Goal: Task Accomplishment & Management: Manage account settings

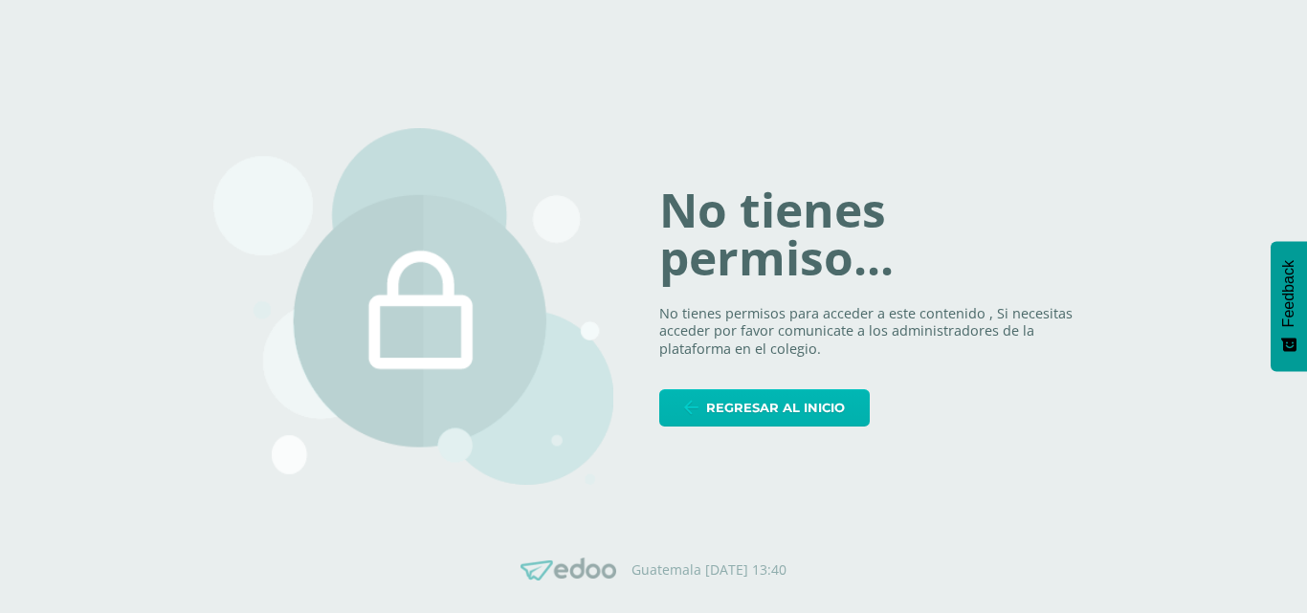
click at [795, 406] on span "Regresar al inicio" at bounding box center [775, 407] width 139 height 35
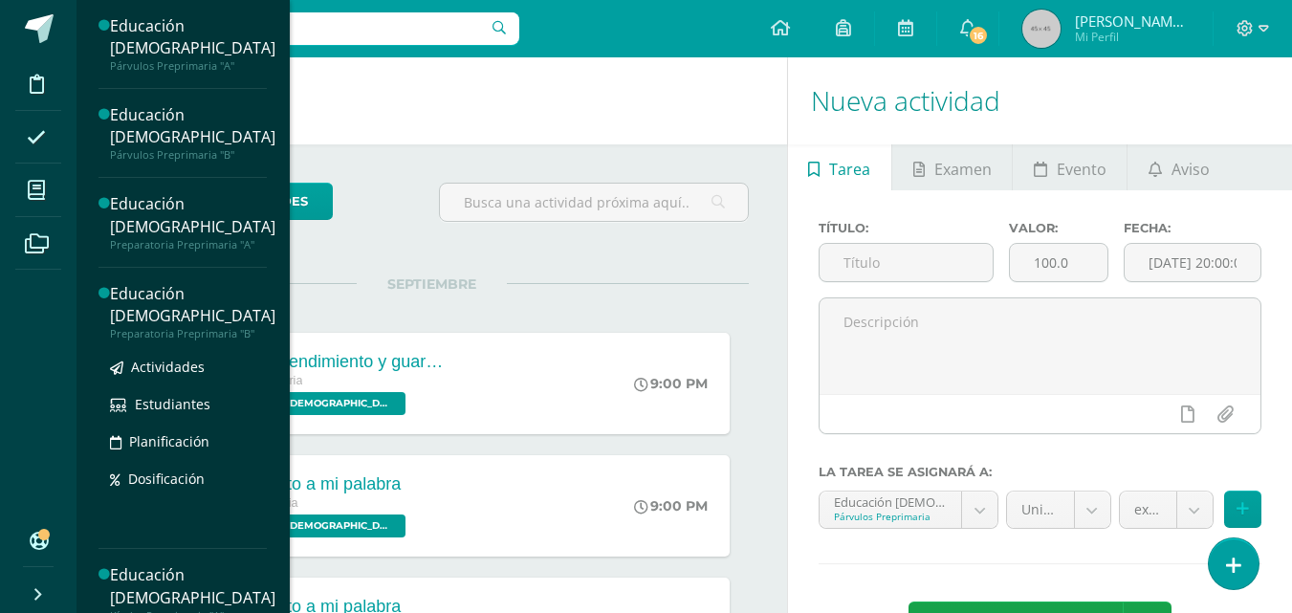
click at [195, 327] on div "Educación [DEMOGRAPHIC_DATA]" at bounding box center [193, 305] width 166 height 44
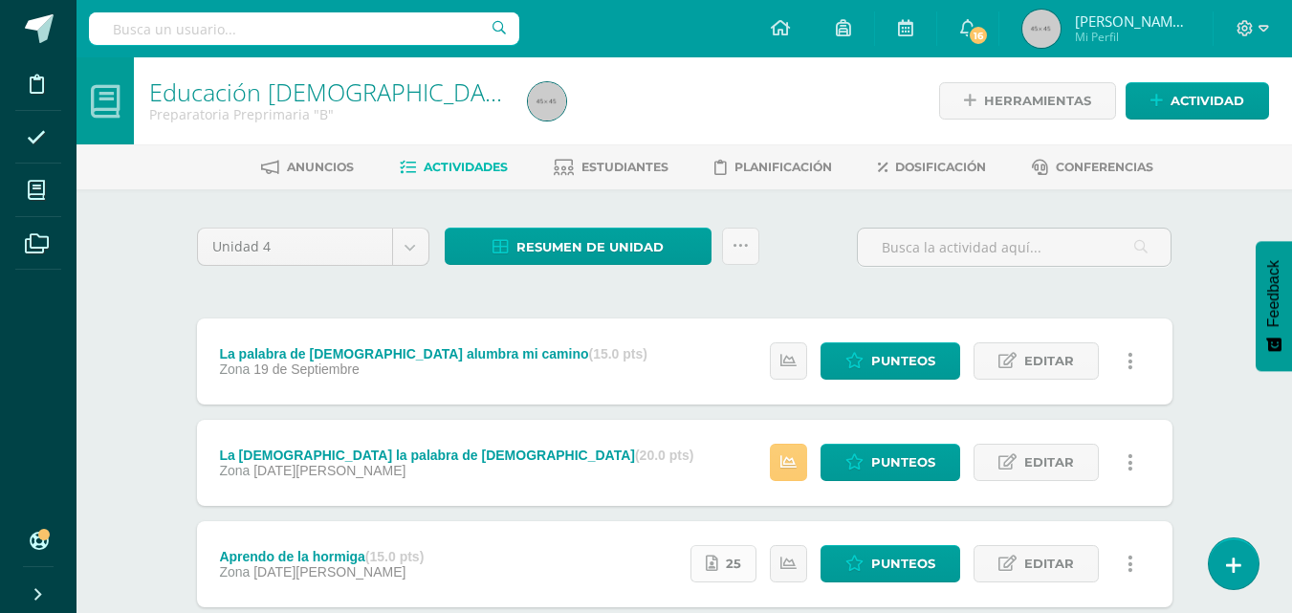
click at [739, 569] on span "25" at bounding box center [733, 563] width 15 height 35
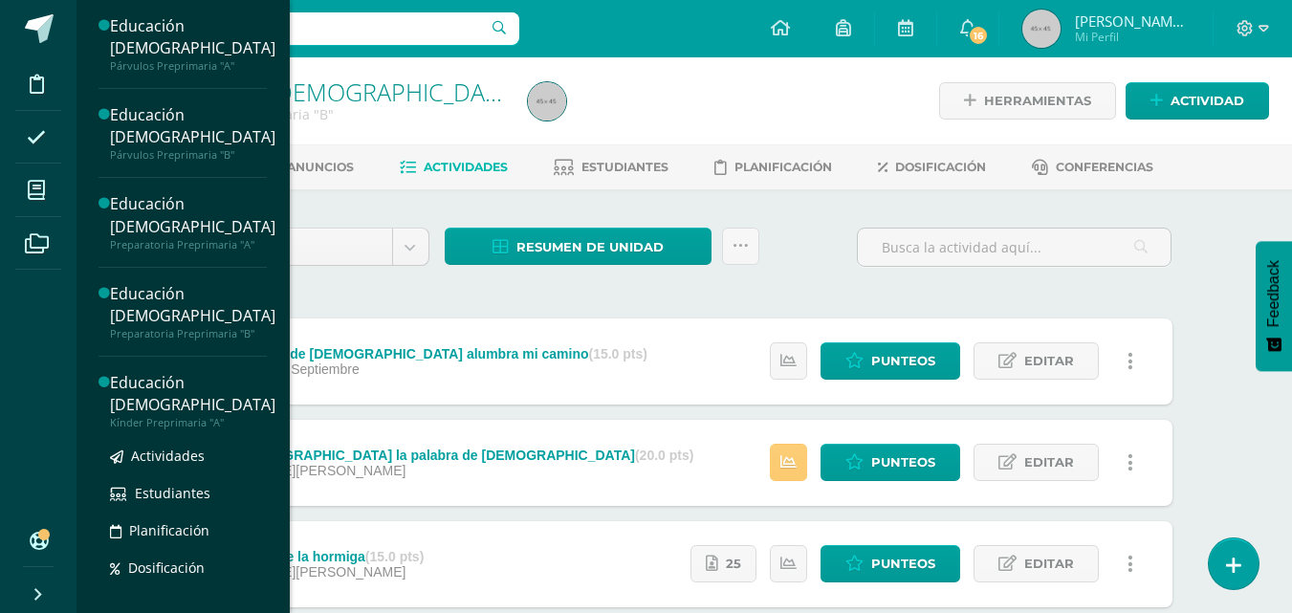
click at [162, 416] on div "Educación [DEMOGRAPHIC_DATA]" at bounding box center [193, 394] width 166 height 44
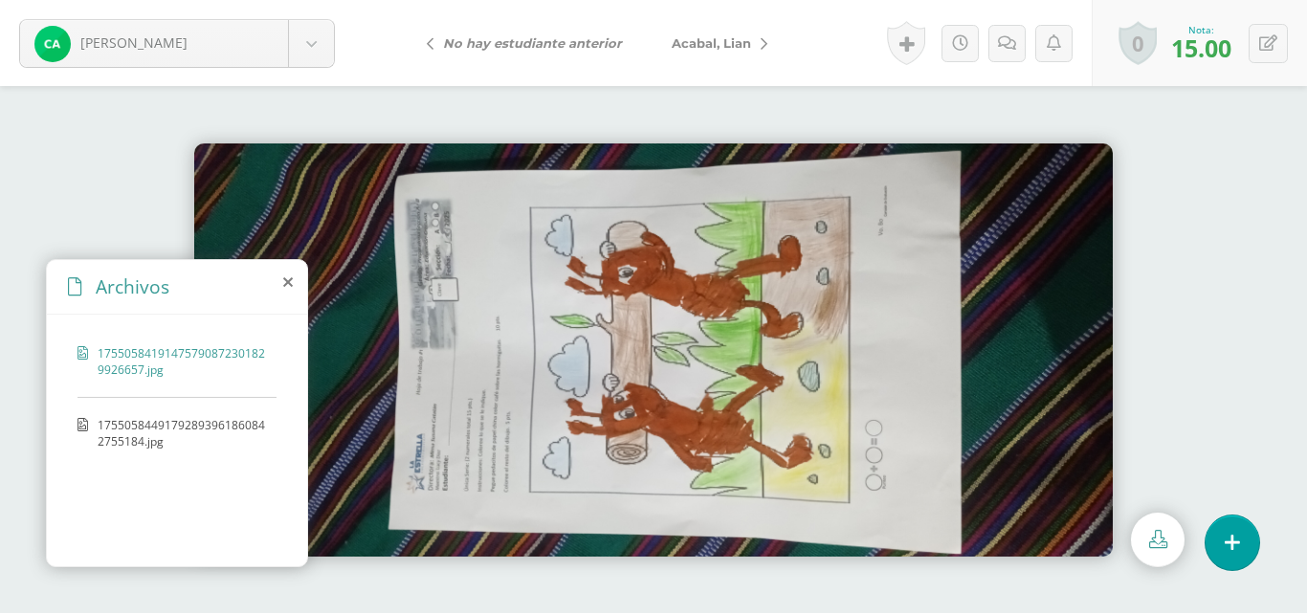
click at [718, 49] on span "Acabal, Lian" at bounding box center [711, 42] width 79 height 15
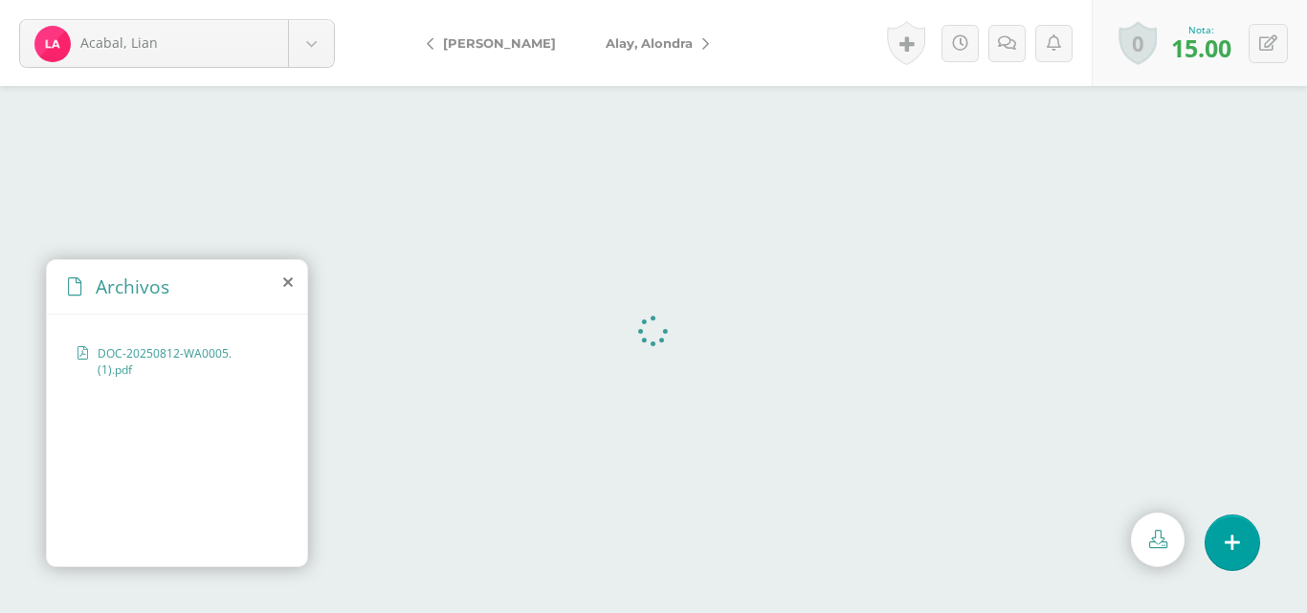
click at [672, 46] on span "Alay, Alondra" at bounding box center [649, 42] width 87 height 15
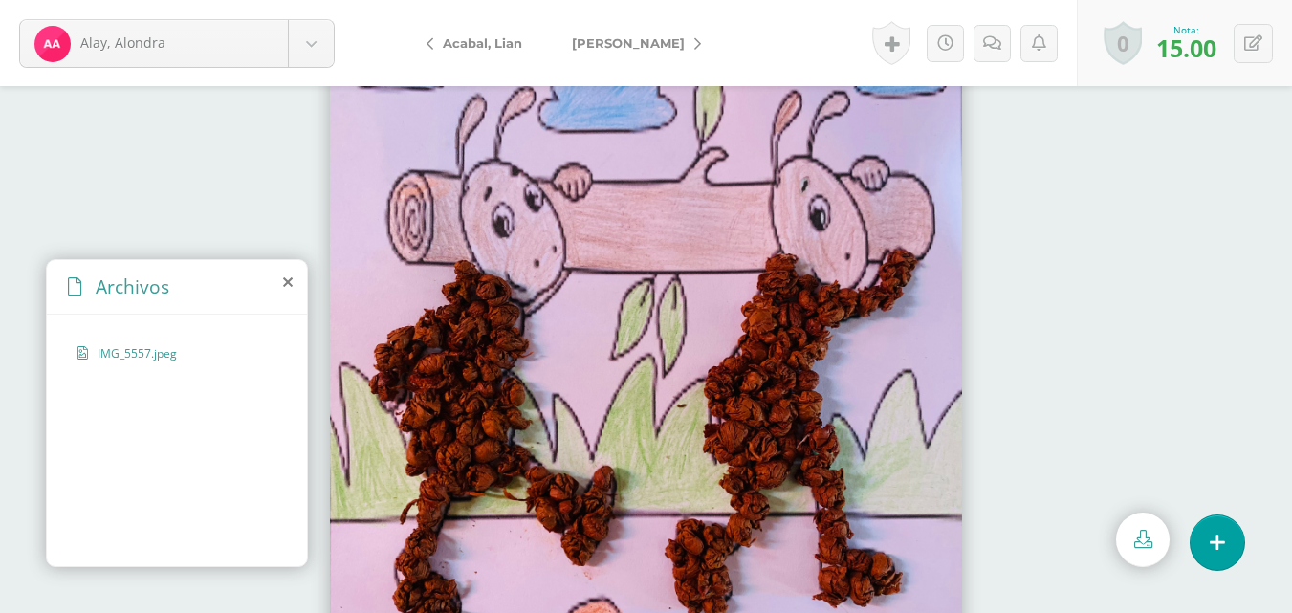
click at [624, 47] on span "[PERSON_NAME]" at bounding box center [628, 42] width 113 height 15
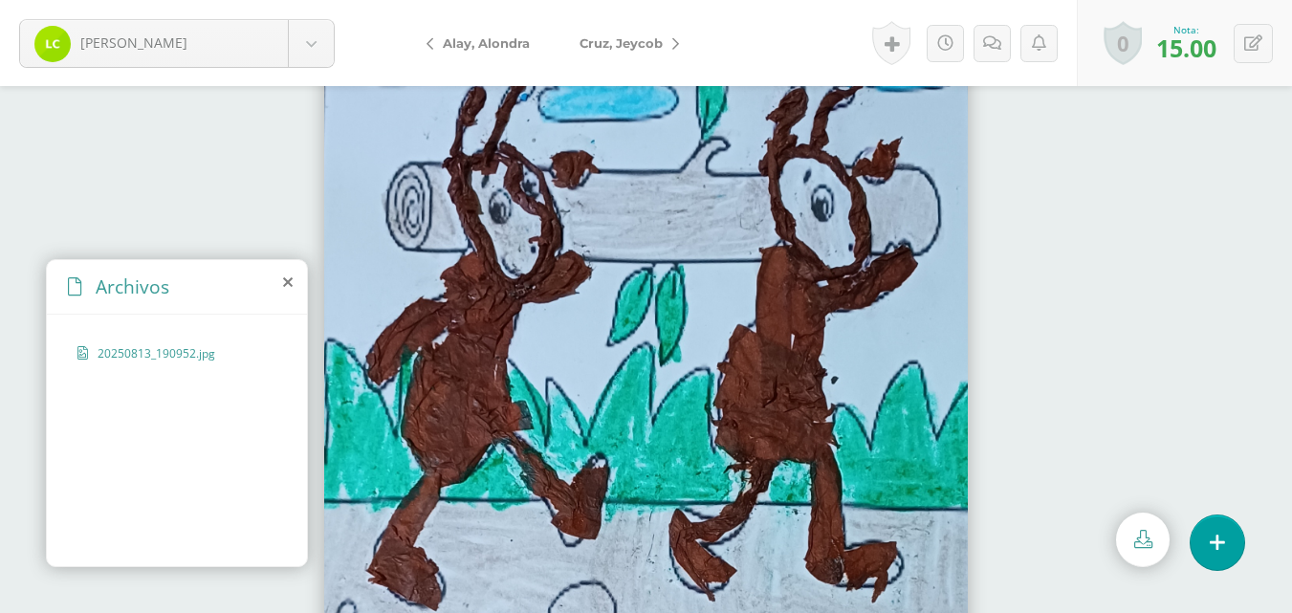
click at [624, 47] on span "Cruz, Jeycob" at bounding box center [621, 42] width 83 height 15
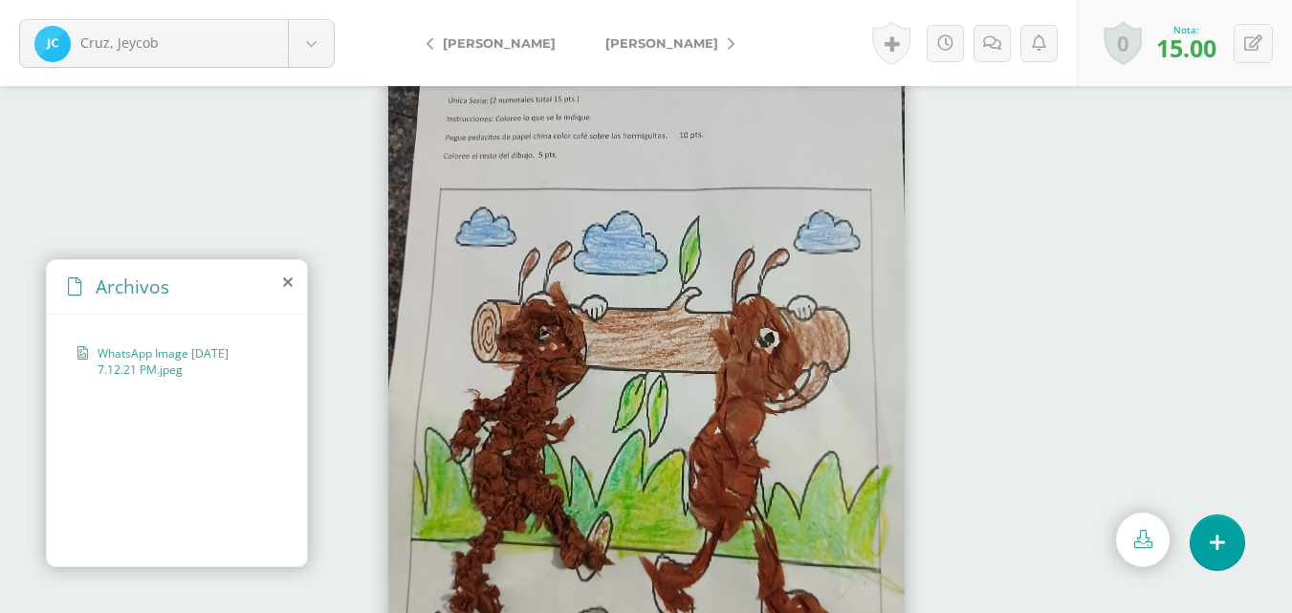
click at [624, 47] on span "[PERSON_NAME]" at bounding box center [662, 42] width 113 height 15
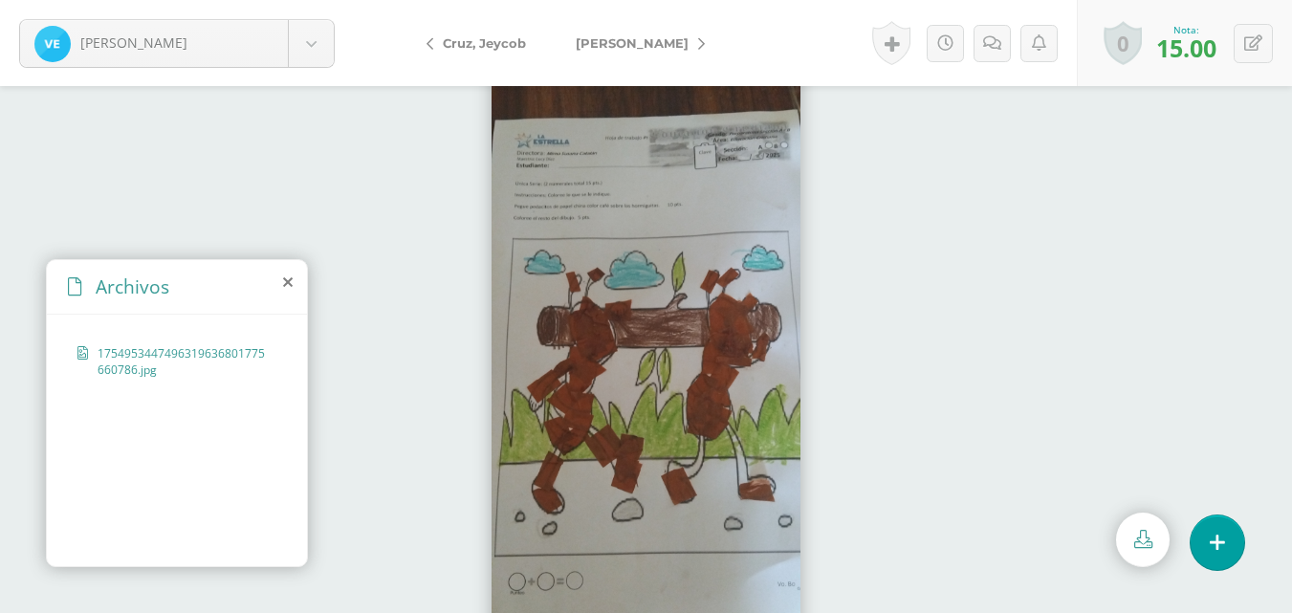
click at [624, 47] on span "[PERSON_NAME]" at bounding box center [632, 42] width 113 height 15
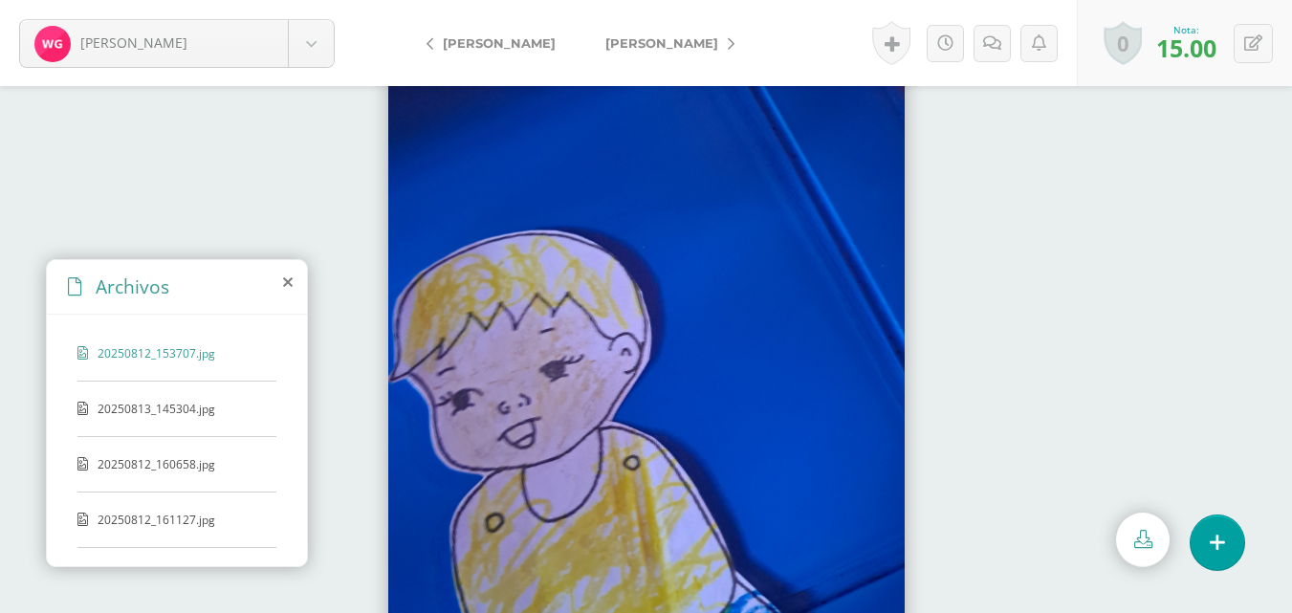
click at [971, 336] on div at bounding box center [646, 327] width 1292 height 41
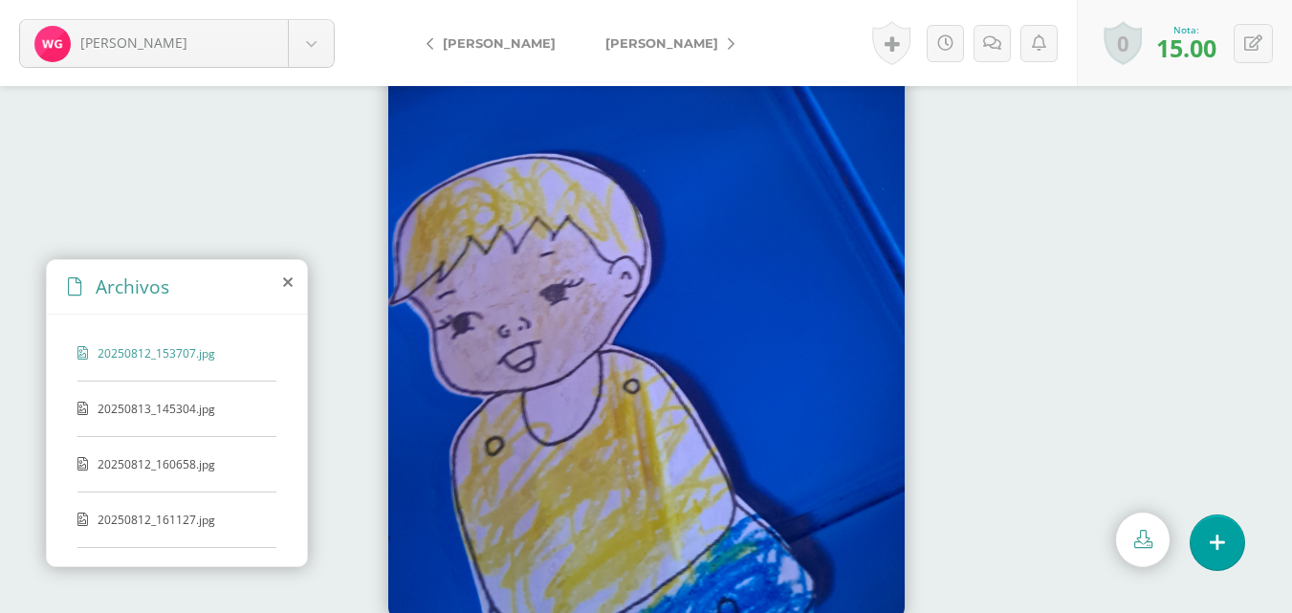
scroll to position [81, 0]
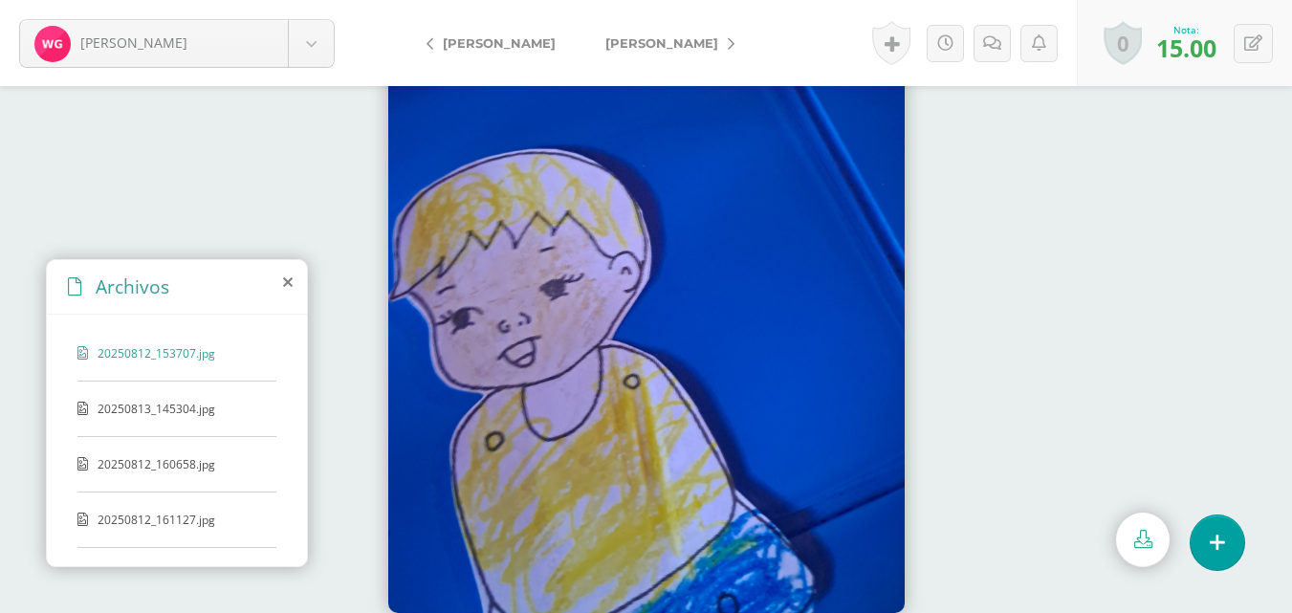
click at [671, 45] on span "[PERSON_NAME]" at bounding box center [662, 42] width 113 height 15
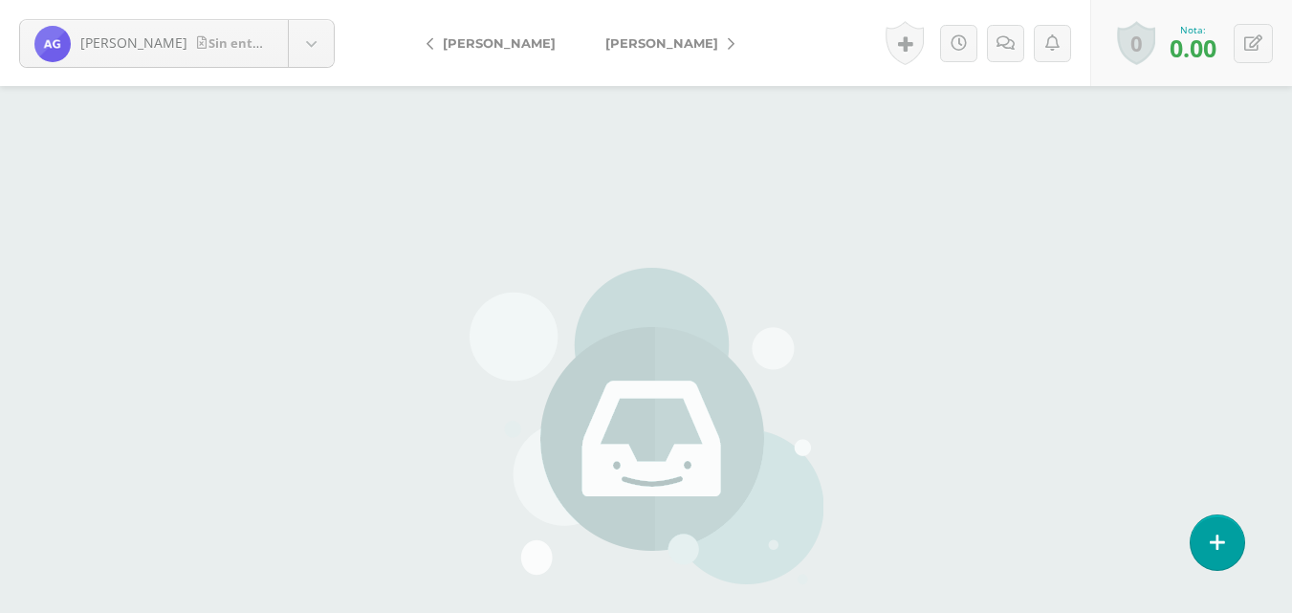
click at [671, 44] on span "[PERSON_NAME]" at bounding box center [662, 42] width 113 height 15
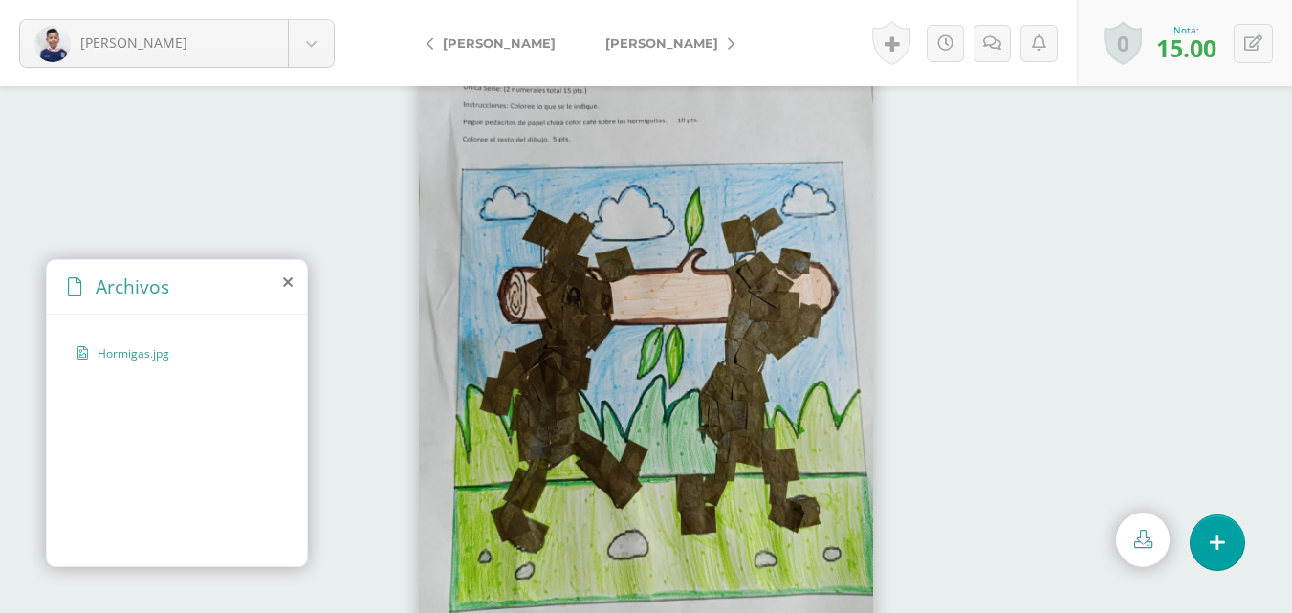
click at [671, 44] on span "[PERSON_NAME]" at bounding box center [662, 42] width 113 height 15
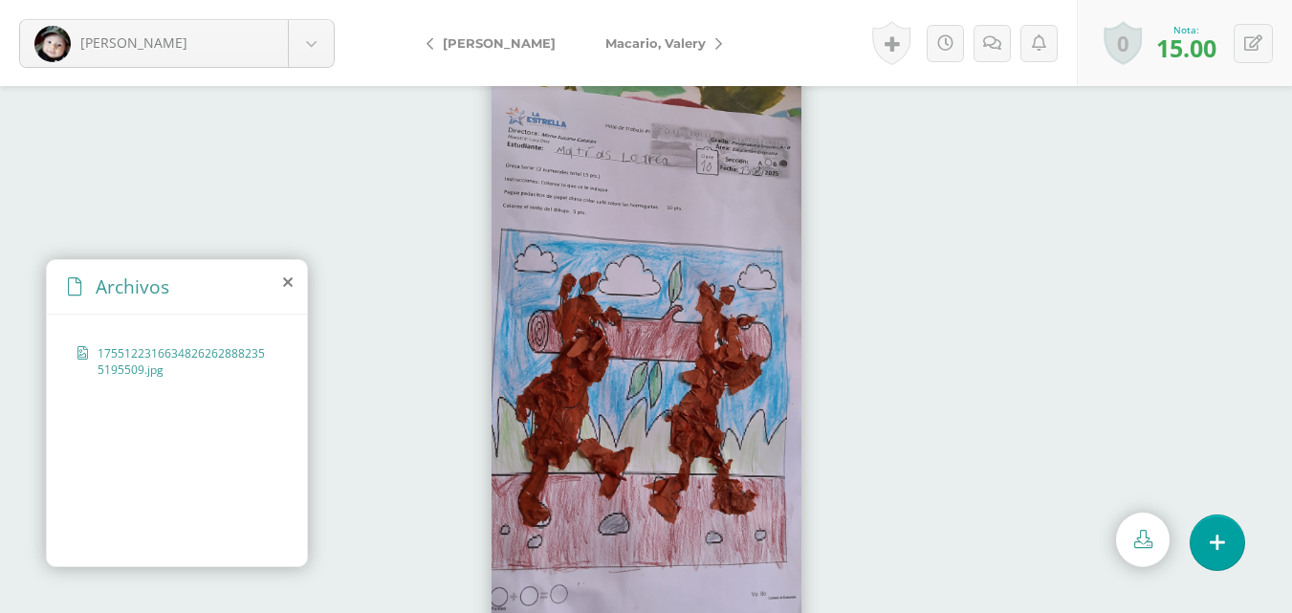
click at [671, 44] on span "Macario, Valery" at bounding box center [656, 42] width 100 height 15
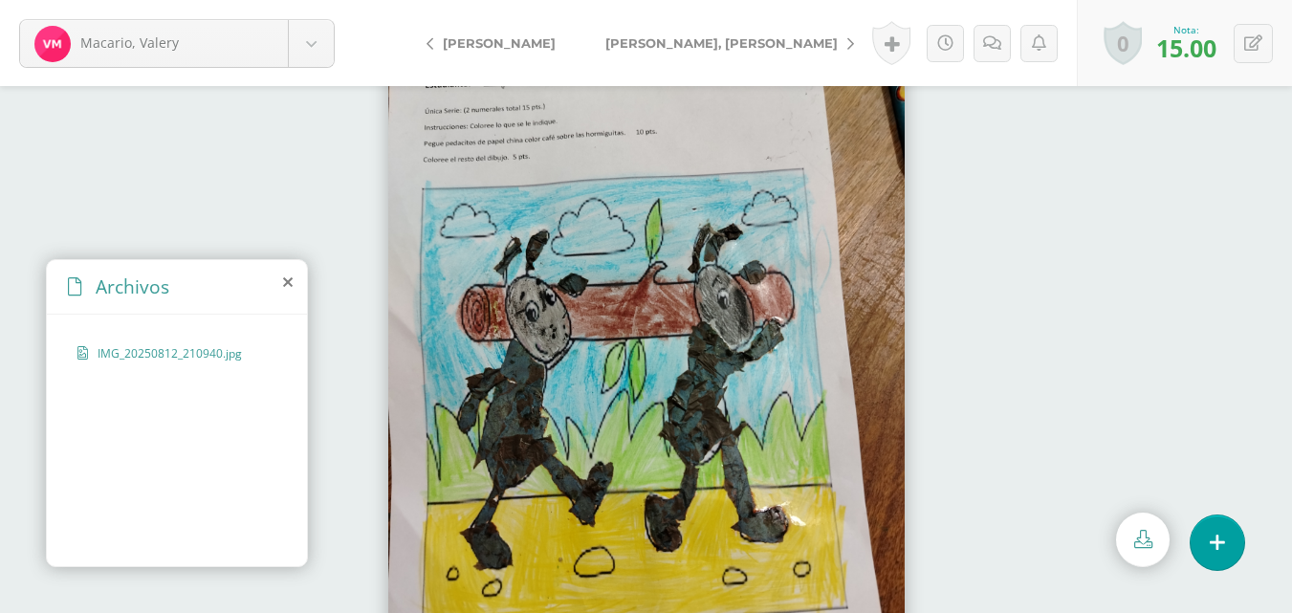
click at [671, 44] on span "[PERSON_NAME], [PERSON_NAME]" at bounding box center [722, 42] width 232 height 15
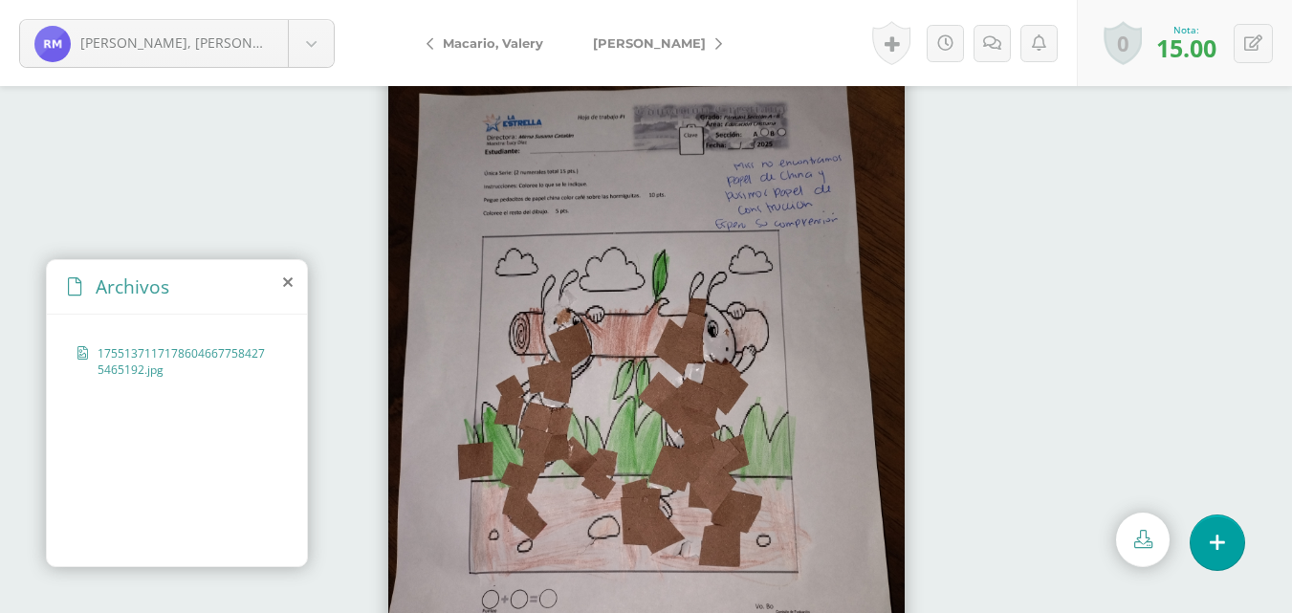
click at [671, 44] on span "[PERSON_NAME]" at bounding box center [649, 42] width 113 height 15
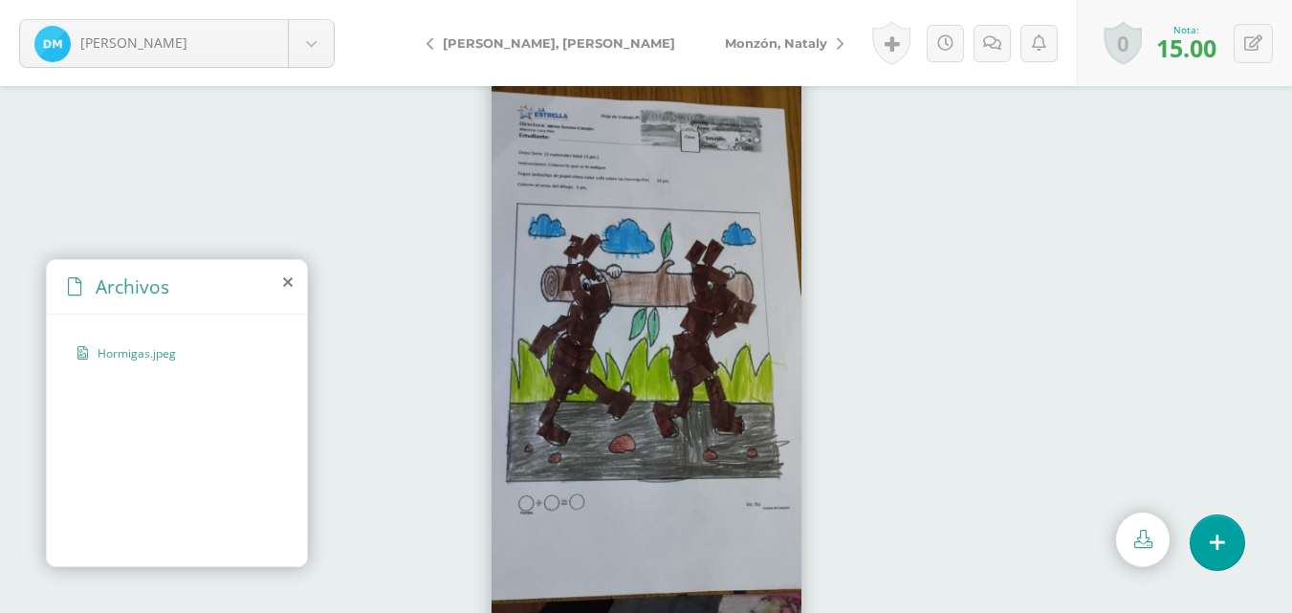
click at [725, 44] on span "Monzón, Nataly" at bounding box center [776, 42] width 102 height 15
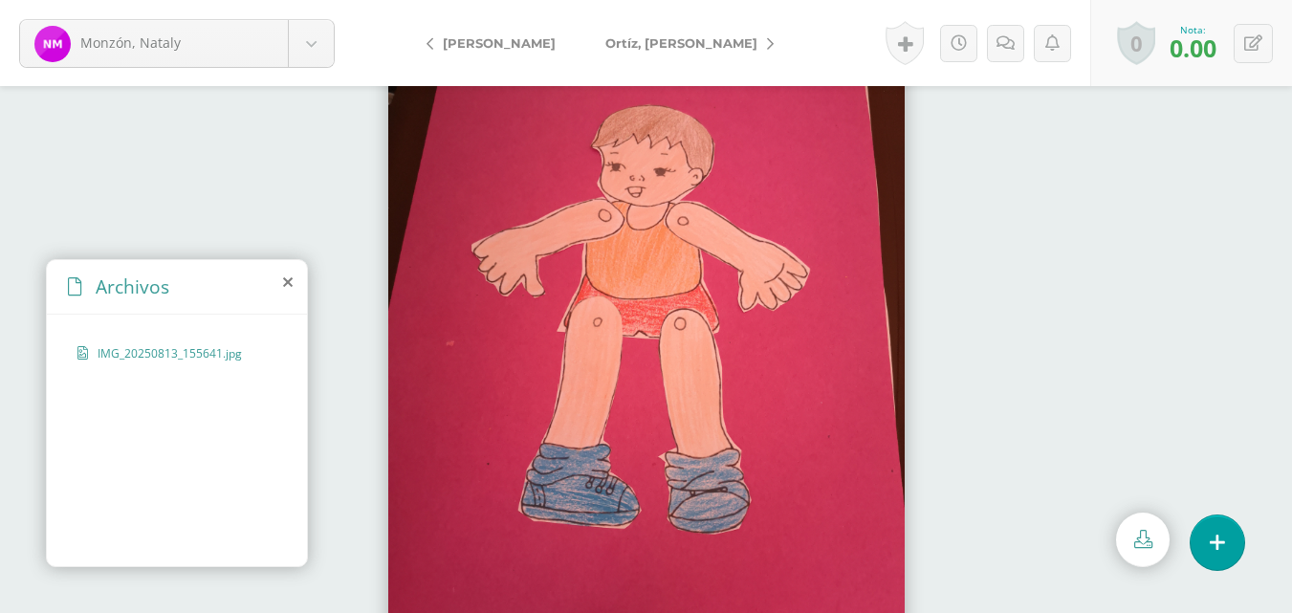
click at [671, 44] on span "Ortíz, [PERSON_NAME]" at bounding box center [682, 42] width 152 height 15
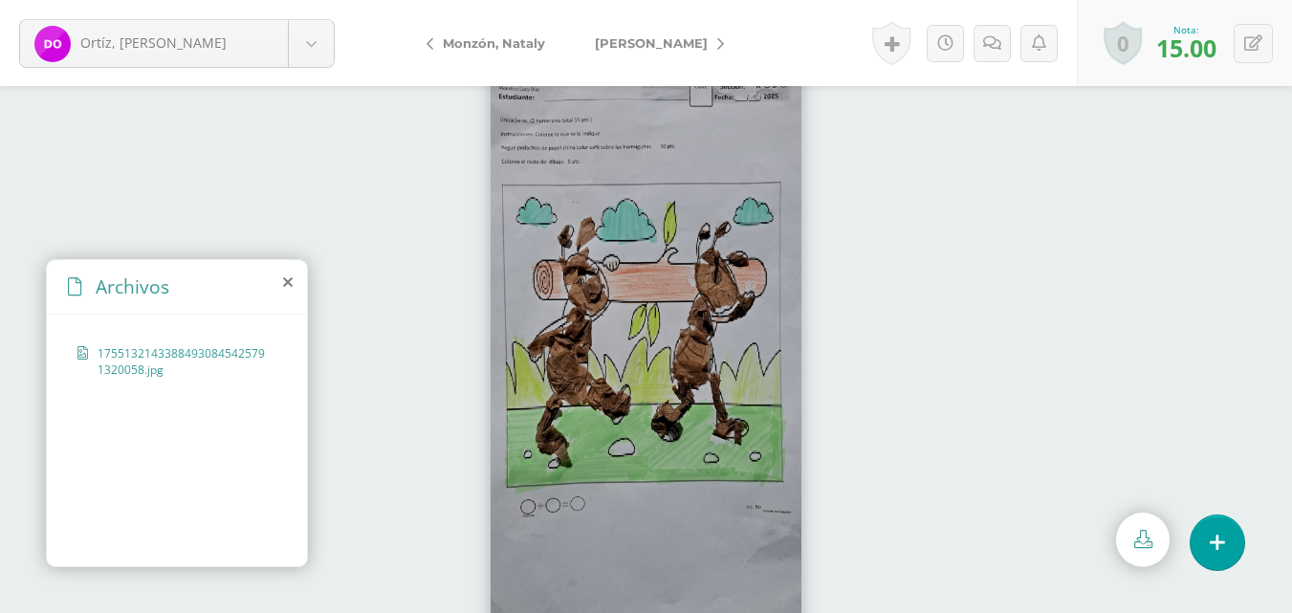
click at [530, 46] on span "Monzón, Nataly" at bounding box center [494, 42] width 102 height 15
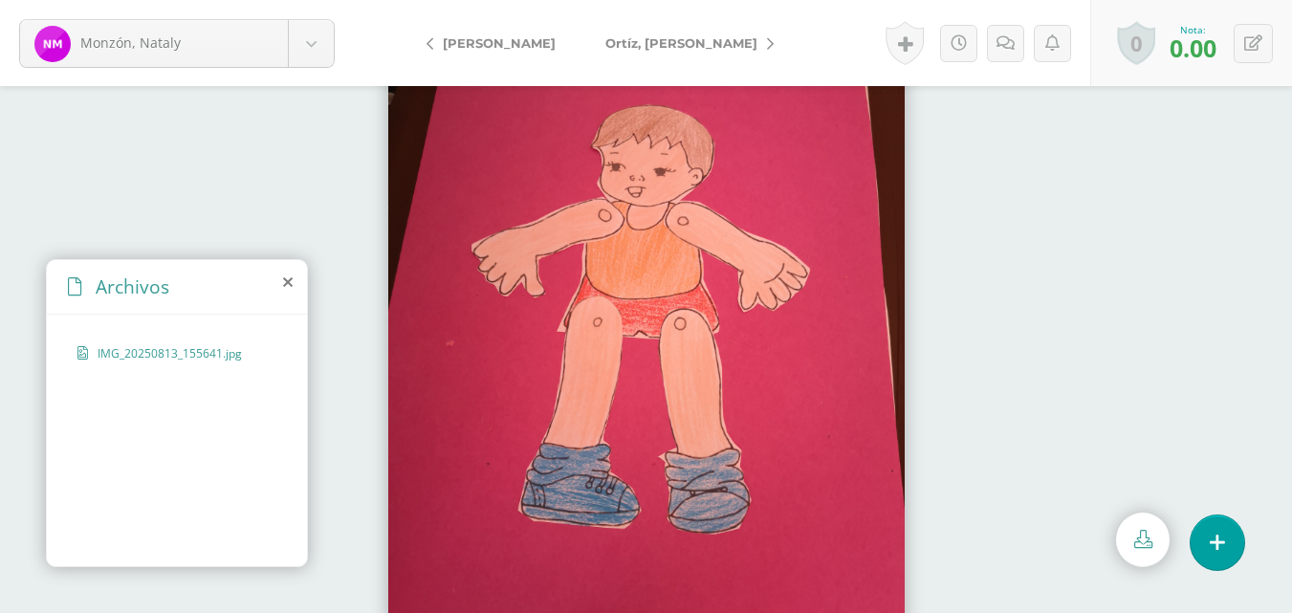
click at [674, 43] on span "Ortíz, [PERSON_NAME]" at bounding box center [682, 42] width 152 height 15
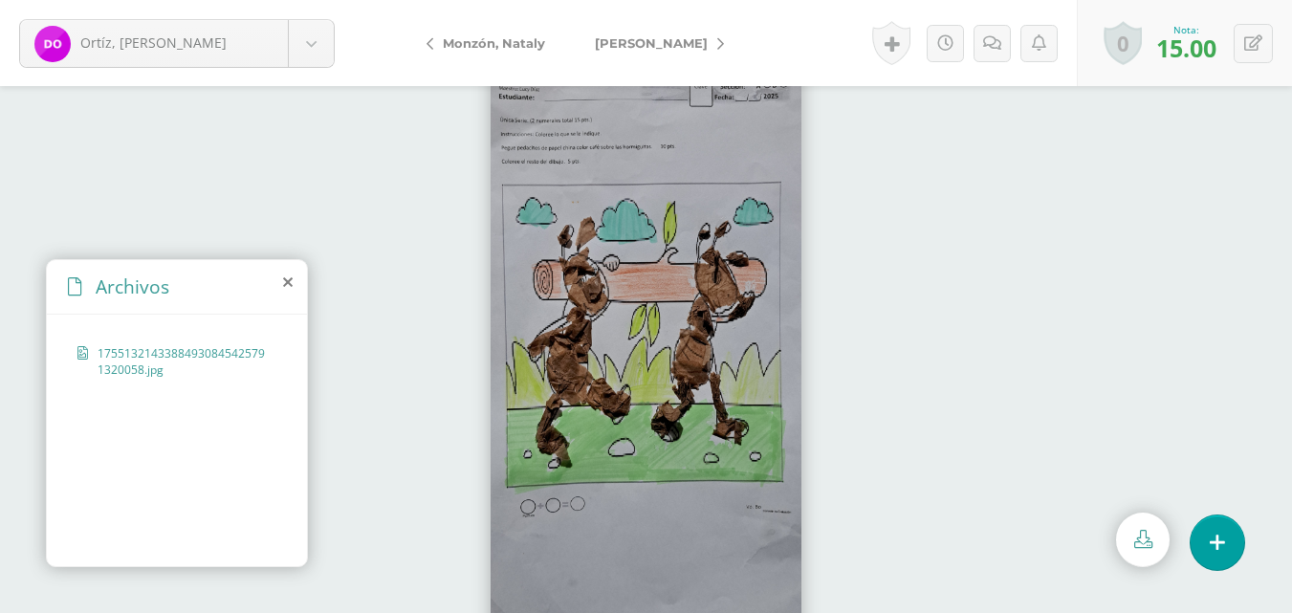
click at [674, 43] on span "[PERSON_NAME]" at bounding box center [651, 42] width 113 height 15
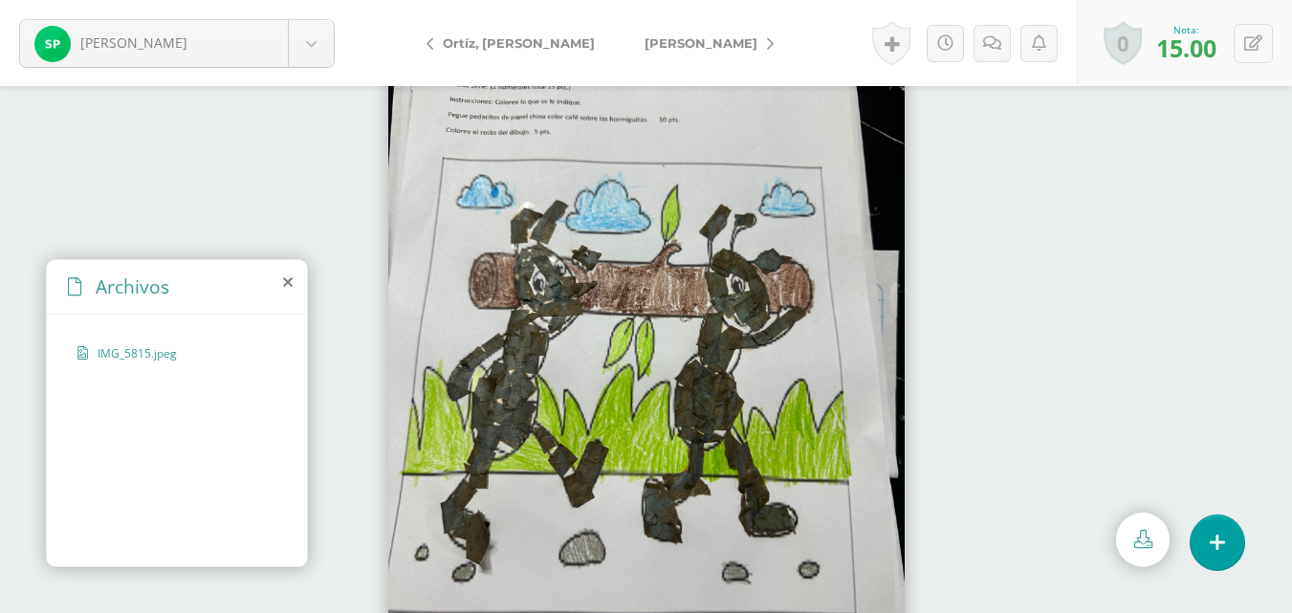
click at [674, 43] on span "[PERSON_NAME]" at bounding box center [701, 42] width 113 height 15
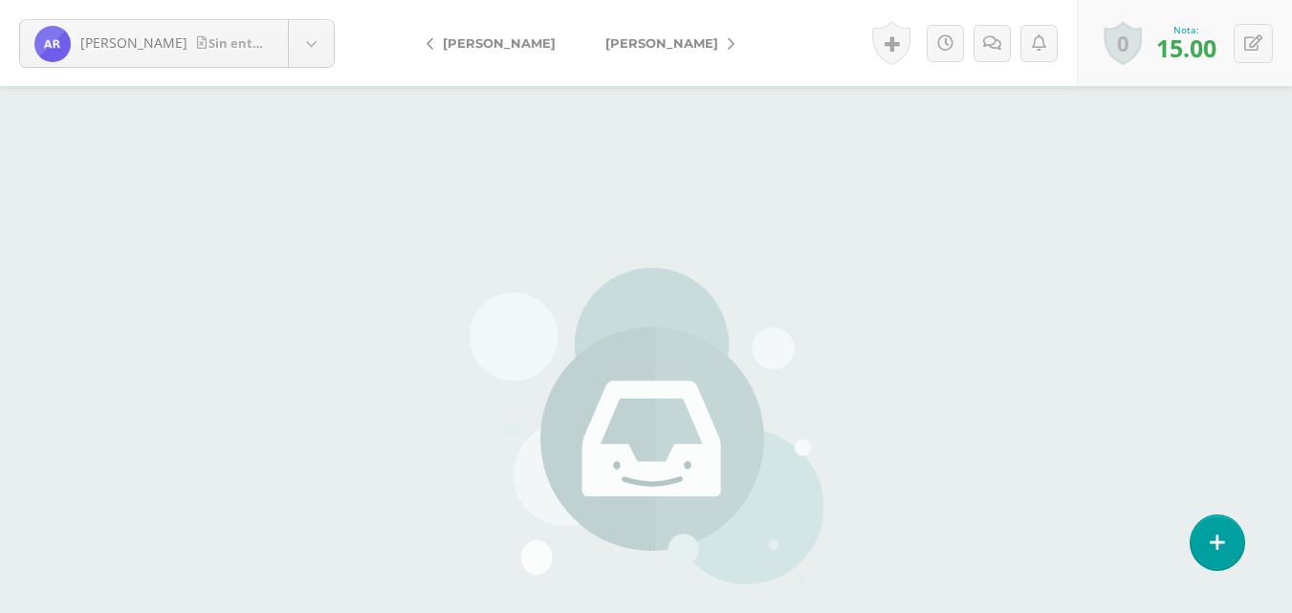
click at [673, 43] on span "[PERSON_NAME]" at bounding box center [662, 42] width 113 height 15
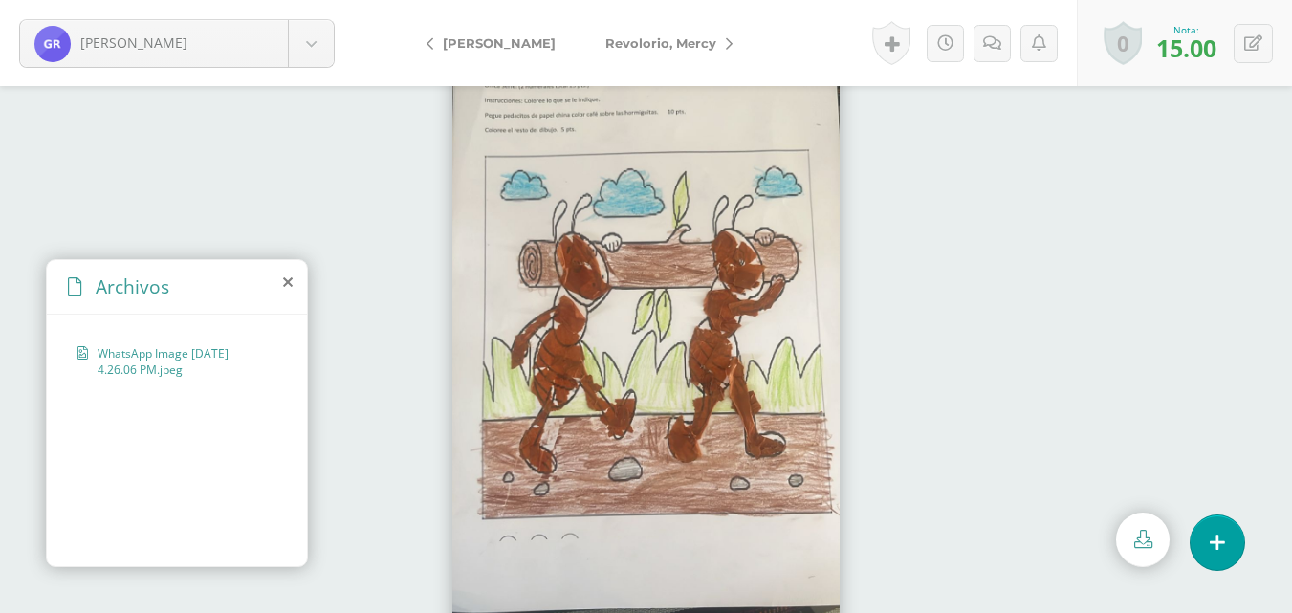
click at [673, 43] on span "Revolorio, Mercy" at bounding box center [661, 42] width 111 height 15
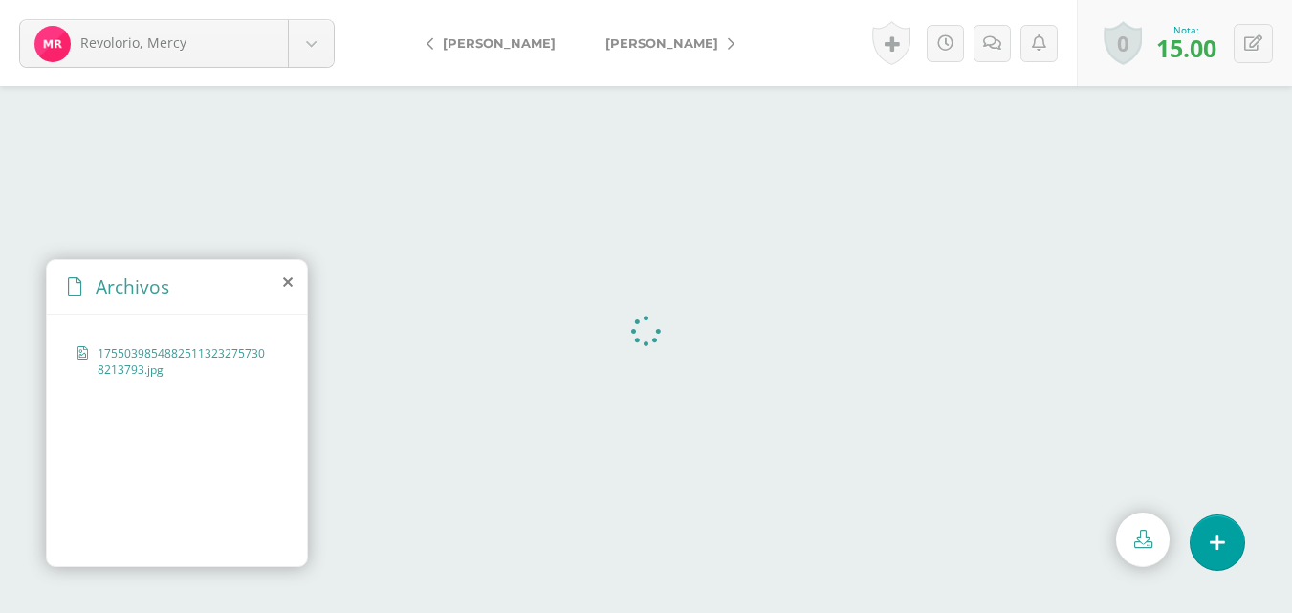
click at [673, 43] on span "Rodriguez, Demian" at bounding box center [662, 42] width 113 height 15
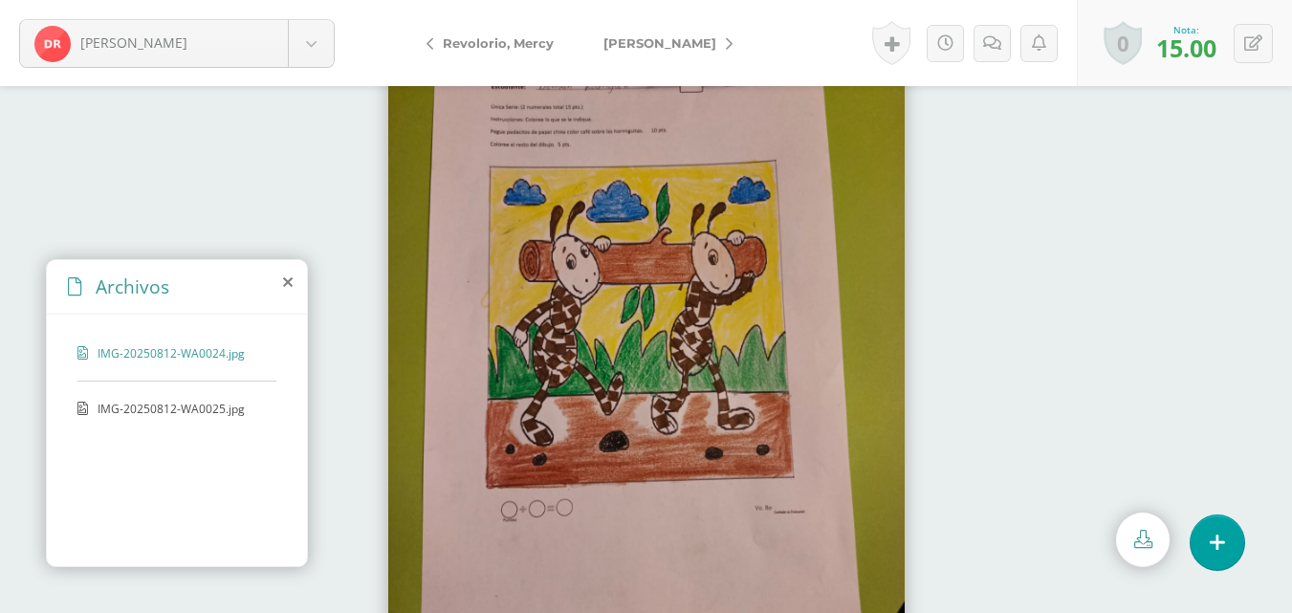
click at [673, 43] on span "[PERSON_NAME]" at bounding box center [660, 42] width 113 height 15
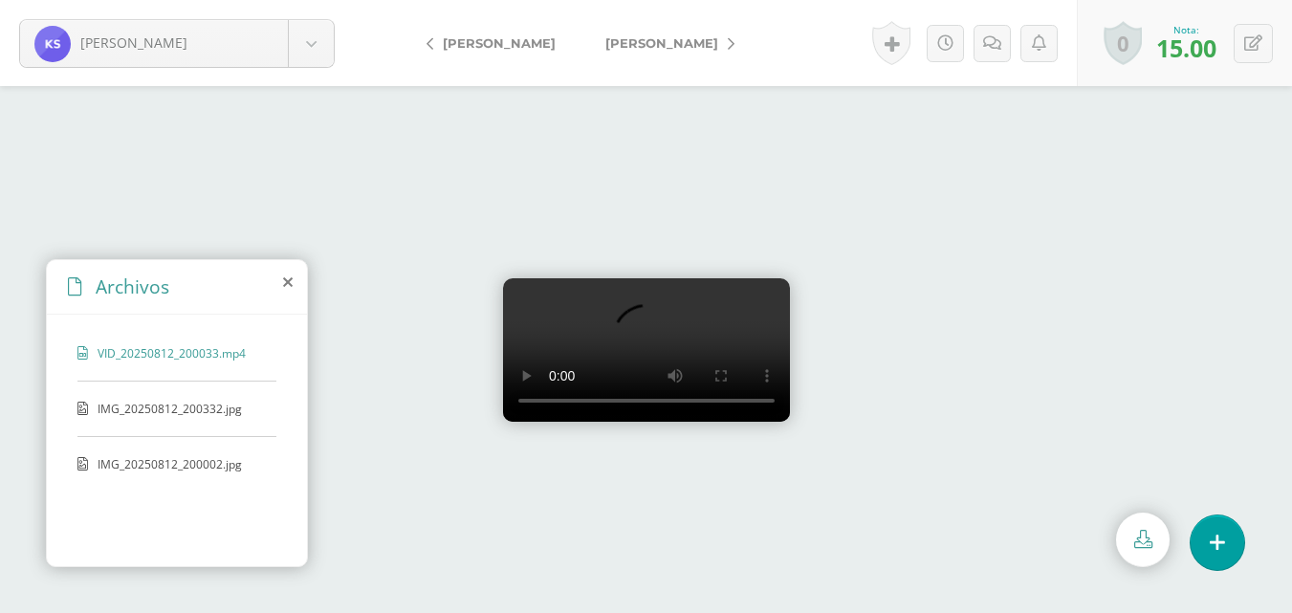
click at [216, 408] on span "IMG_20250812_200332.jpg" at bounding box center [176, 409] width 157 height 16
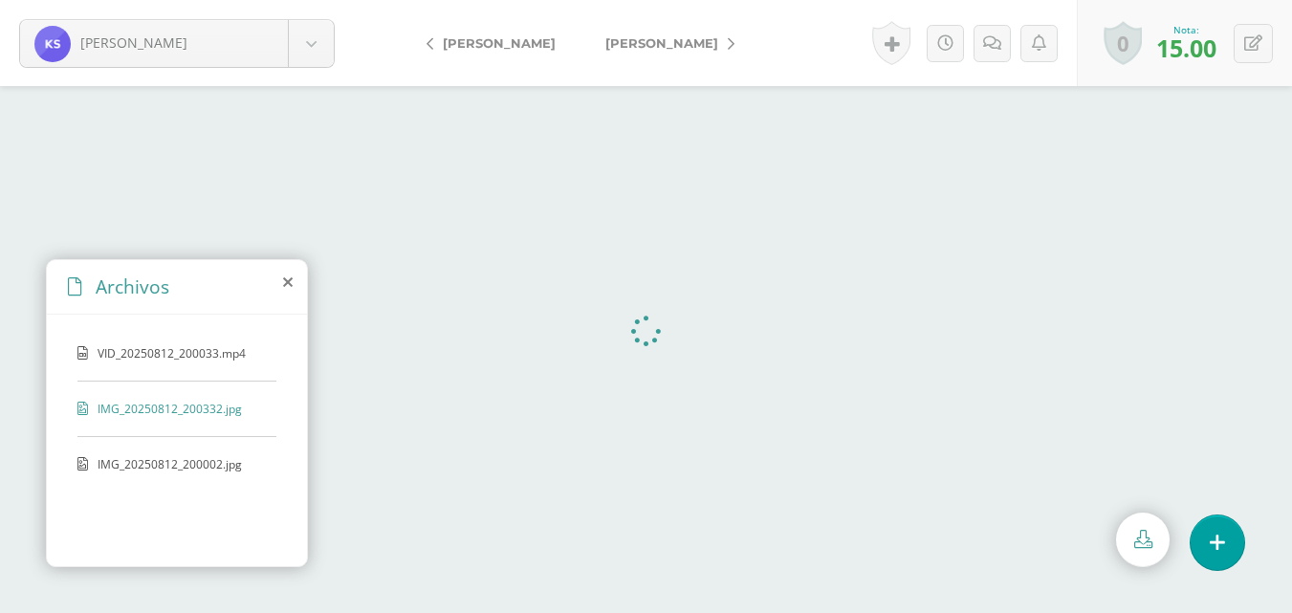
click at [405, 92] on div at bounding box center [646, 349] width 1292 height 527
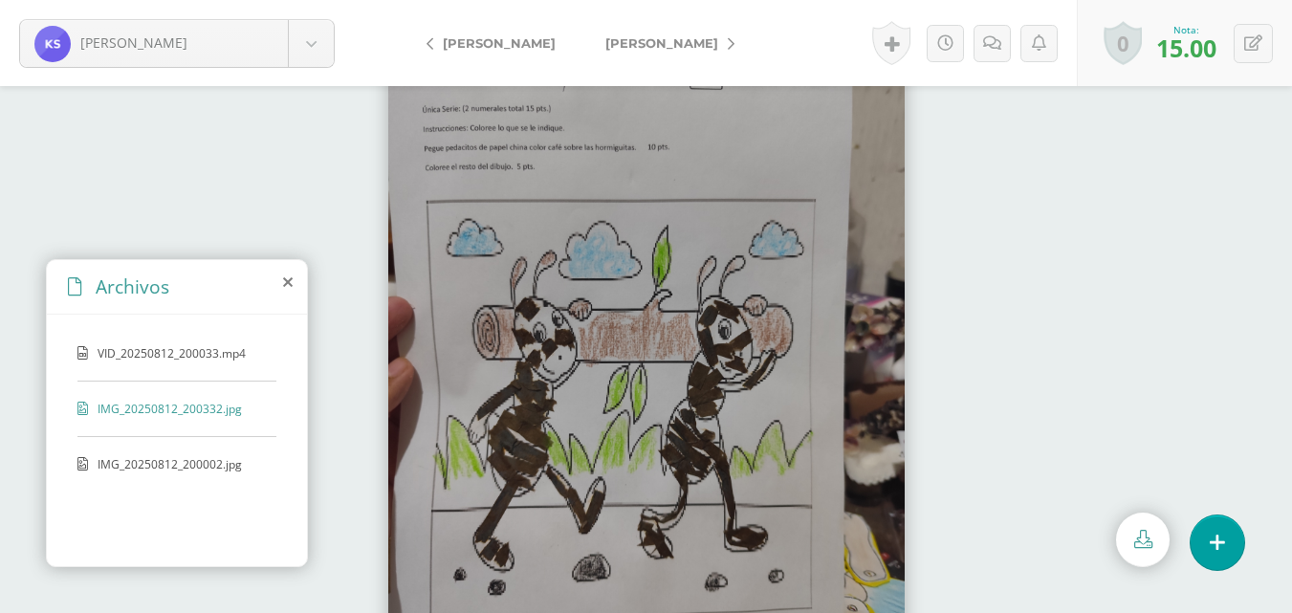
click at [662, 45] on span "[PERSON_NAME]" at bounding box center [662, 42] width 113 height 15
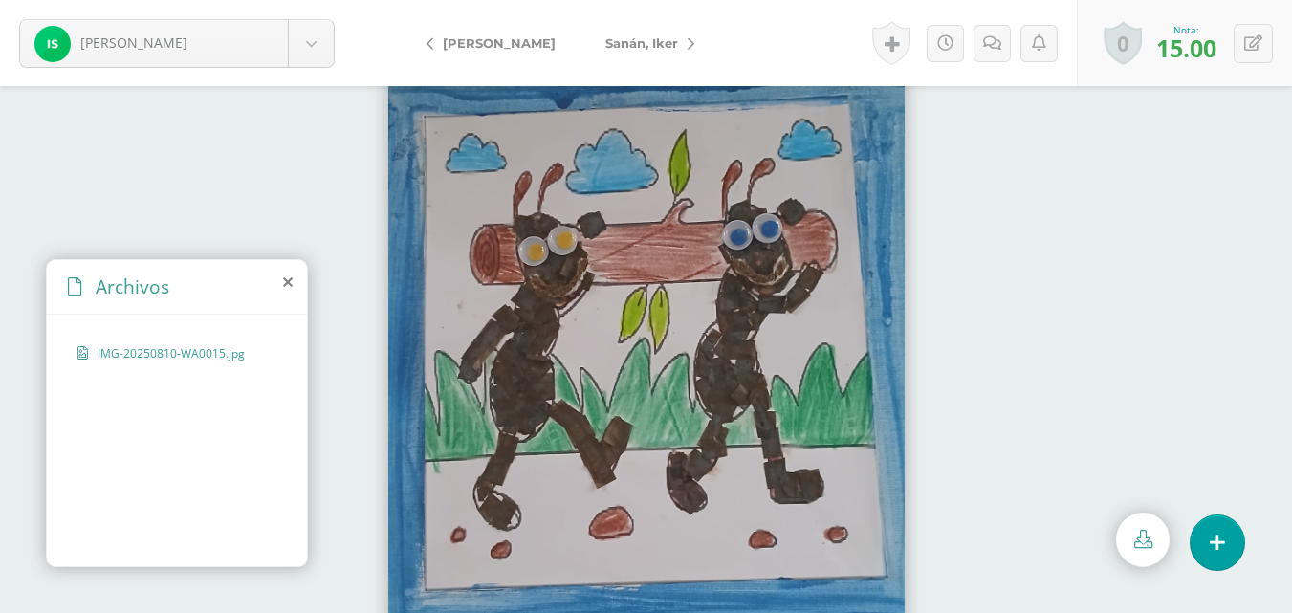
click at [662, 45] on span "Sanán, Iker" at bounding box center [642, 42] width 73 height 15
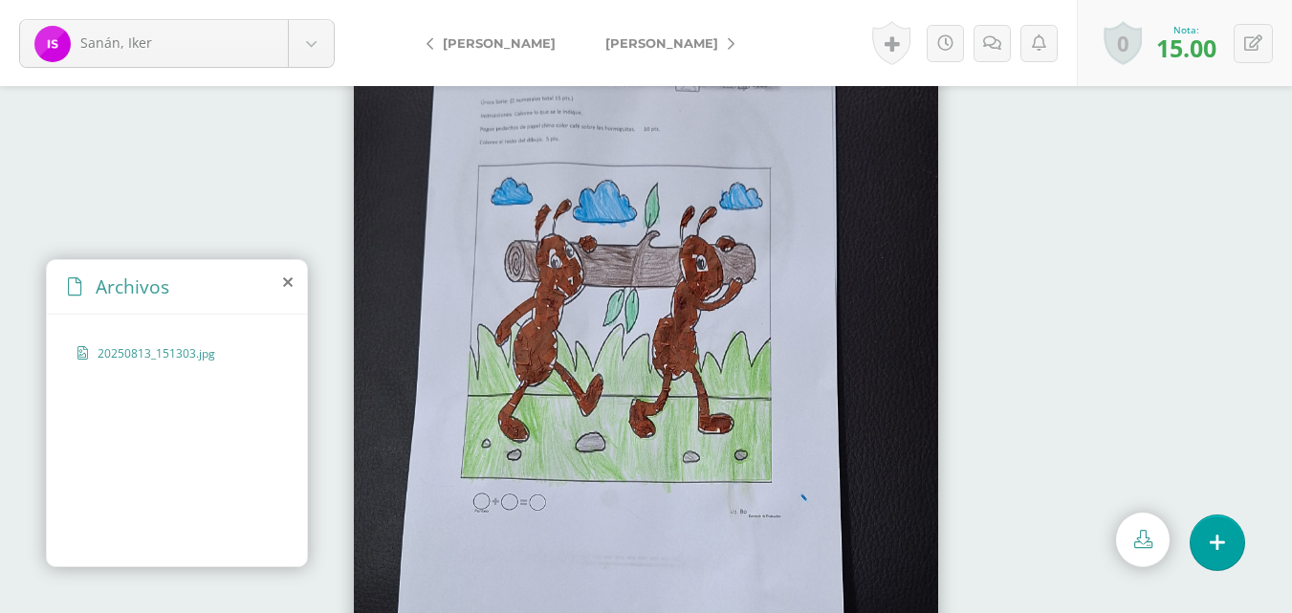
click at [622, 46] on span "Sor, Erick" at bounding box center [662, 42] width 113 height 15
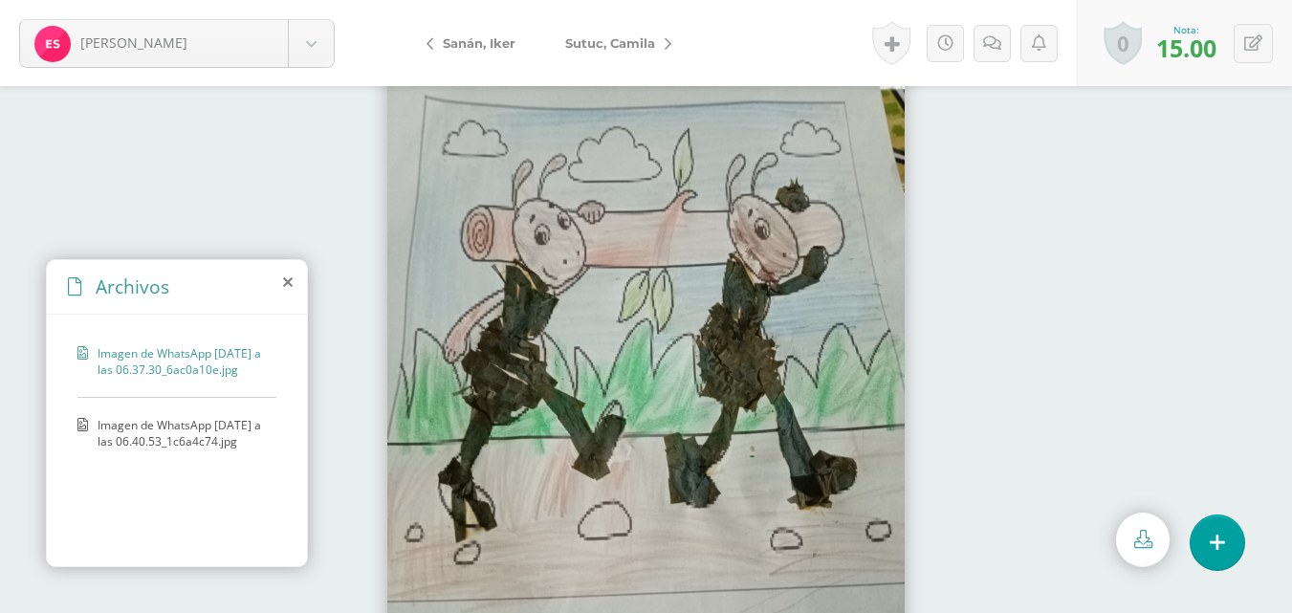
click at [622, 46] on span "Sutuc, Camila" at bounding box center [610, 42] width 90 height 15
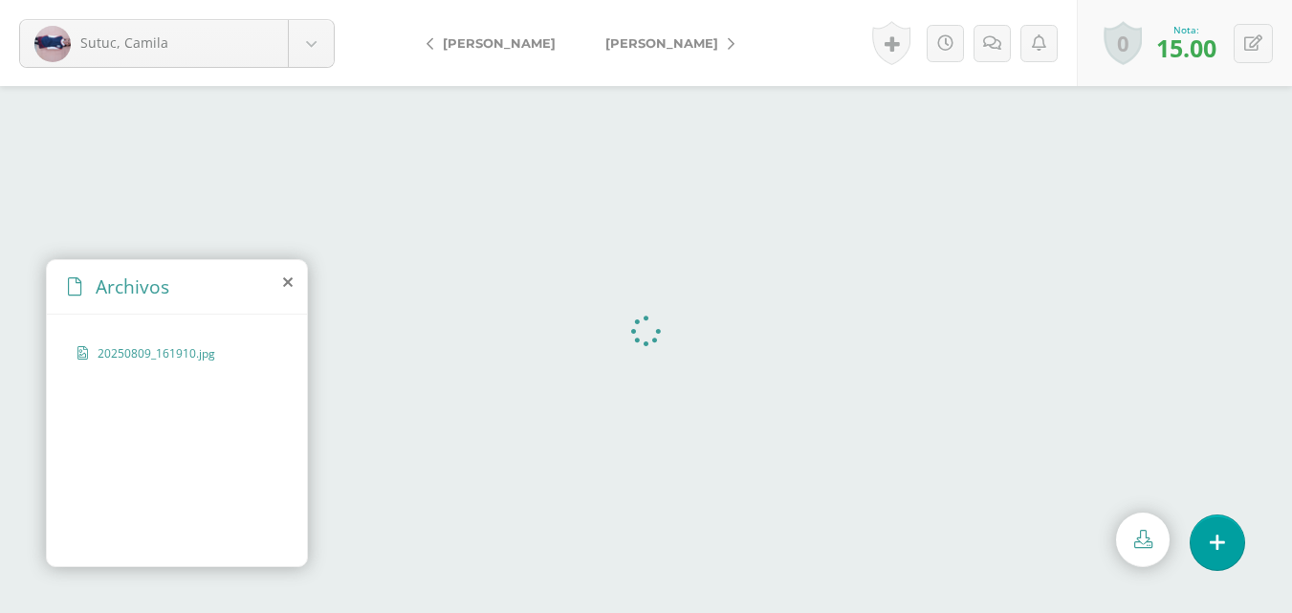
click at [622, 46] on span "[PERSON_NAME]" at bounding box center [662, 42] width 113 height 15
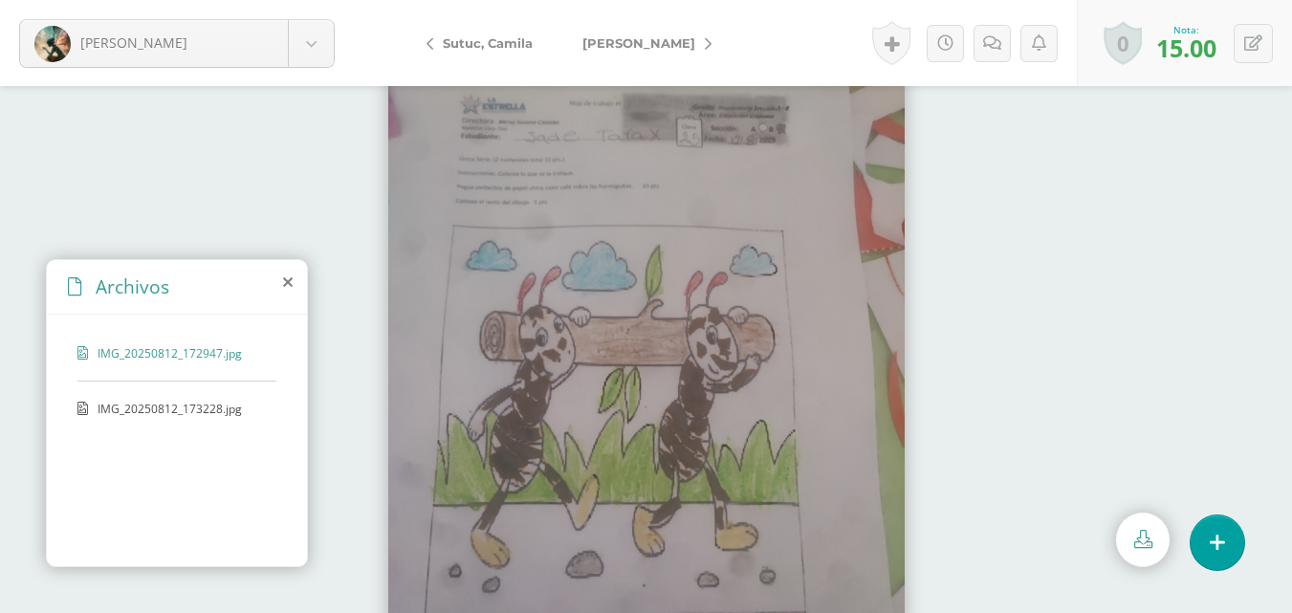
click at [622, 46] on span "[PERSON_NAME]" at bounding box center [639, 42] width 113 height 15
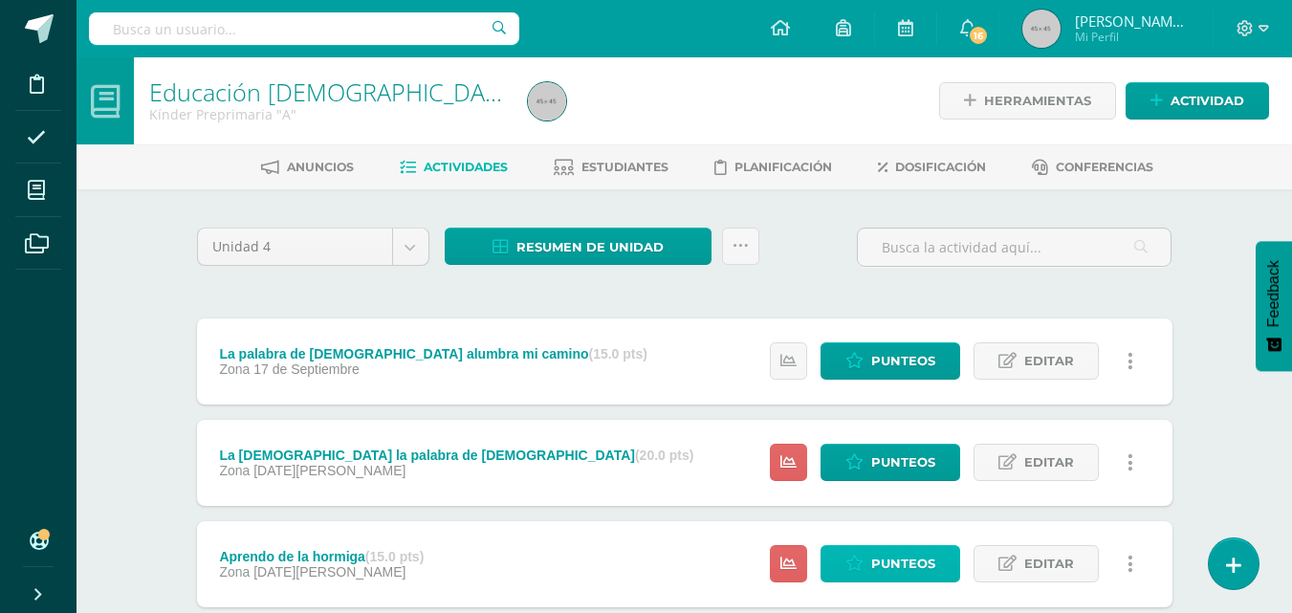
click at [869, 562] on link "Punteos" at bounding box center [891, 563] width 140 height 37
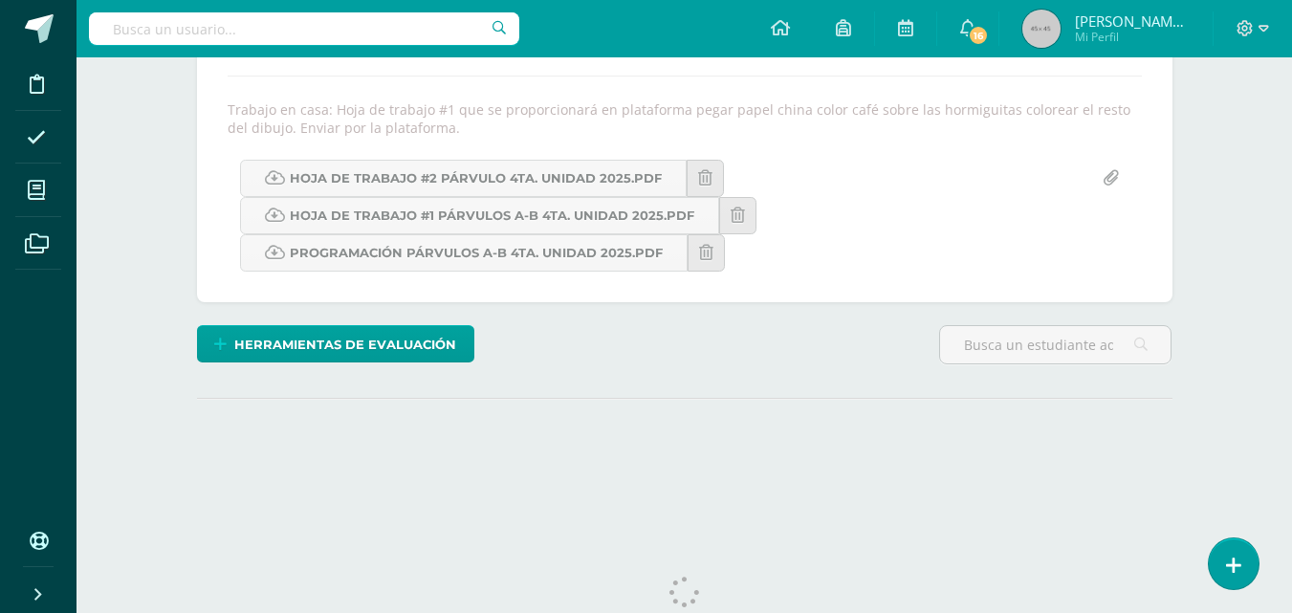
click at [1249, 424] on div "Educación Cristiana Kínder Preprimaria "A" Herramientas Detalle de asistencias …" at bounding box center [685, 141] width 1216 height 811
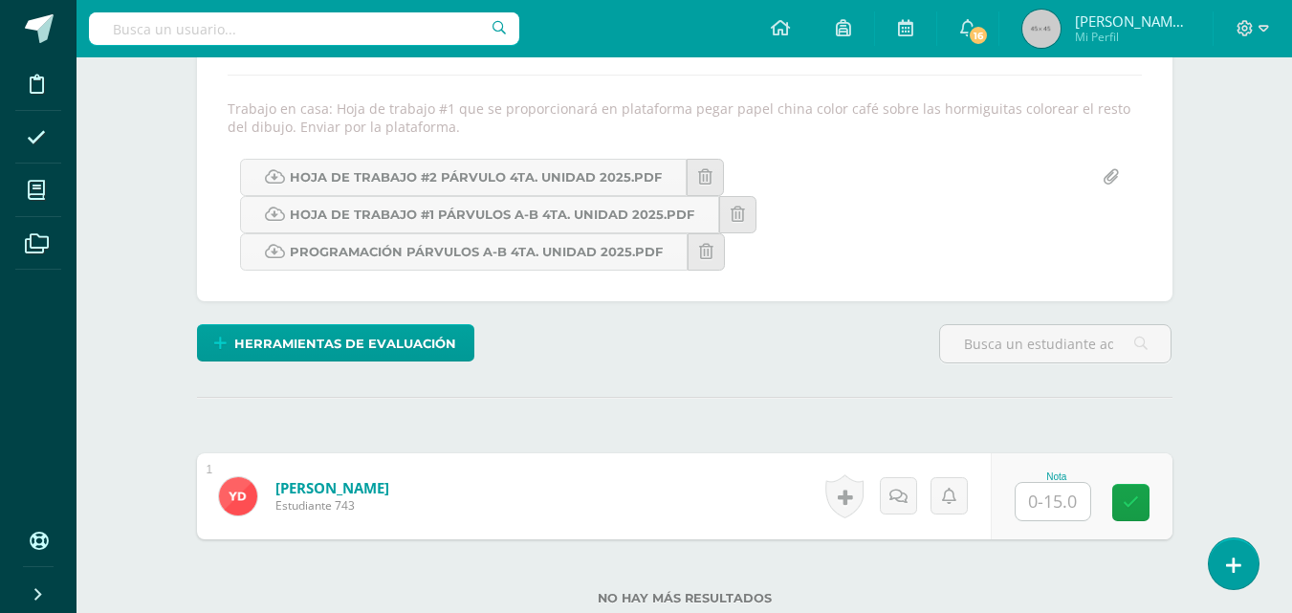
scroll to position [361, 0]
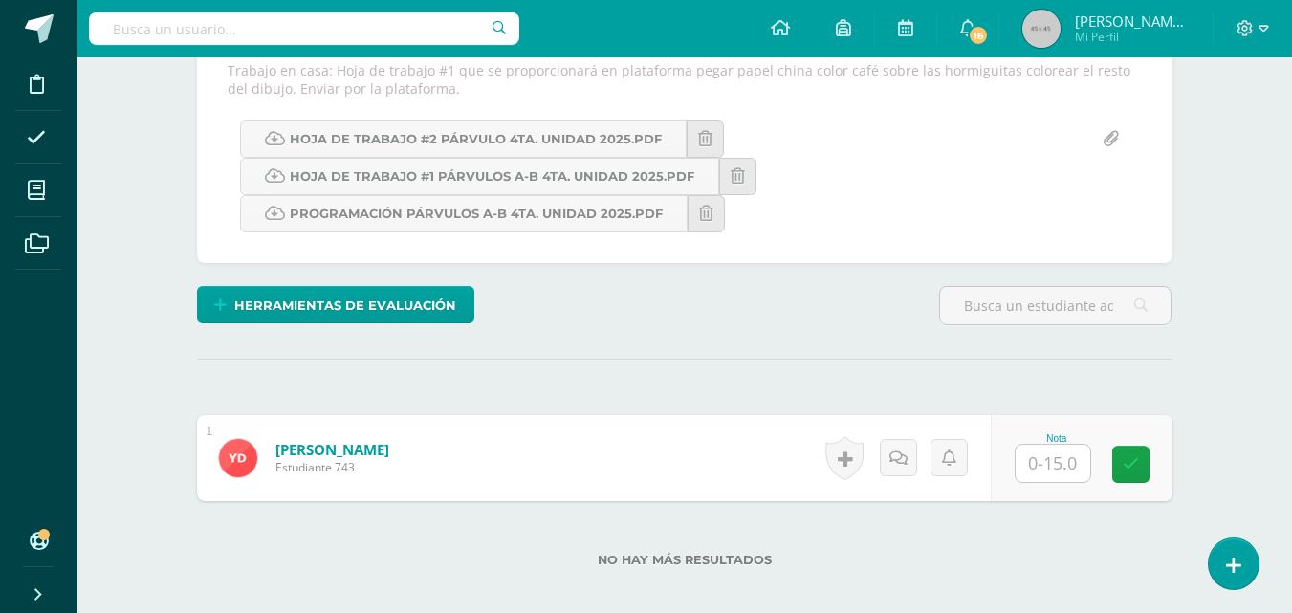
click at [1043, 470] on input "text" at bounding box center [1053, 463] width 75 height 37
type input "0"
click at [1222, 210] on div "Educación Cristiana Kínder Preprimaria "A" Herramientas Detalle de asistencias …" at bounding box center [685, 209] width 1216 height 1024
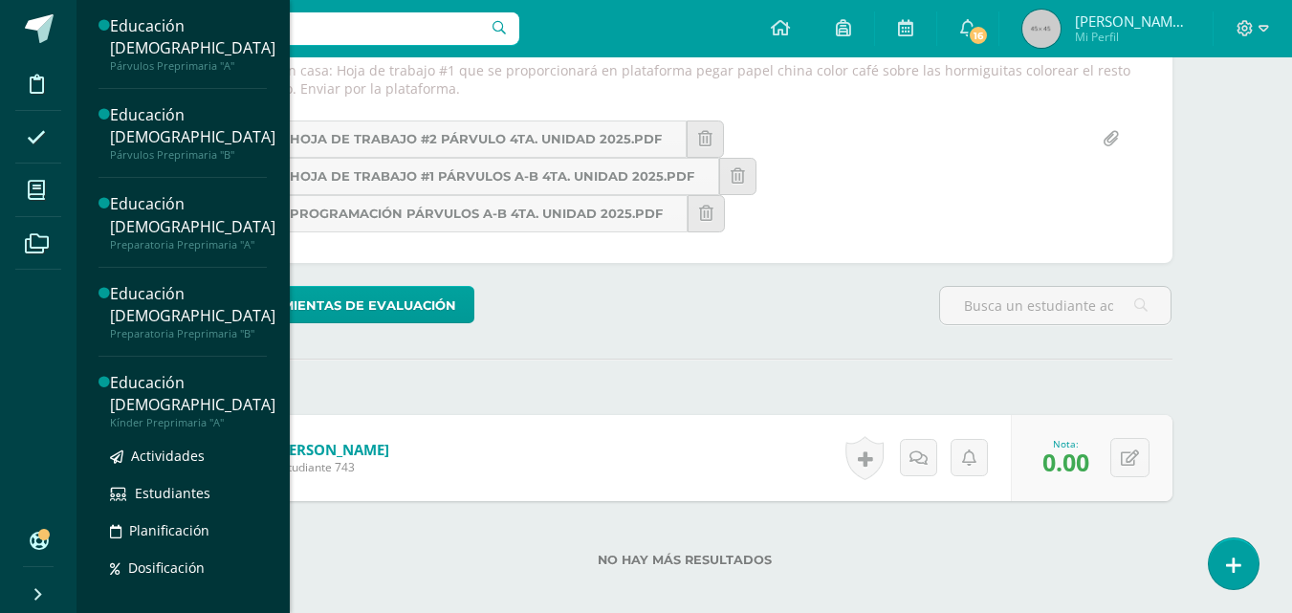
click at [167, 416] on div "Educación [DEMOGRAPHIC_DATA]" at bounding box center [193, 394] width 166 height 44
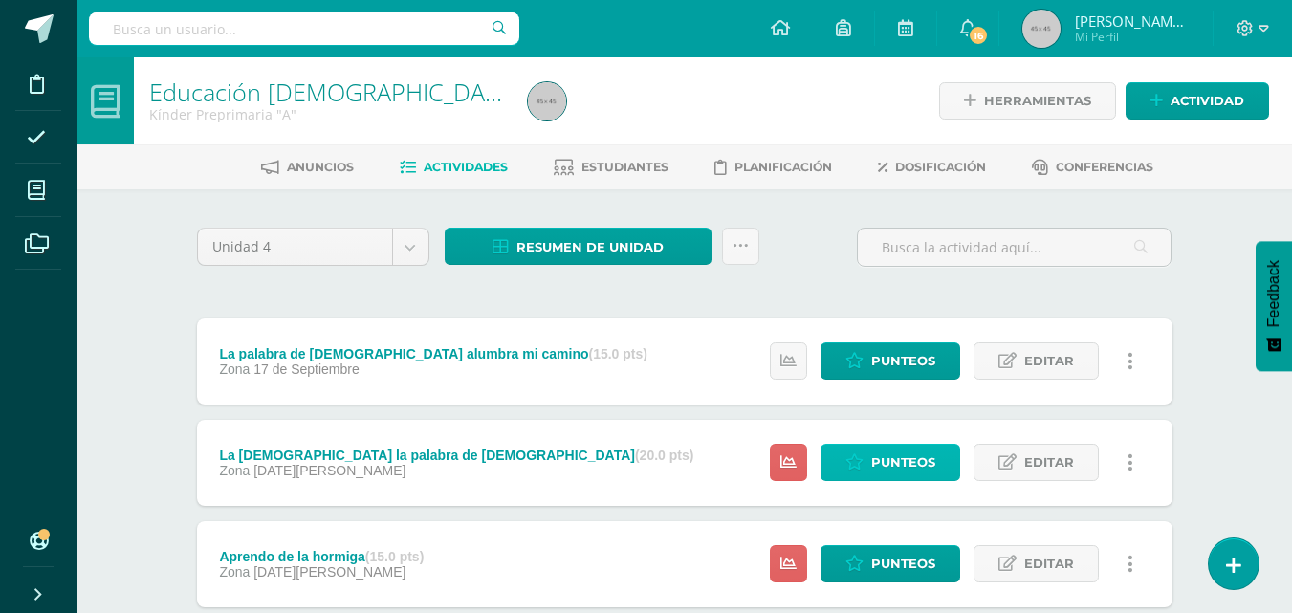
click at [883, 466] on span "Punteos" at bounding box center [904, 462] width 64 height 35
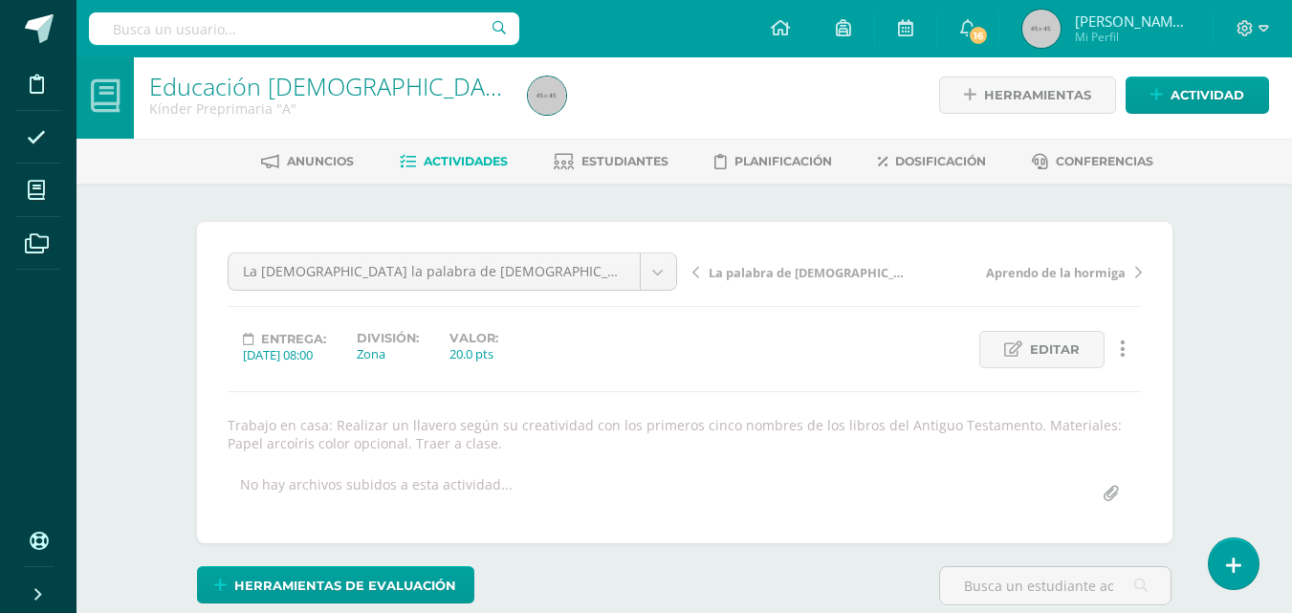
scroll to position [7, 0]
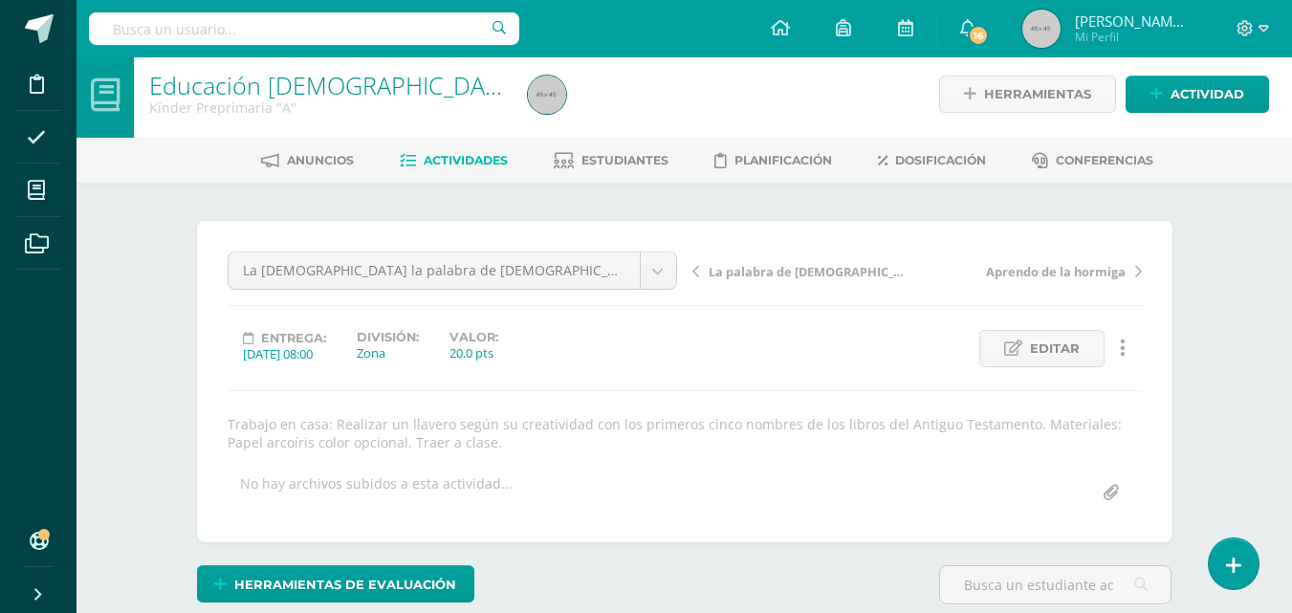
click at [1230, 348] on div "Educación [DEMOGRAPHIC_DATA][PERSON_NAME] Preprimaria "A" Herramientas Detalle …" at bounding box center [685, 525] width 1216 height 949
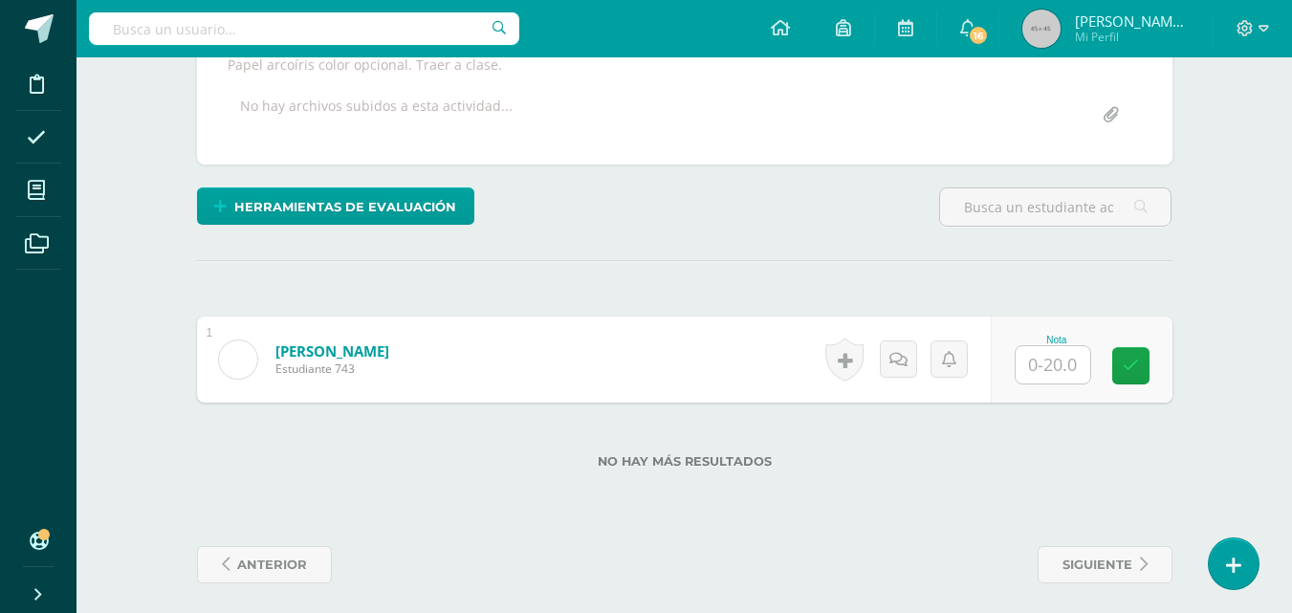
scroll to position [393, 0]
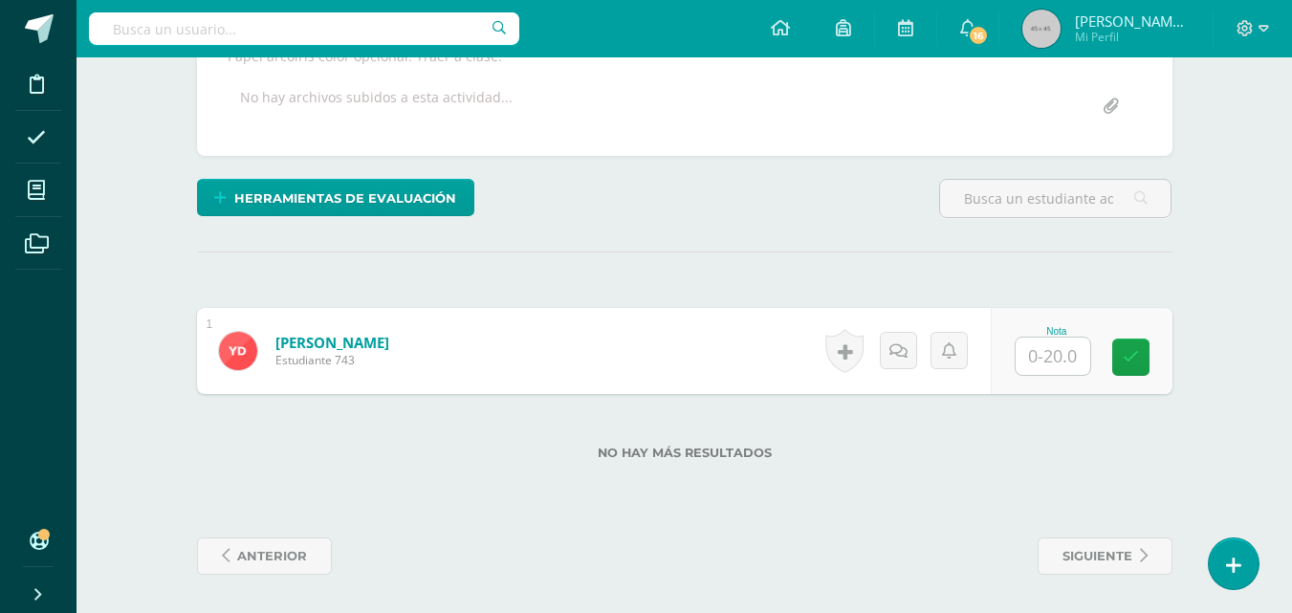
click at [1040, 363] on input "text" at bounding box center [1053, 356] width 75 height 37
type input "0"
click at [1256, 131] on div "Educación Cristiana Kínder Preprimaria "A" Herramientas Detalle de asistencias …" at bounding box center [685, 138] width 1216 height 949
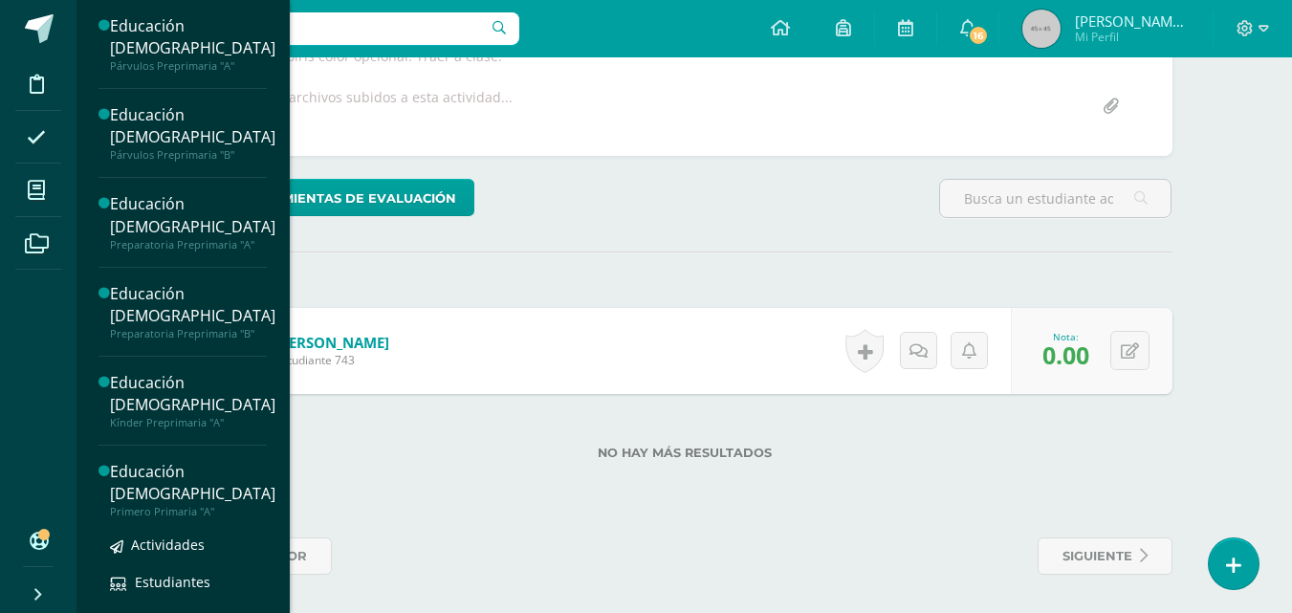
click at [148, 505] on div "Educación [DEMOGRAPHIC_DATA]" at bounding box center [193, 483] width 166 height 44
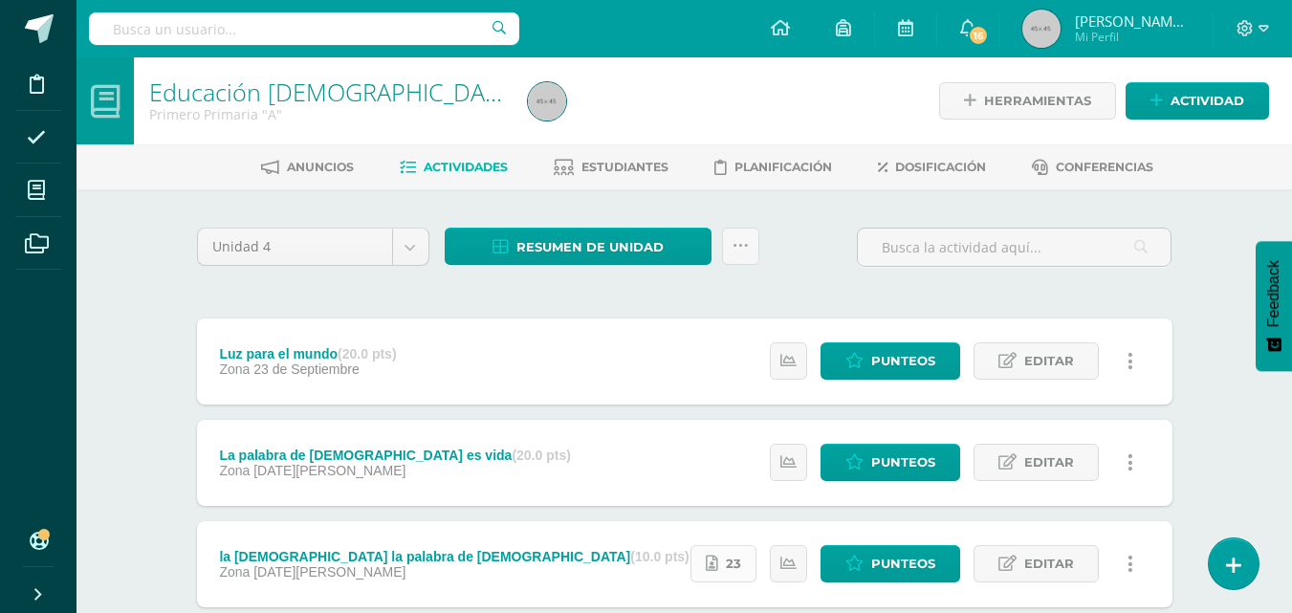
click at [734, 569] on span "23" at bounding box center [733, 563] width 15 height 35
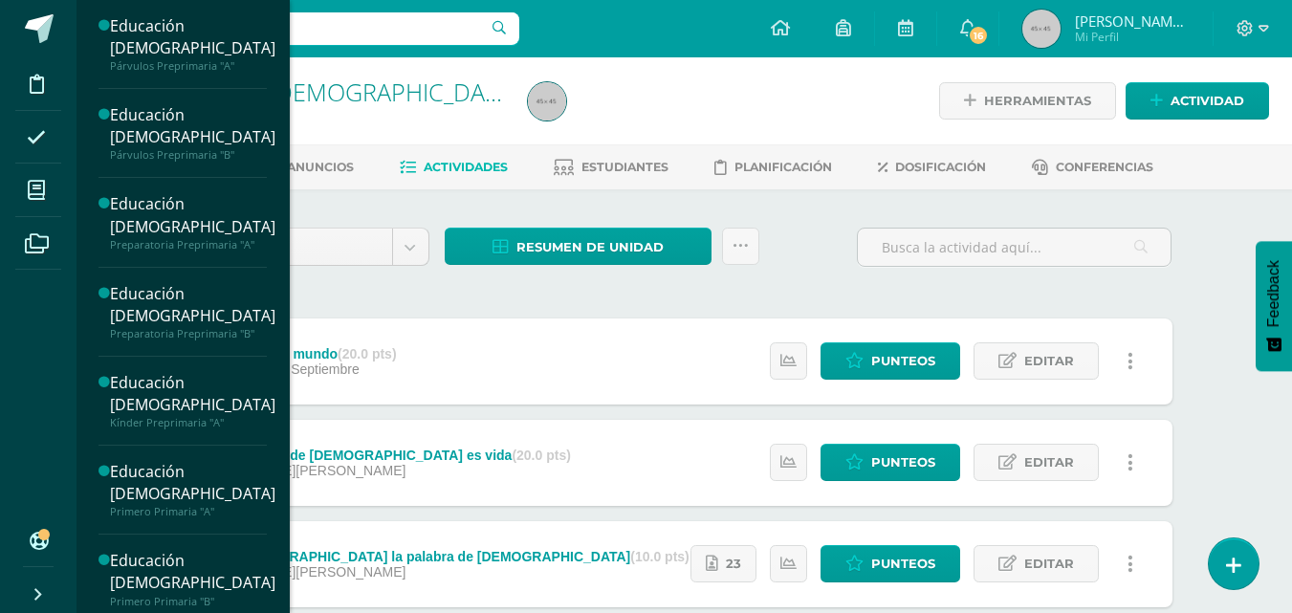
click at [276, 421] on div "Educación [DEMOGRAPHIC_DATA] Párvulos Preprimaria "A" Actividades Estudiantes P…" at bounding box center [183, 306] width 214 height 613
click at [276, 421] on div "Educación Cristiana Párvulos Preprimaria "A" Actividades Estudiantes Planificac…" at bounding box center [183, 306] width 214 height 613
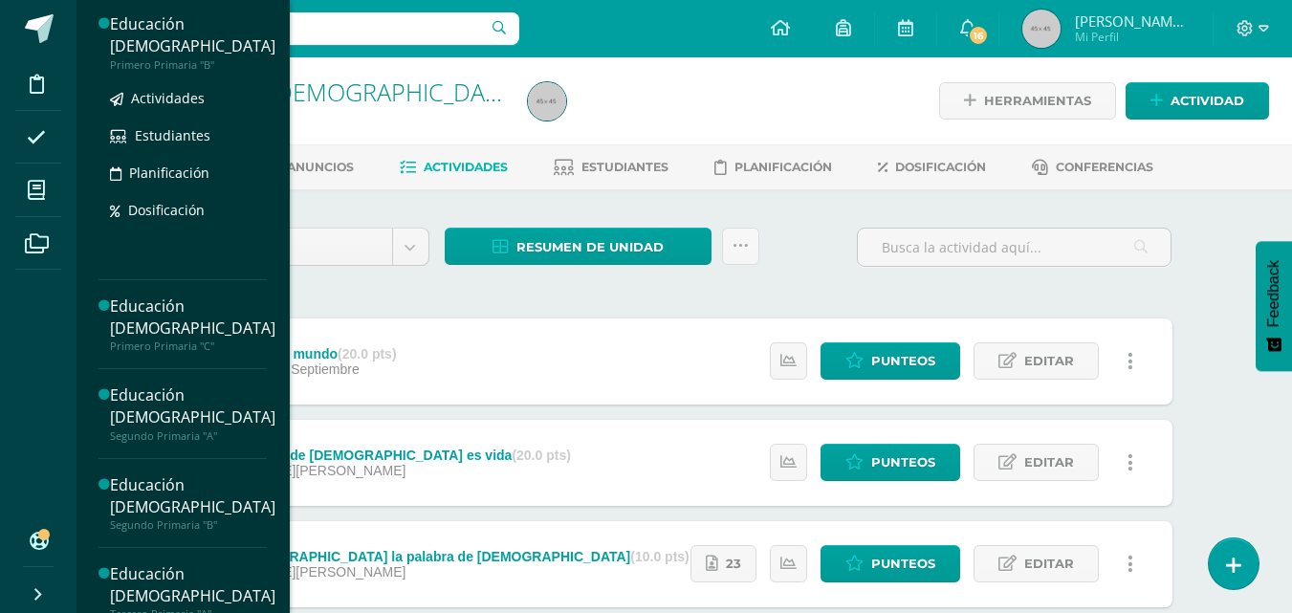
click at [173, 57] on div "Educación [DEMOGRAPHIC_DATA]" at bounding box center [193, 35] width 166 height 44
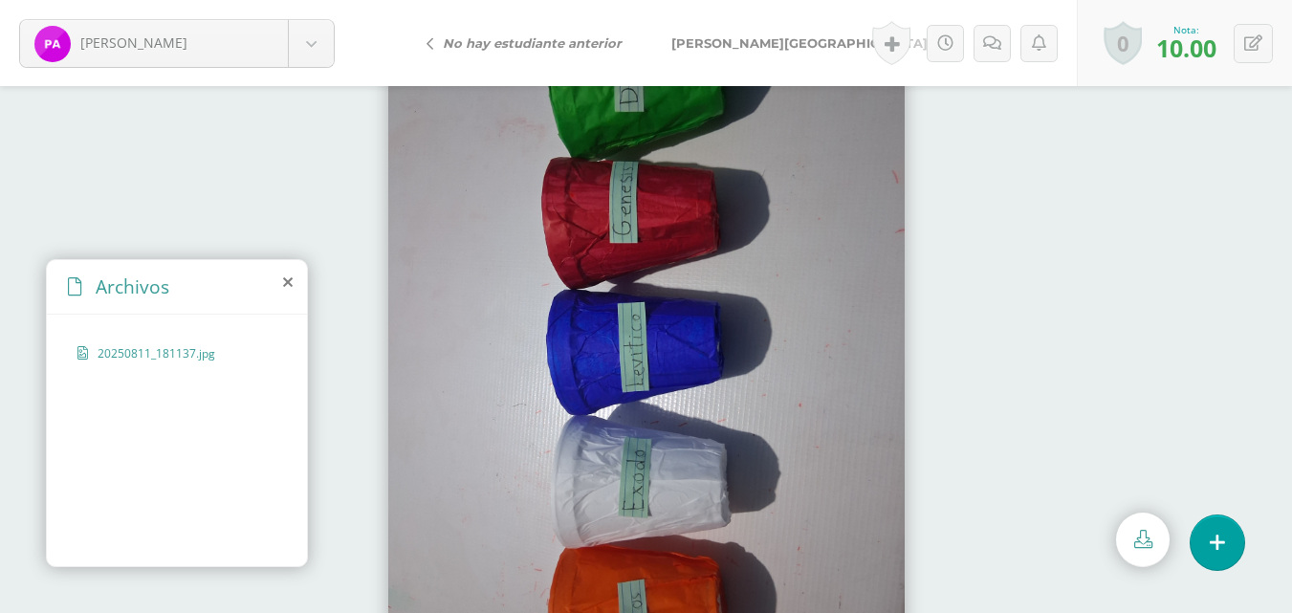
click at [710, 50] on span "[PERSON_NAME][GEOGRAPHIC_DATA]" at bounding box center [800, 42] width 256 height 15
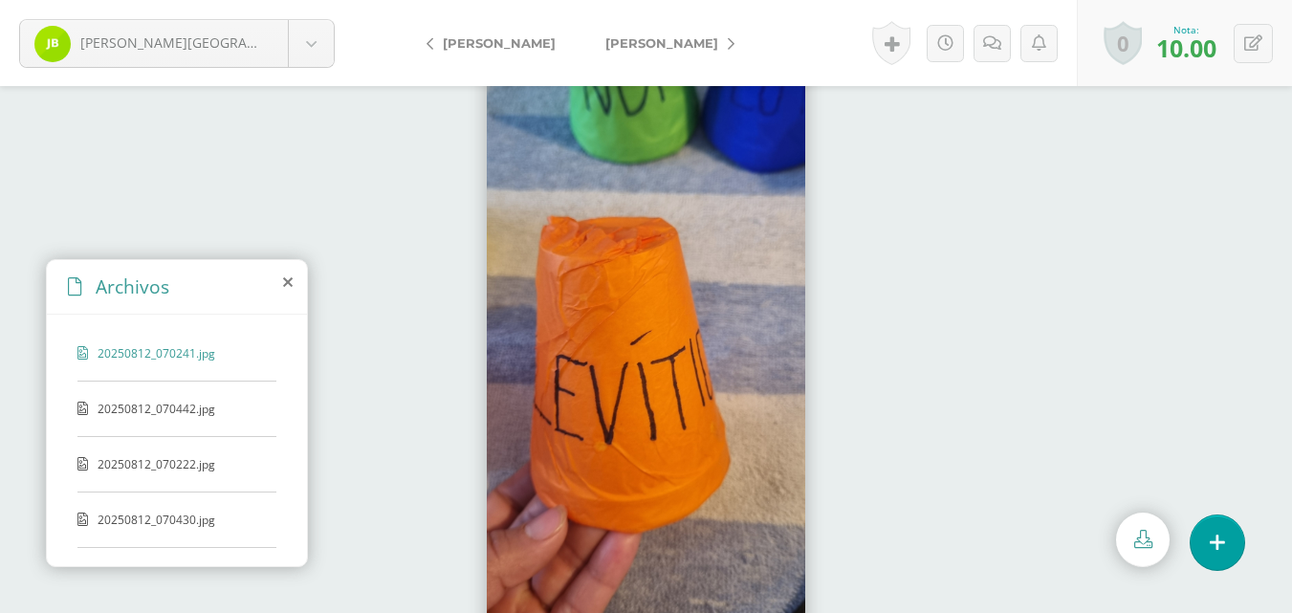
click at [642, 39] on span "[PERSON_NAME]" at bounding box center [662, 42] width 113 height 15
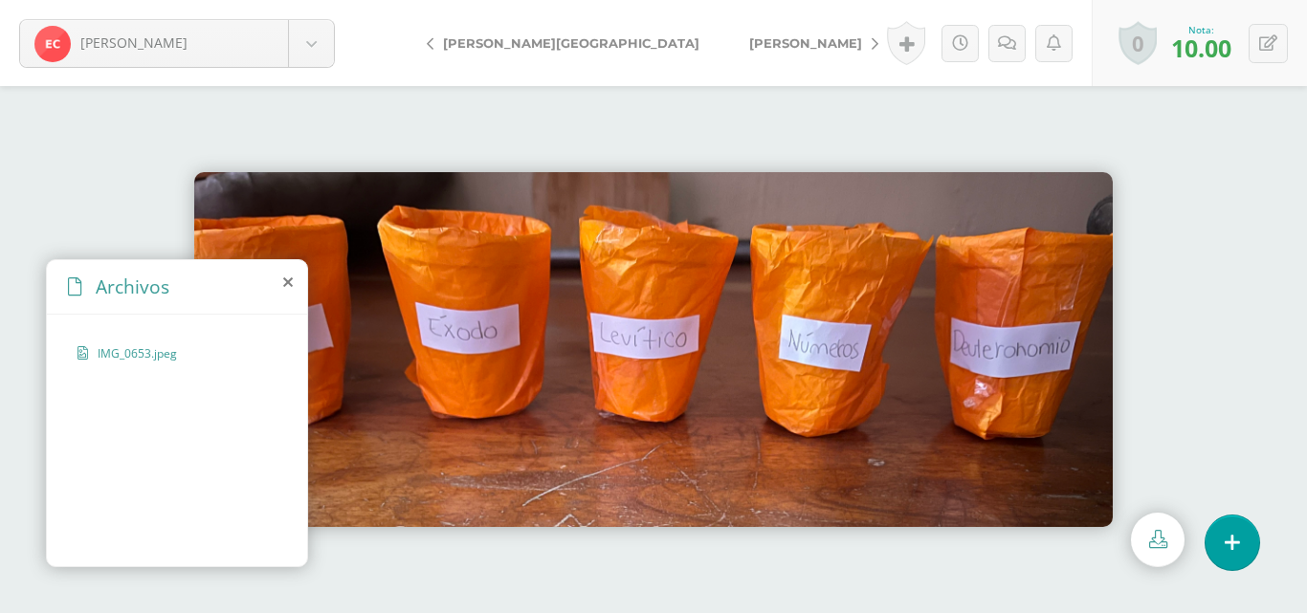
click at [749, 39] on span "[PERSON_NAME]" at bounding box center [805, 42] width 113 height 15
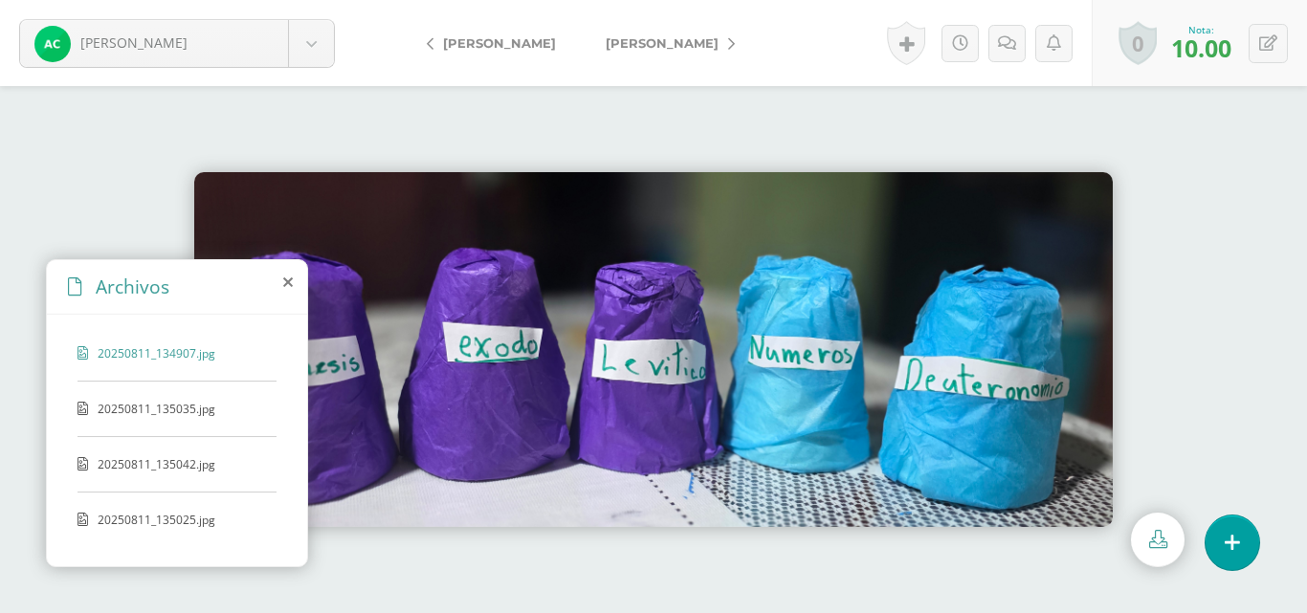
click at [642, 39] on span "[PERSON_NAME]" at bounding box center [662, 42] width 113 height 15
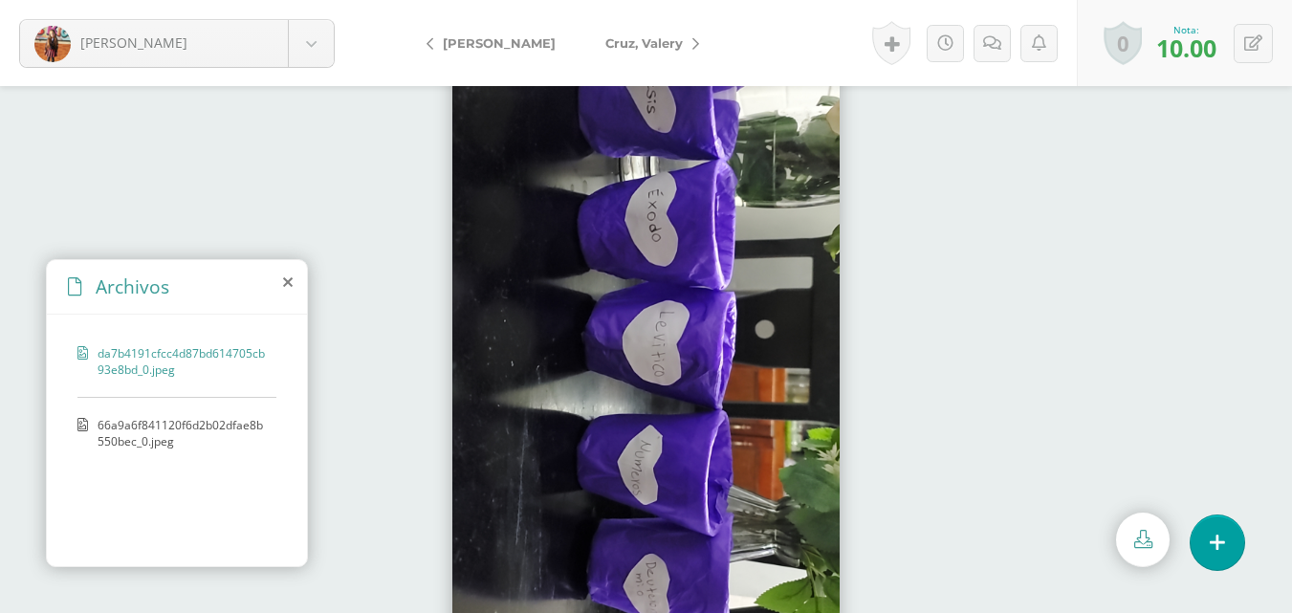
click at [642, 39] on span "Cruz, Valery" at bounding box center [644, 42] width 77 height 15
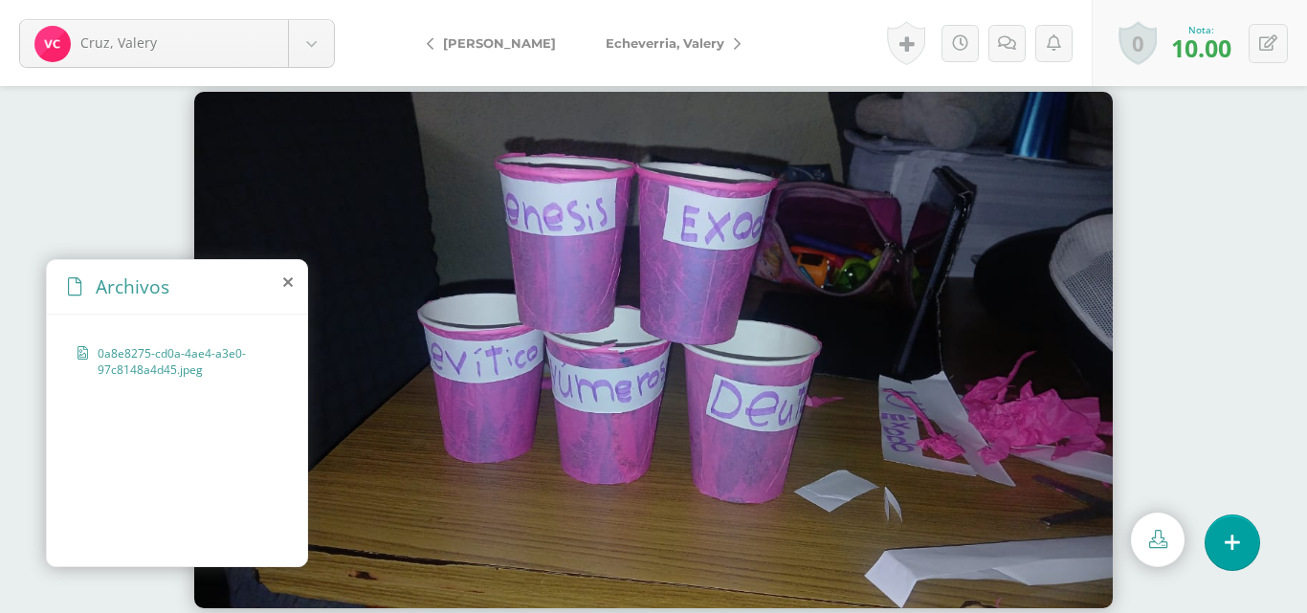
click at [642, 39] on span "Echeverria, Valery" at bounding box center [665, 42] width 119 height 15
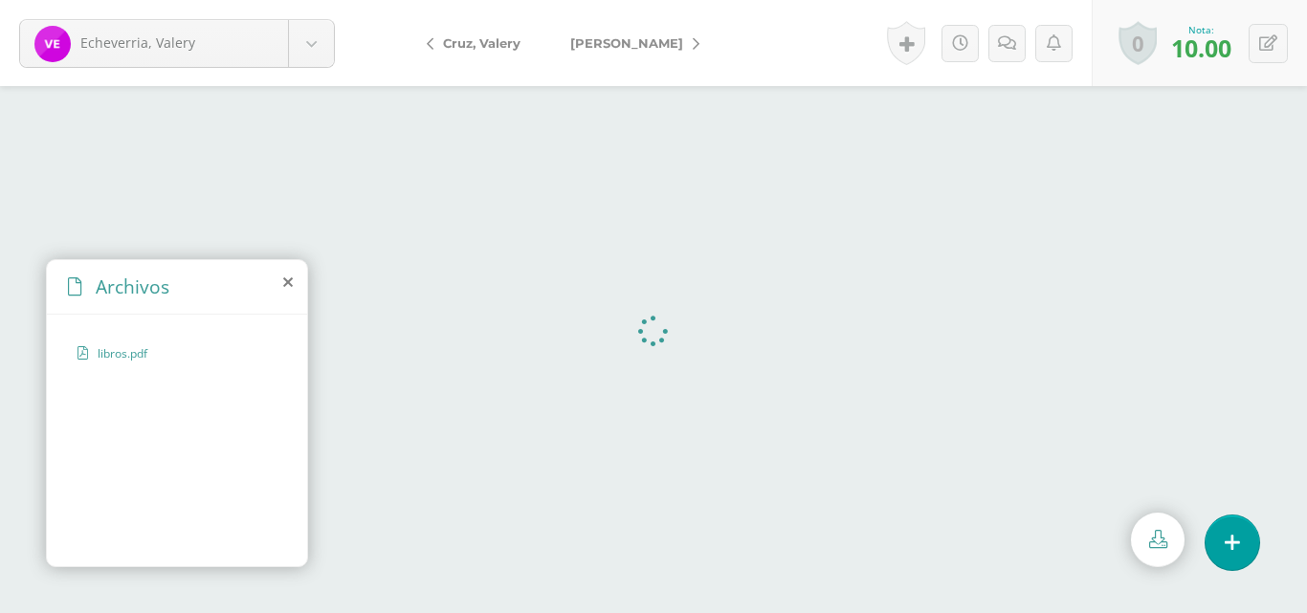
click at [642, 40] on span "[PERSON_NAME]" at bounding box center [626, 42] width 113 height 15
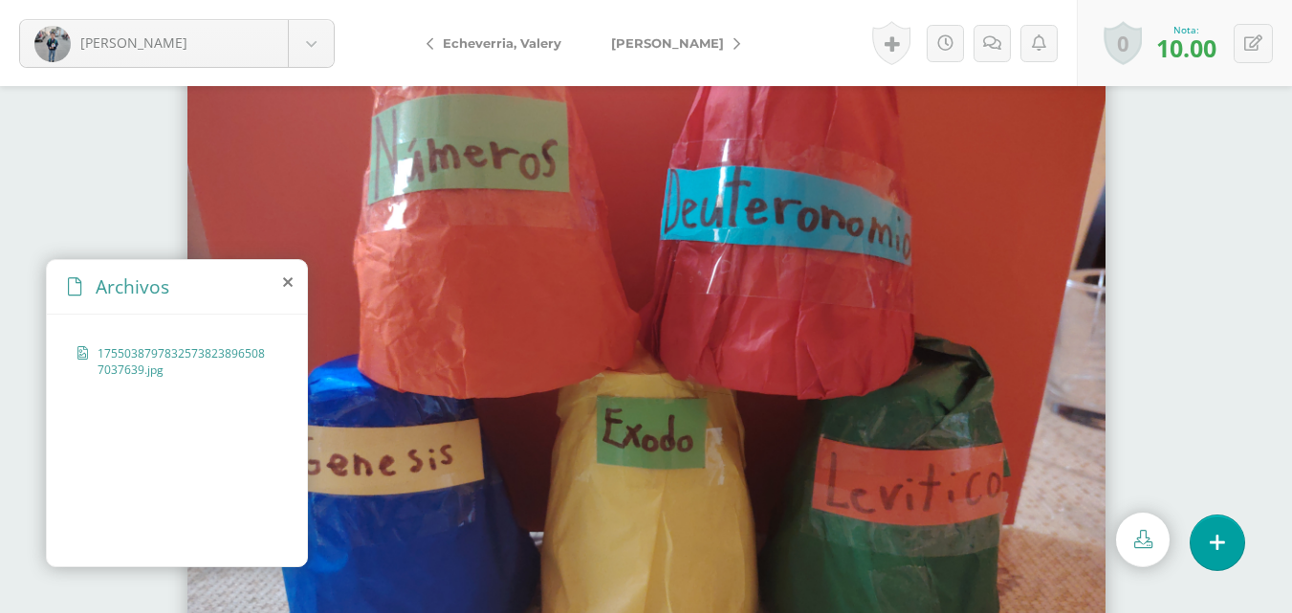
drag, startPoint x: 0, startPoint y: 0, endPoint x: 642, endPoint y: 40, distance: 643.2
click at [642, 40] on span "[PERSON_NAME]" at bounding box center [667, 42] width 113 height 15
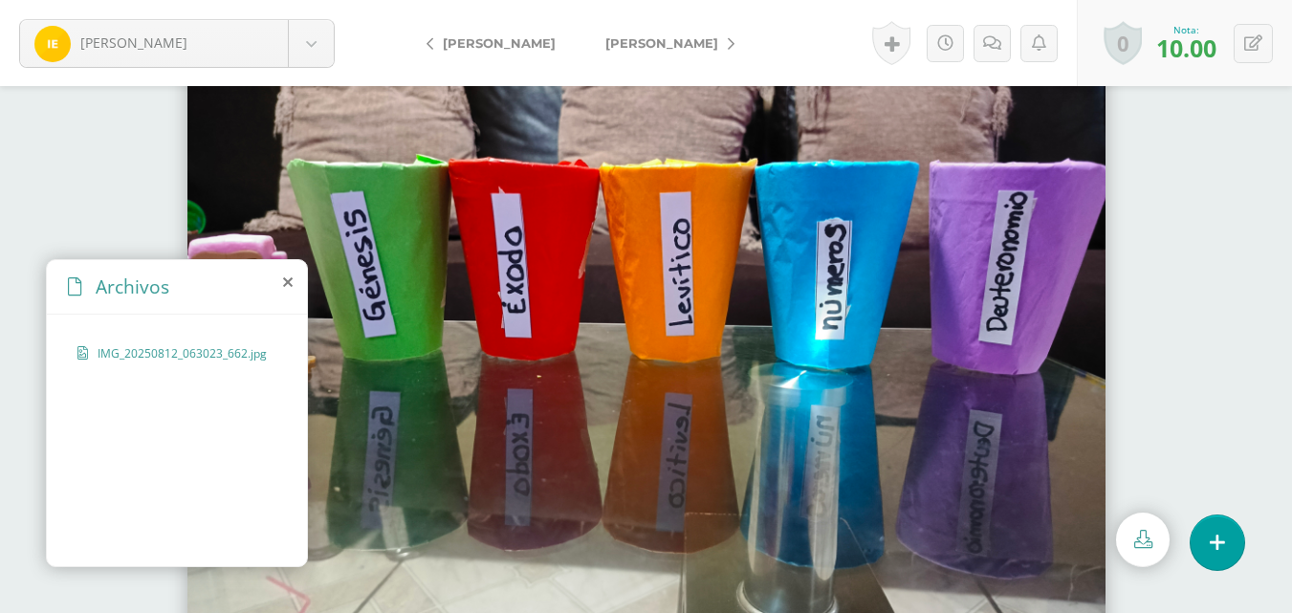
click at [642, 40] on span "[PERSON_NAME]" at bounding box center [662, 42] width 113 height 15
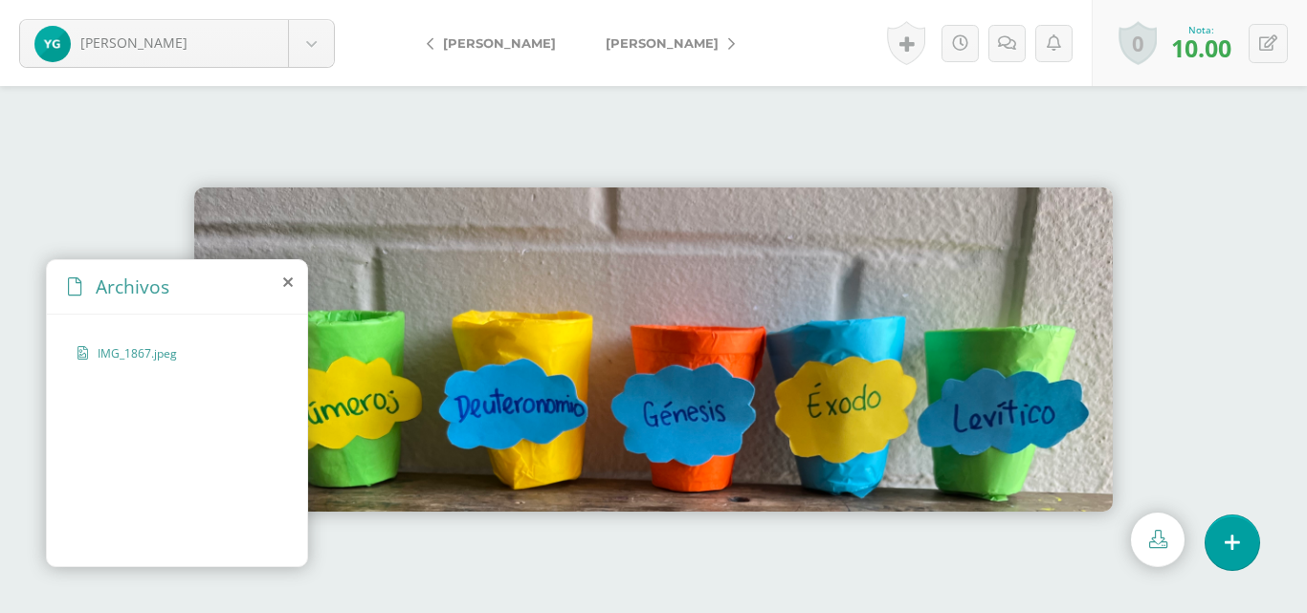
click at [642, 40] on span "[PERSON_NAME]" at bounding box center [662, 42] width 113 height 15
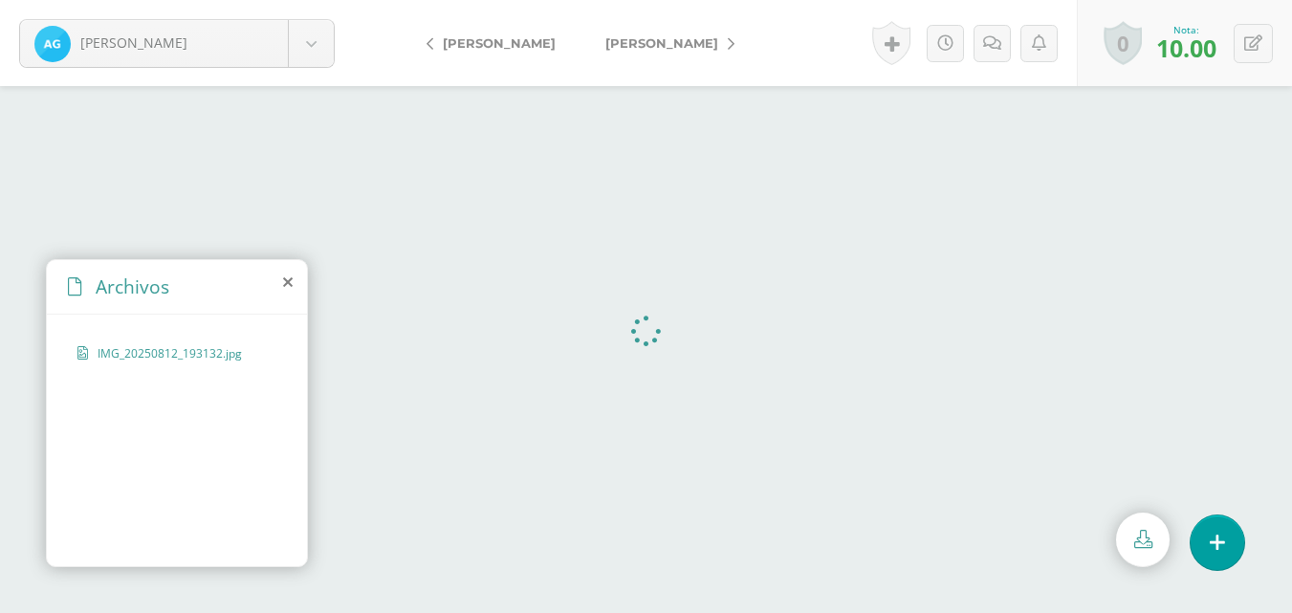
click at [642, 40] on span "[PERSON_NAME]" at bounding box center [662, 42] width 113 height 15
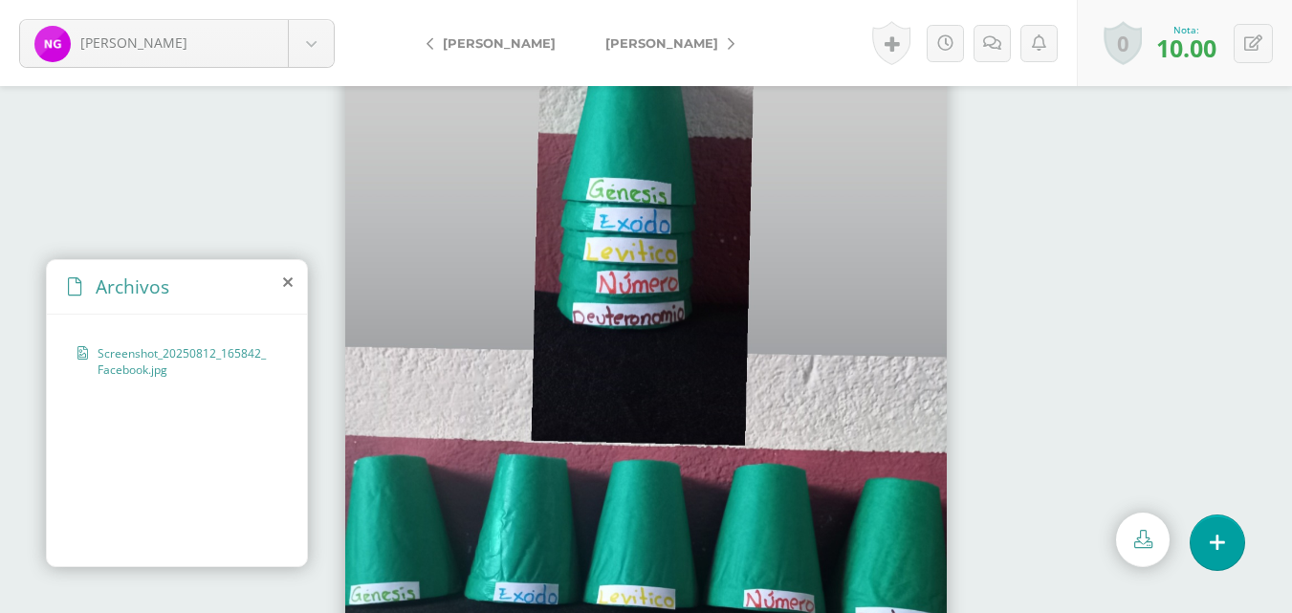
click at [642, 40] on span "[PERSON_NAME]" at bounding box center [662, 42] width 113 height 15
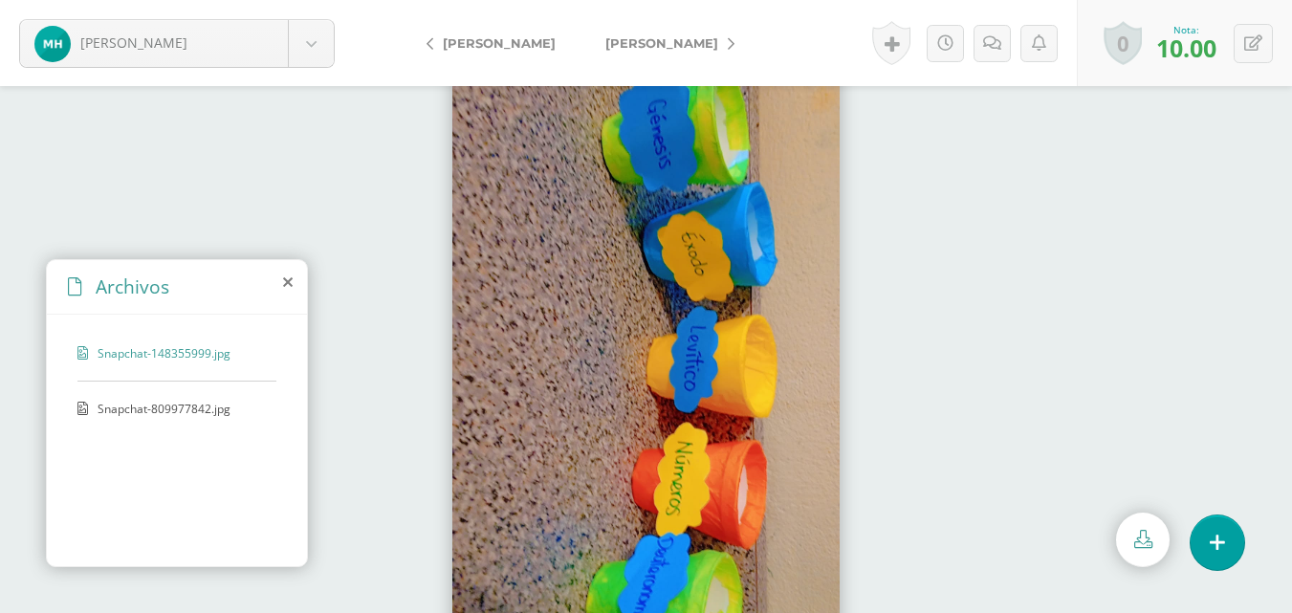
click at [642, 40] on span "[PERSON_NAME]" at bounding box center [662, 42] width 113 height 15
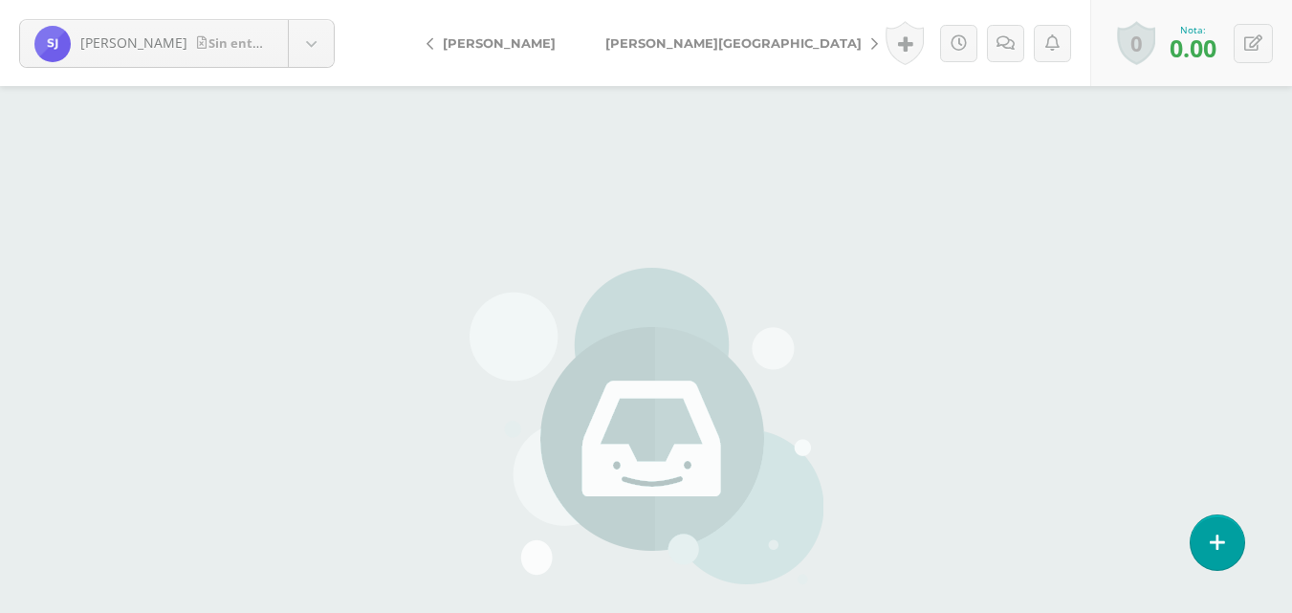
click at [642, 40] on span "[PERSON_NAME][GEOGRAPHIC_DATA]" at bounding box center [734, 42] width 256 height 15
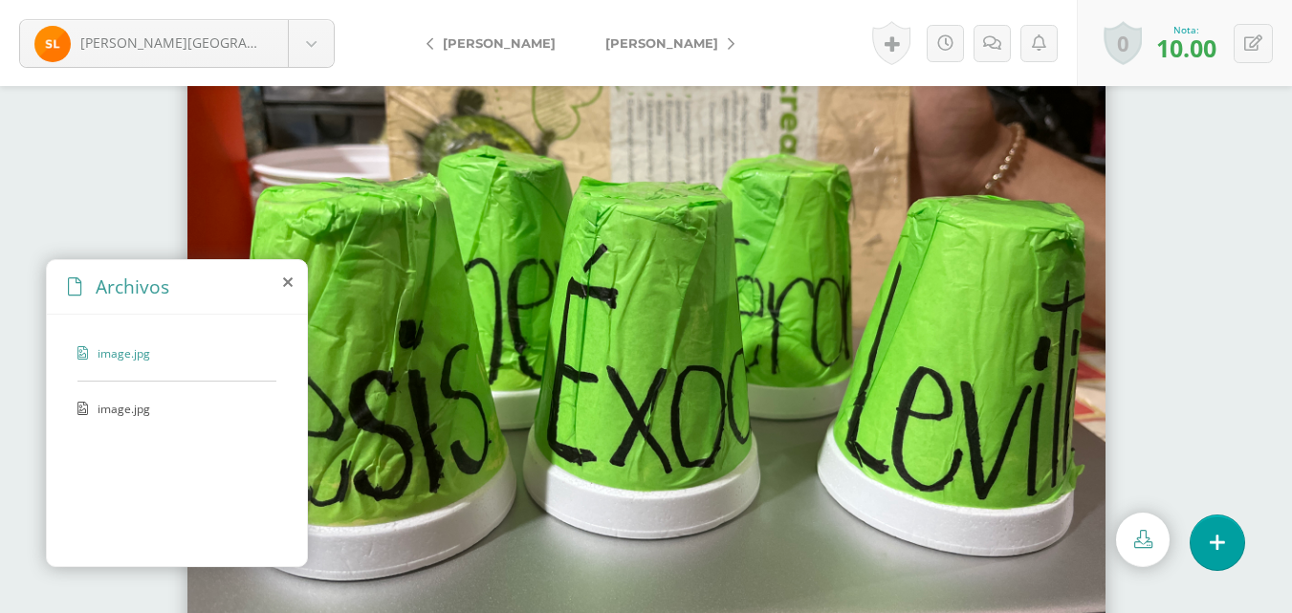
click at [642, 40] on span "[PERSON_NAME]" at bounding box center [662, 42] width 113 height 15
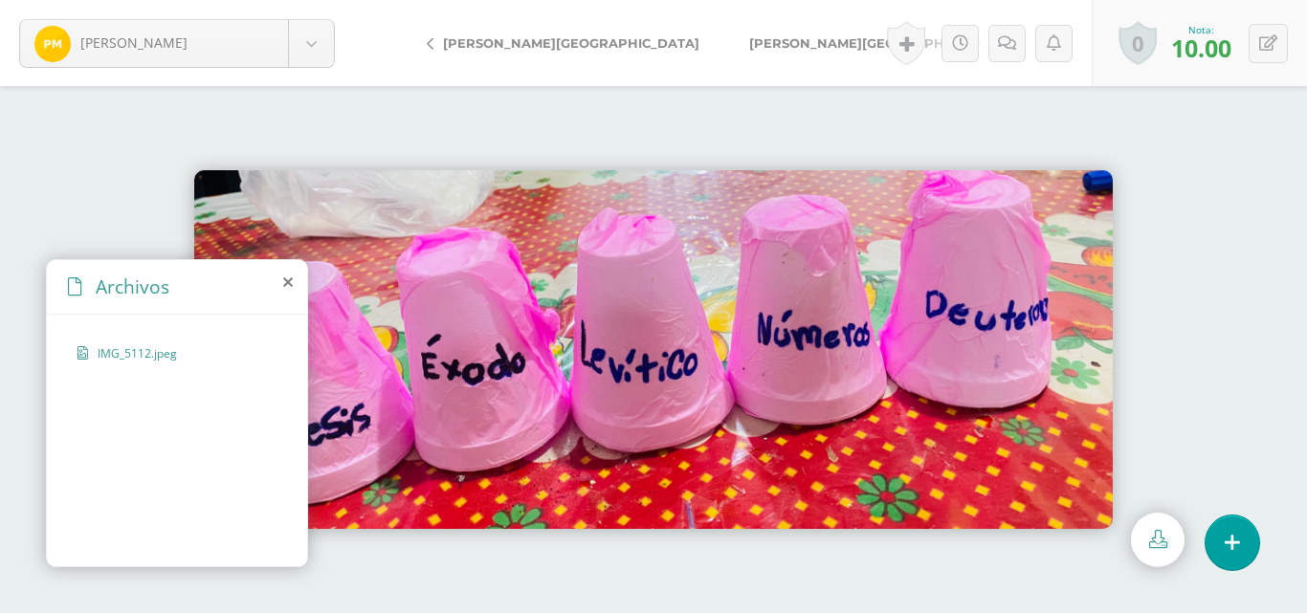
click at [749, 40] on span "[PERSON_NAME][GEOGRAPHIC_DATA]" at bounding box center [877, 42] width 256 height 15
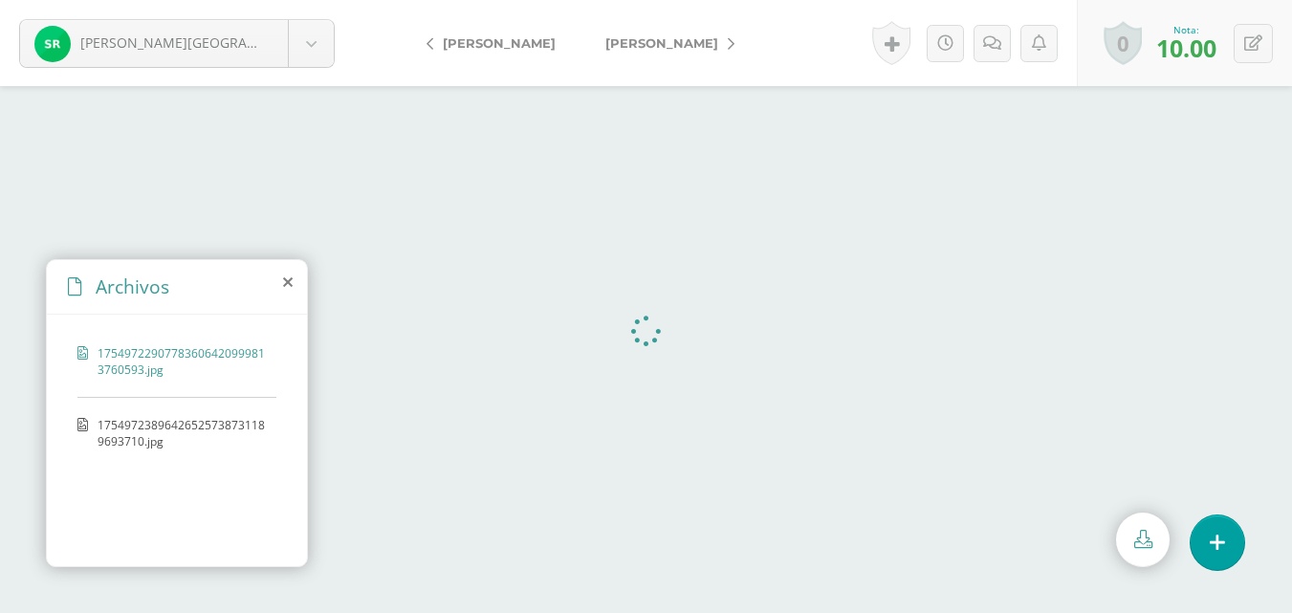
click at [642, 40] on span "[PERSON_NAME]" at bounding box center [662, 42] width 113 height 15
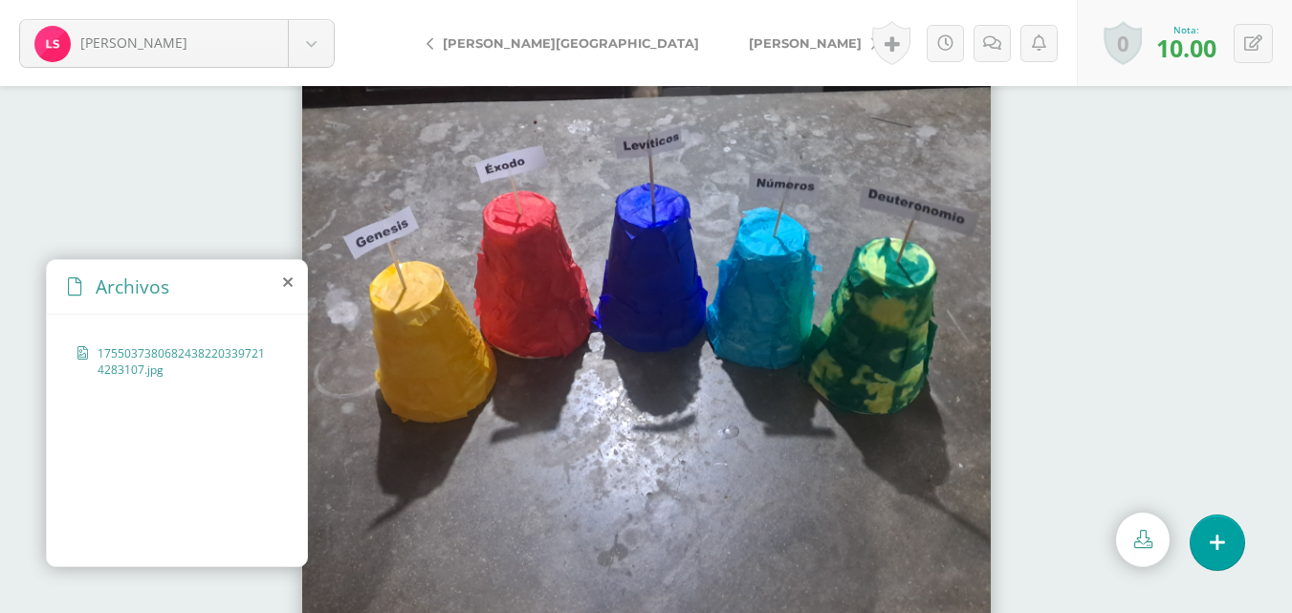
click at [749, 40] on span "[PERSON_NAME]" at bounding box center [805, 42] width 113 height 15
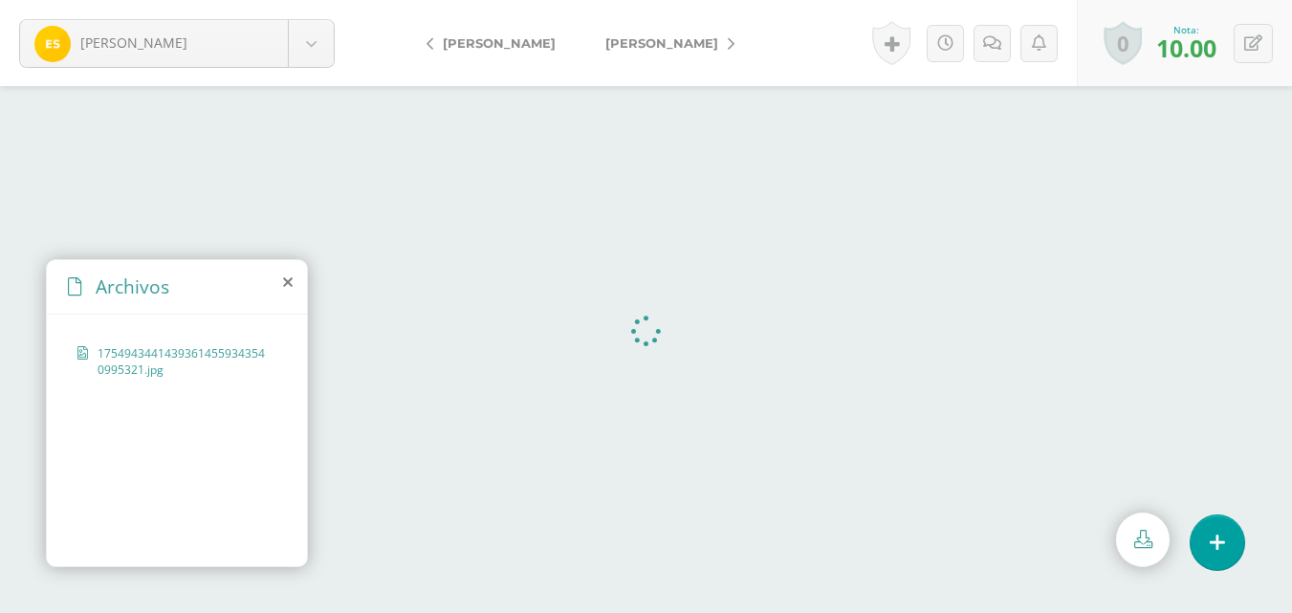
click at [642, 40] on span "[PERSON_NAME]" at bounding box center [662, 42] width 113 height 15
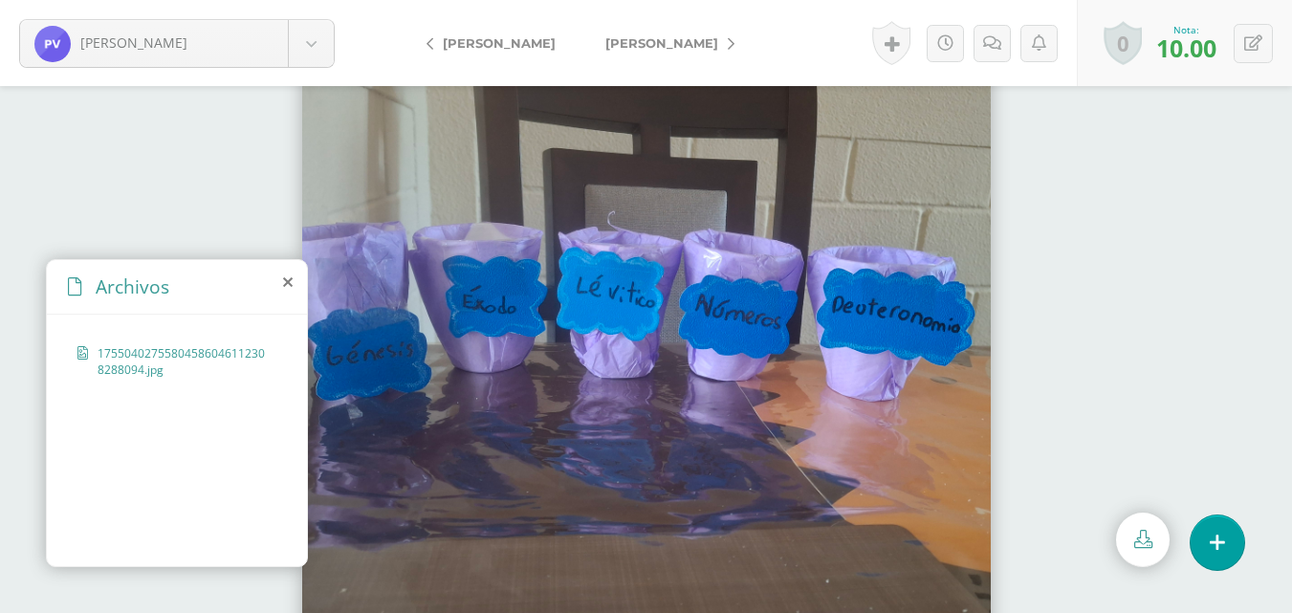
click at [642, 40] on span "Vicente, Ana" at bounding box center [662, 42] width 113 height 15
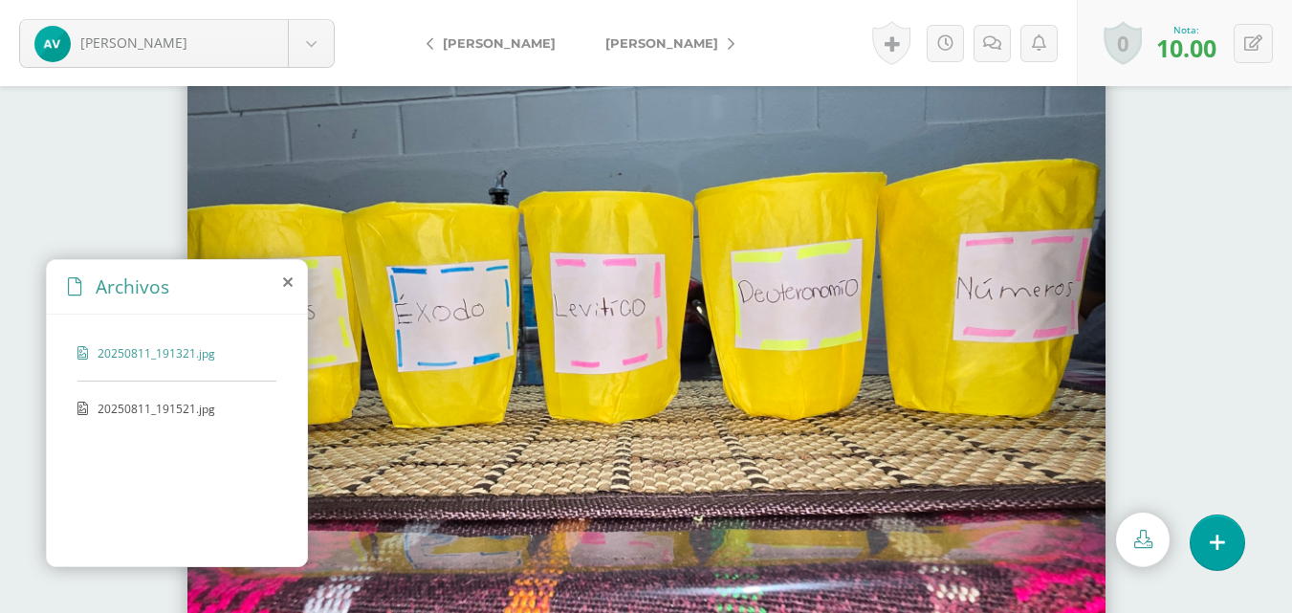
click at [642, 40] on span "[PERSON_NAME]" at bounding box center [662, 42] width 113 height 15
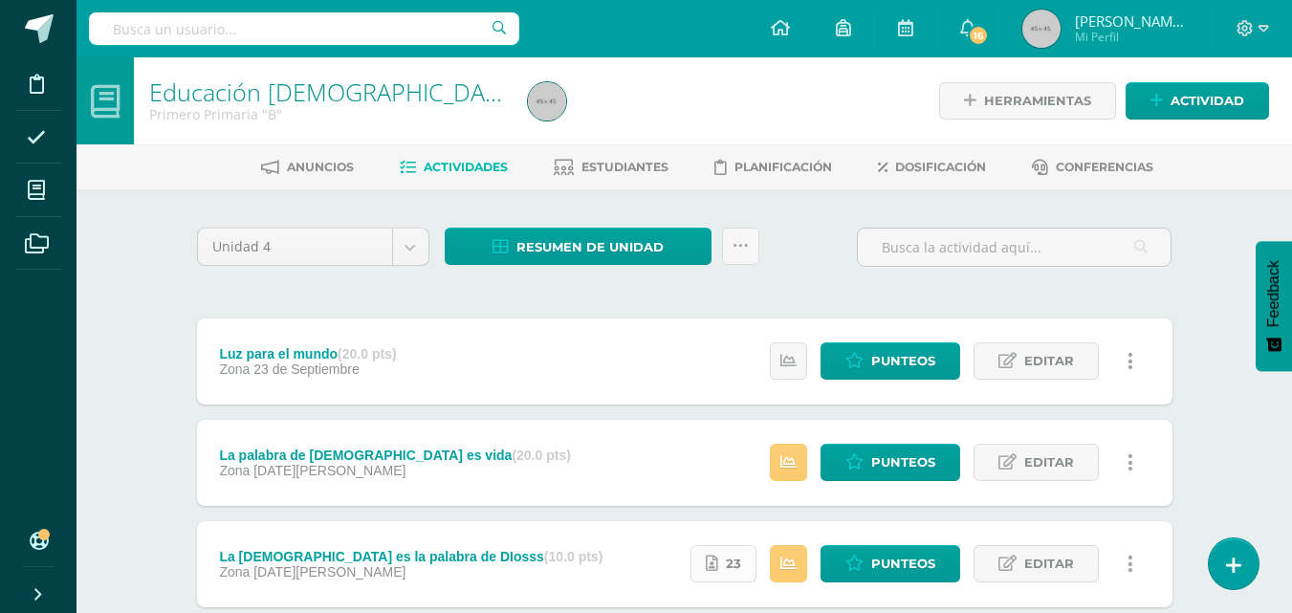
click at [722, 563] on link "23" at bounding box center [724, 563] width 66 height 37
click at [1047, 463] on span "Editar" at bounding box center [1050, 462] width 50 height 35
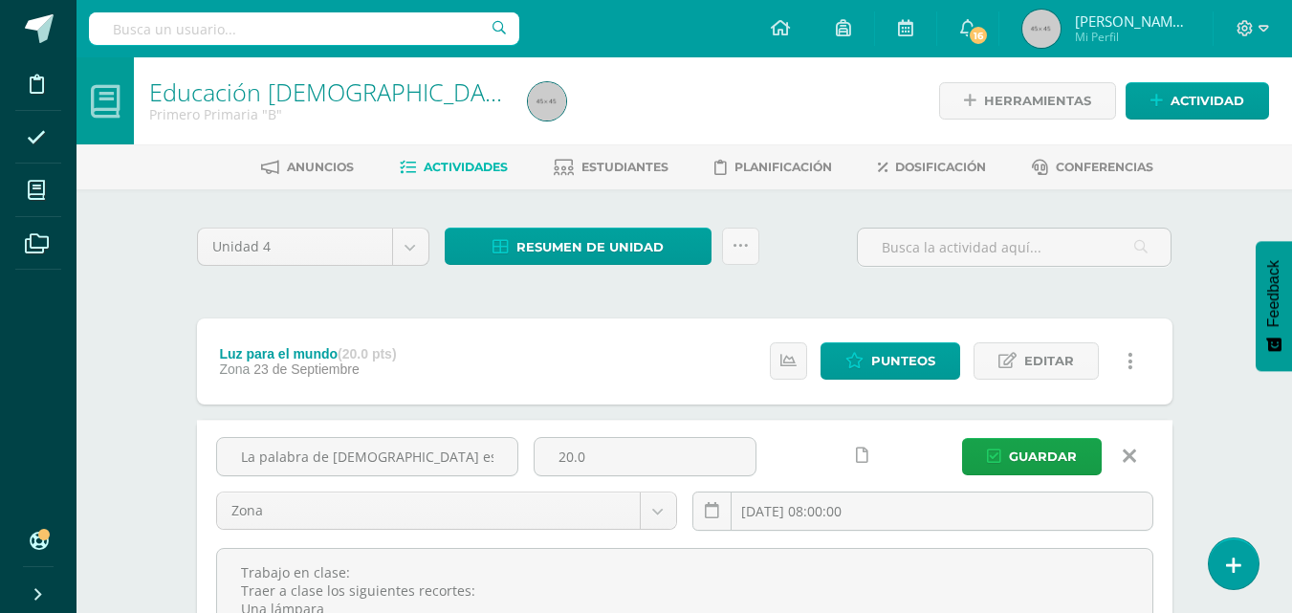
click at [1212, 436] on div "Educación Cristiana Primero Primaria "B" Herramientas Detalle de asistencias Ac…" at bounding box center [685, 532] width 1216 height 951
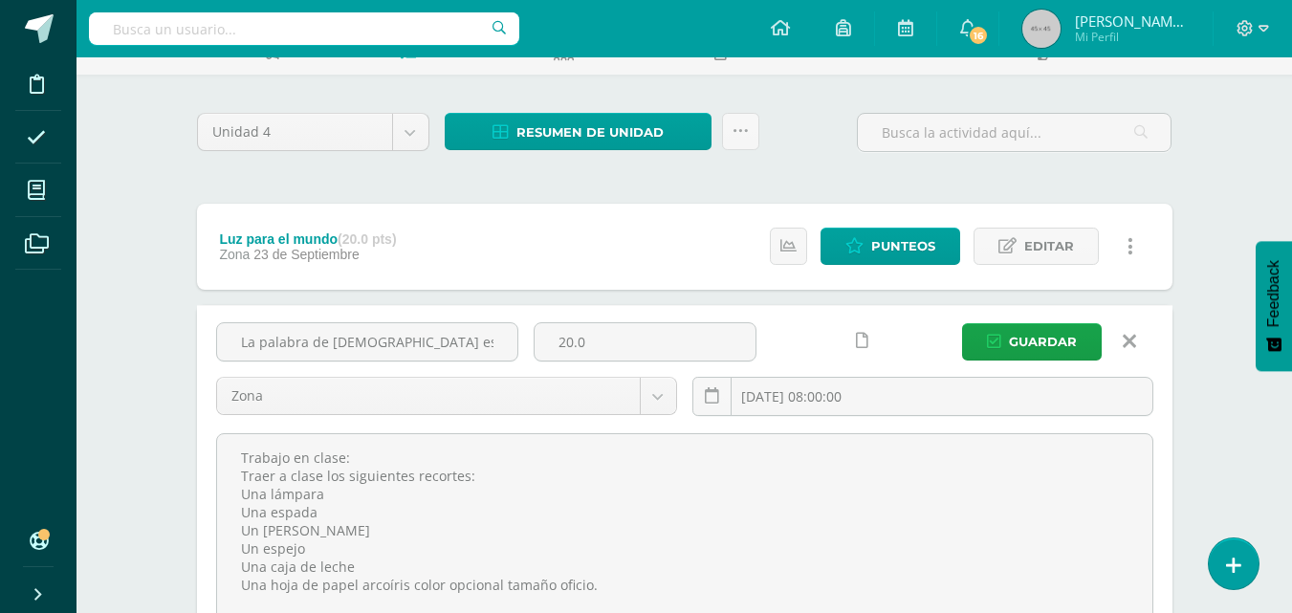
scroll to position [153, 0]
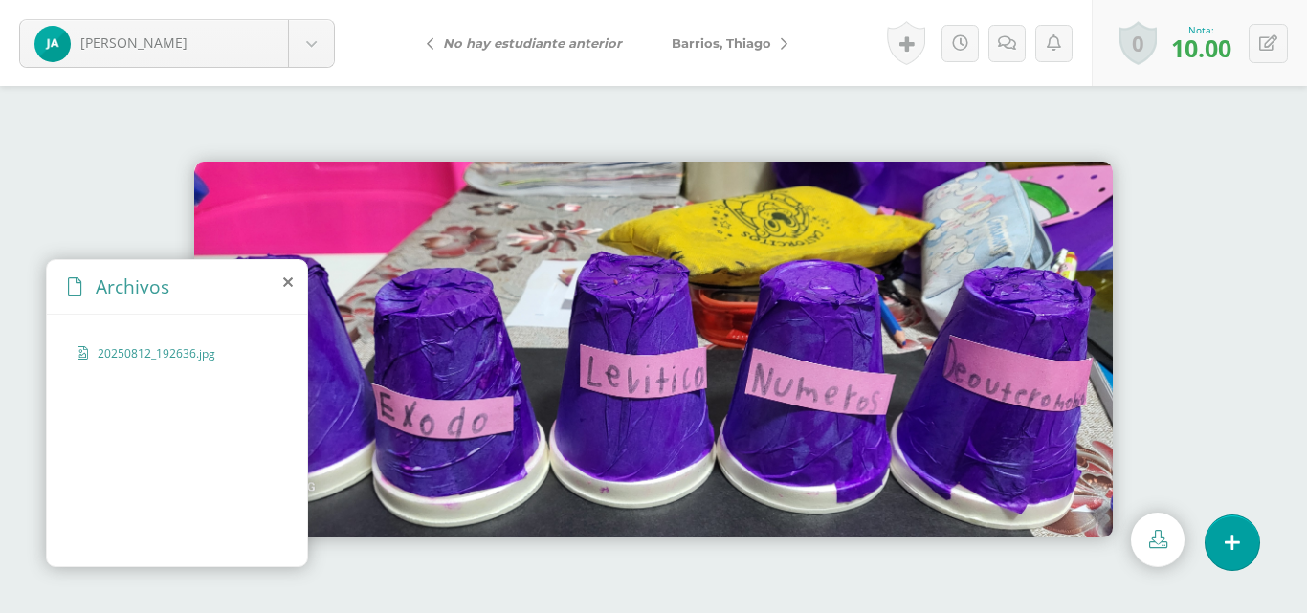
click at [685, 46] on span "Barrios, Thiago" at bounding box center [721, 42] width 99 height 15
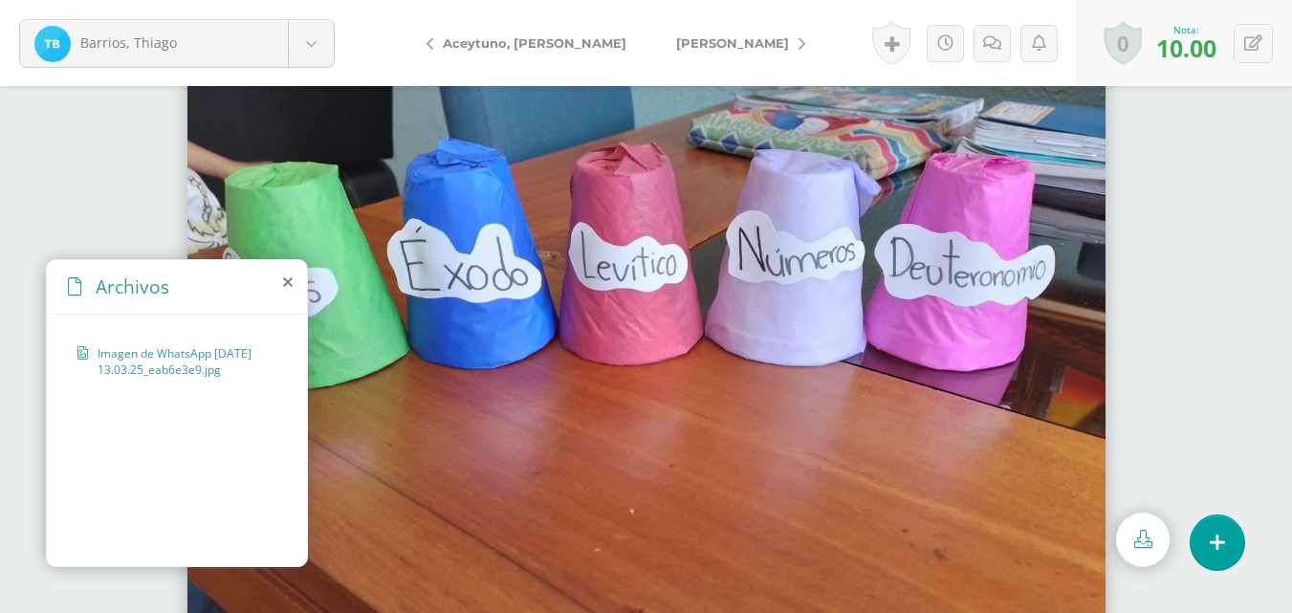
click at [685, 46] on span "[PERSON_NAME]" at bounding box center [732, 42] width 113 height 15
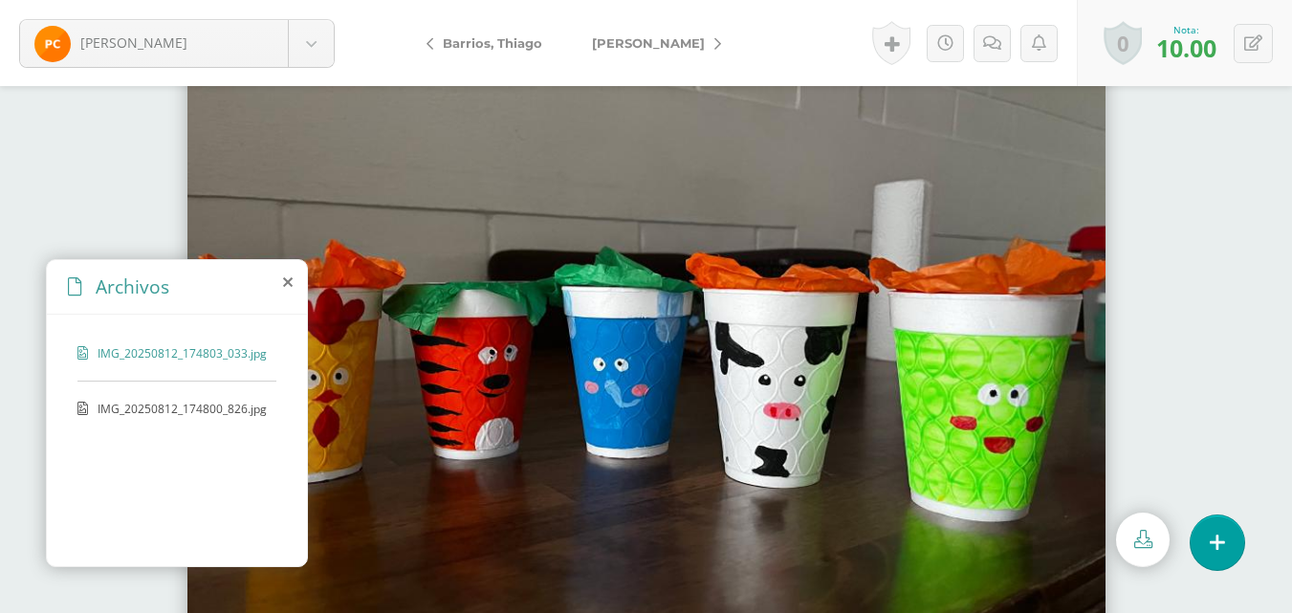
click at [685, 46] on span "[PERSON_NAME]" at bounding box center [648, 42] width 113 height 15
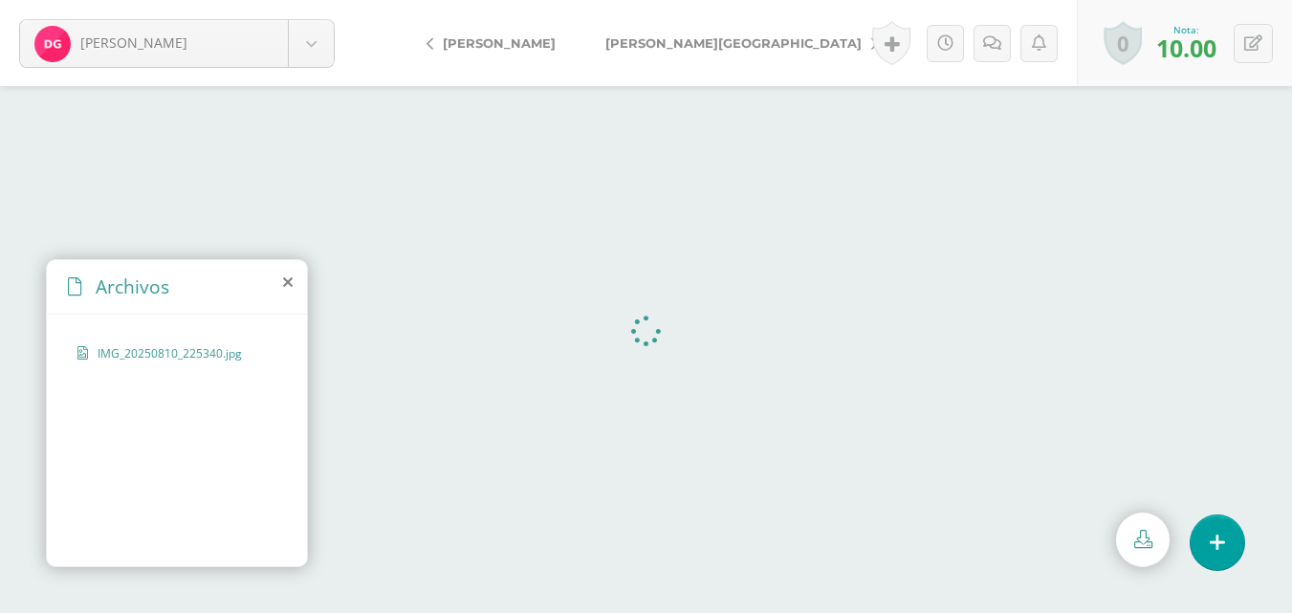
click at [685, 46] on span "[PERSON_NAME], [PERSON_NAME]" at bounding box center [734, 42] width 256 height 15
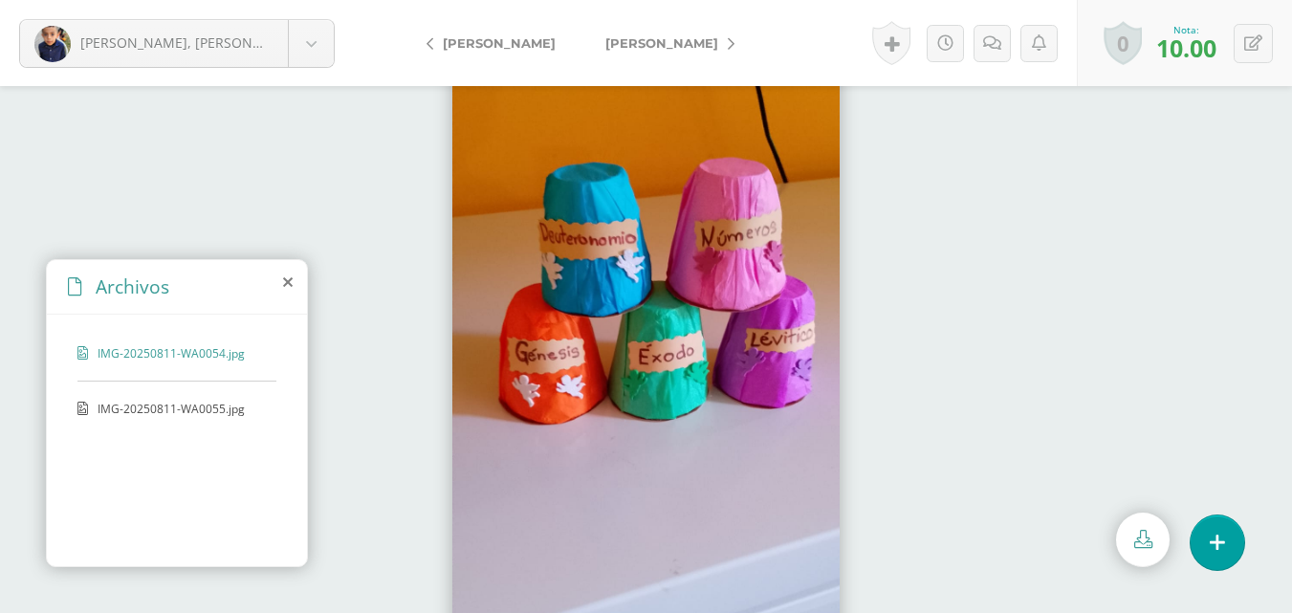
click at [728, 46] on icon at bounding box center [731, 43] width 7 height 13
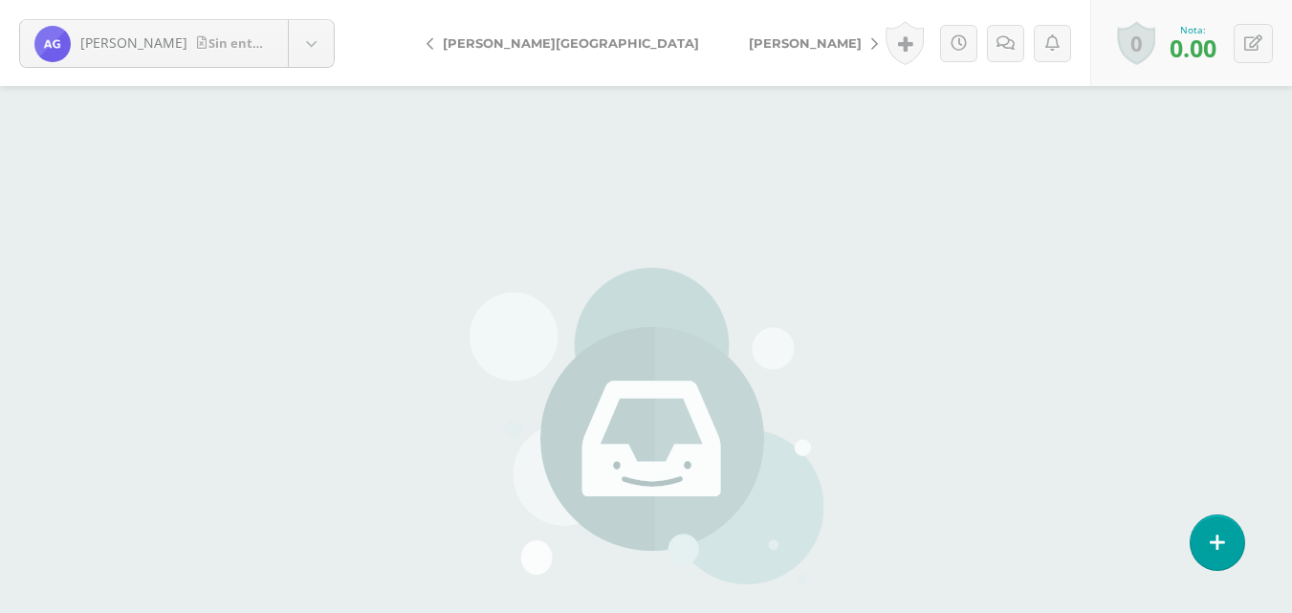
click at [749, 46] on span "[PERSON_NAME]" at bounding box center [805, 42] width 113 height 15
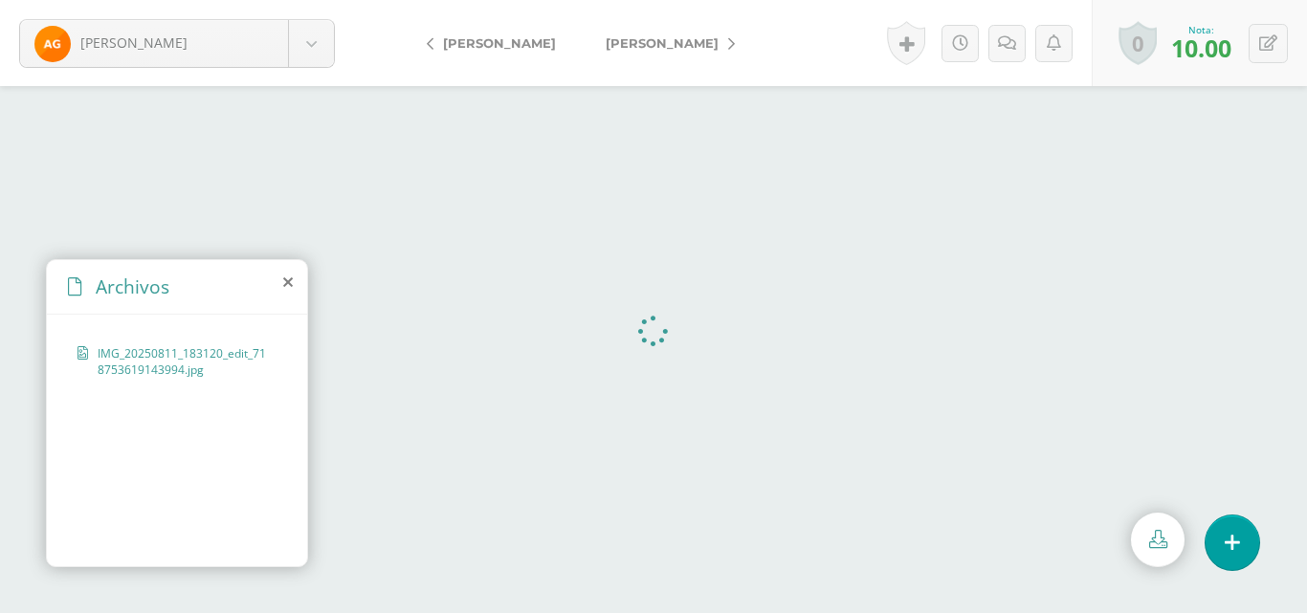
click at [634, 46] on span "[PERSON_NAME]" at bounding box center [662, 42] width 113 height 15
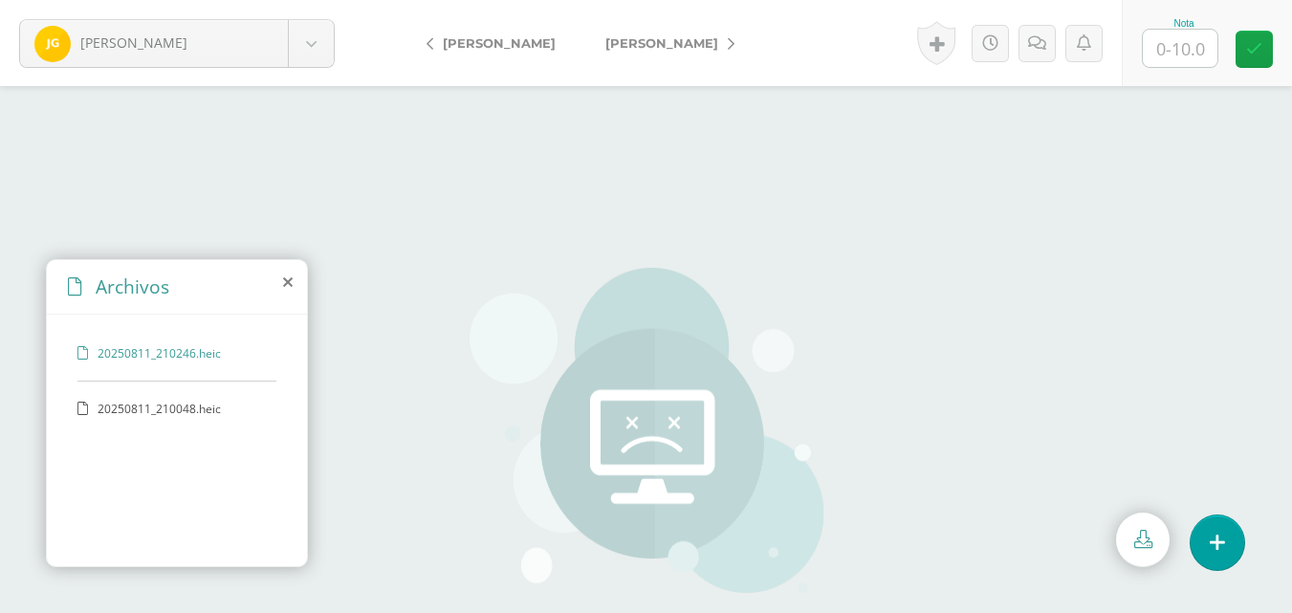
click at [634, 46] on span "[PERSON_NAME]" at bounding box center [662, 42] width 113 height 15
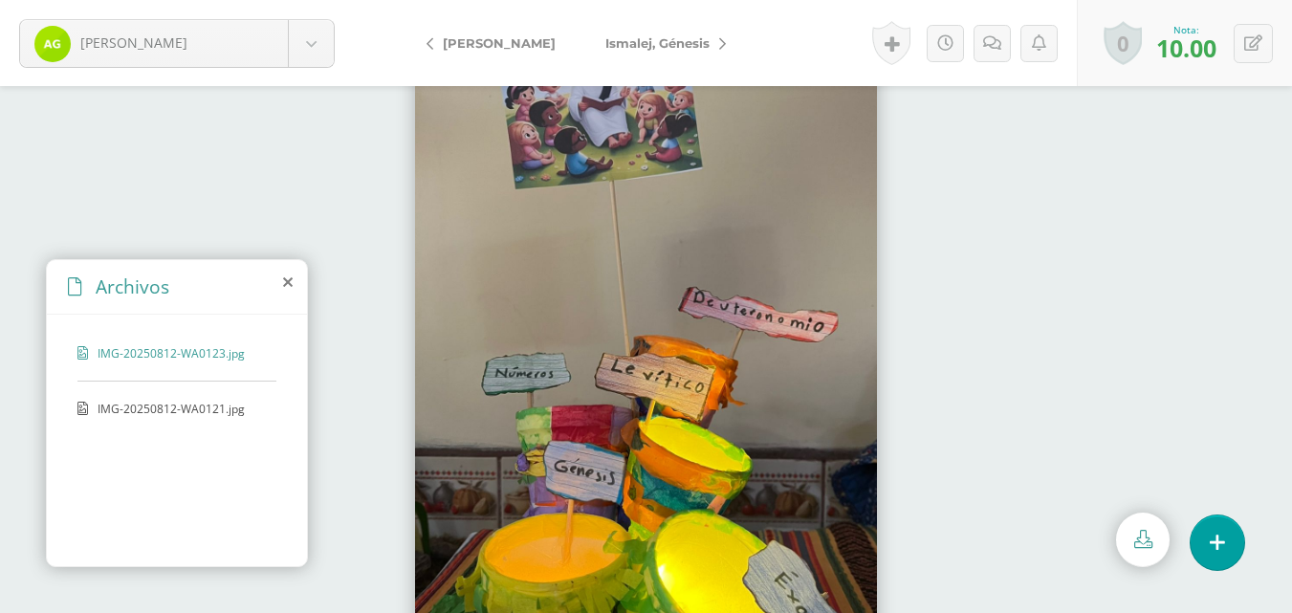
click at [628, 42] on span "Ismalej, Génesis" at bounding box center [658, 42] width 104 height 15
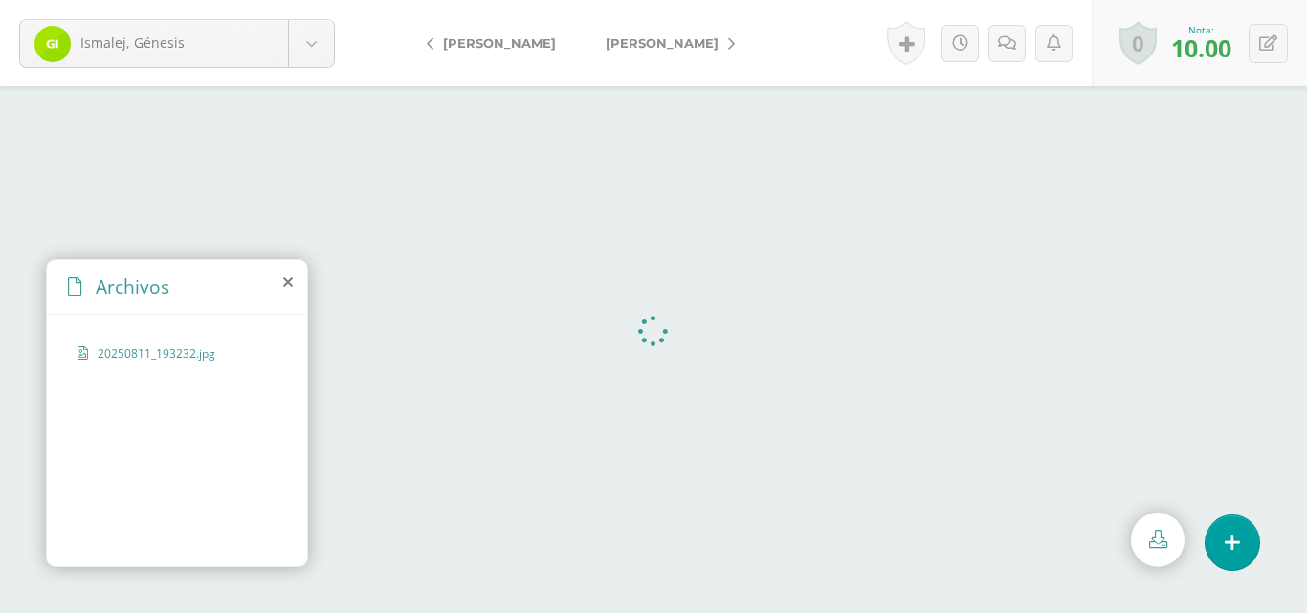
click at [628, 42] on span "[PERSON_NAME]" at bounding box center [662, 42] width 113 height 15
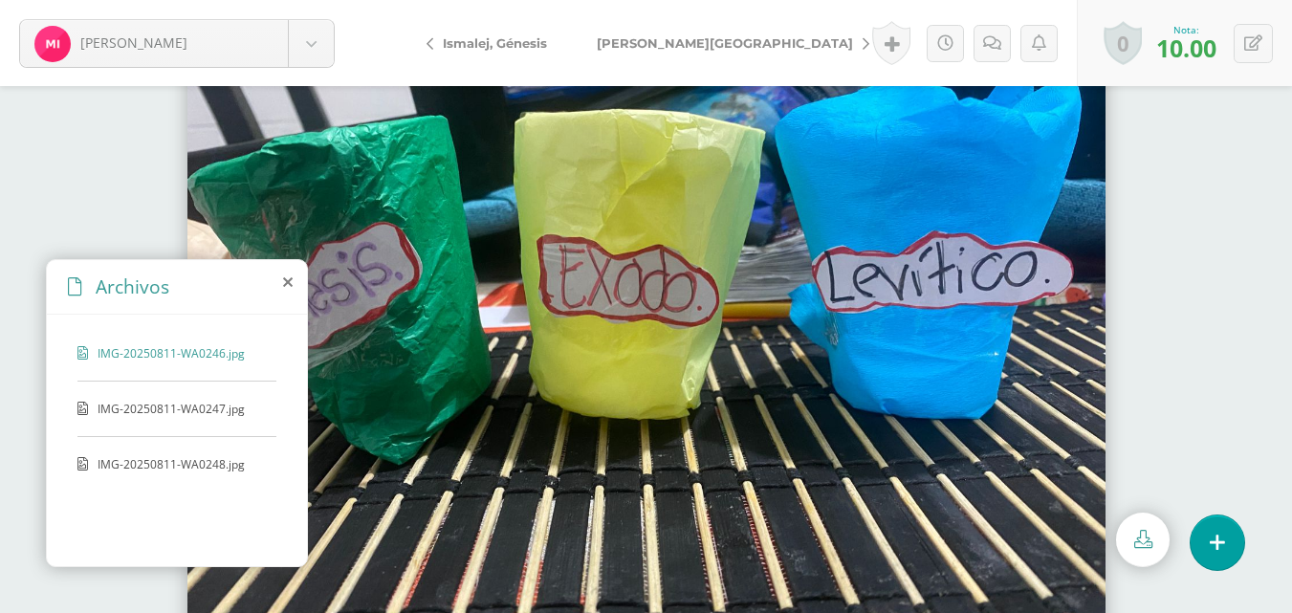
click at [628, 41] on span "Ixcoy, [GEOGRAPHIC_DATA]" at bounding box center [725, 42] width 256 height 15
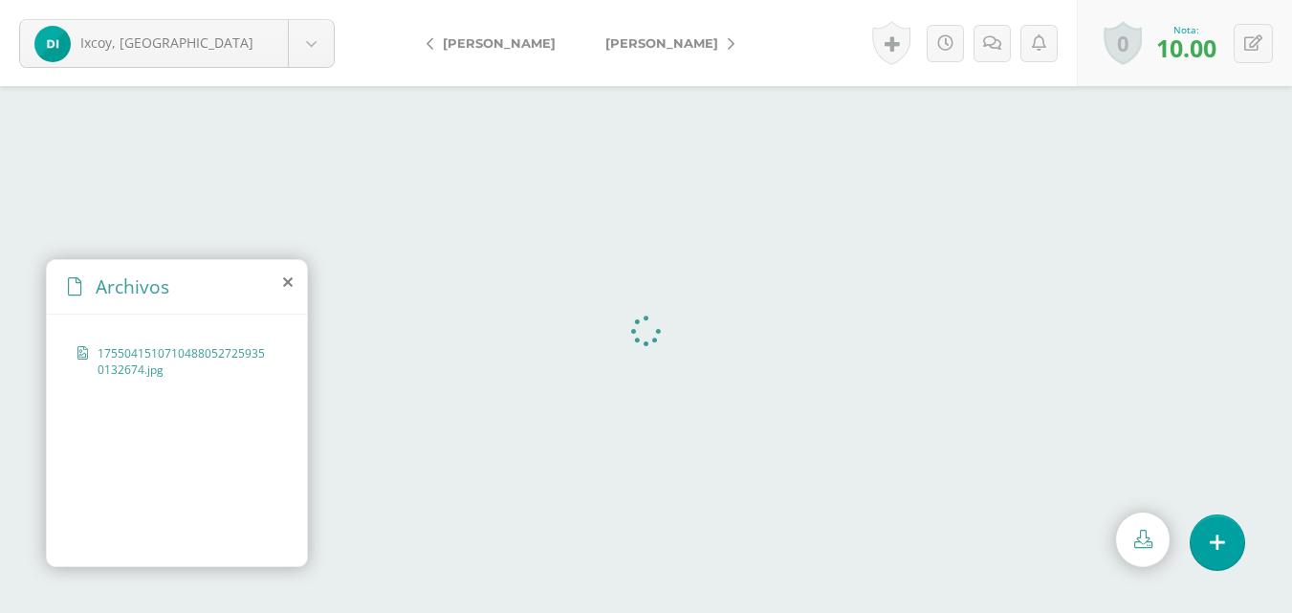
click at [628, 41] on span "[PERSON_NAME]" at bounding box center [662, 42] width 113 height 15
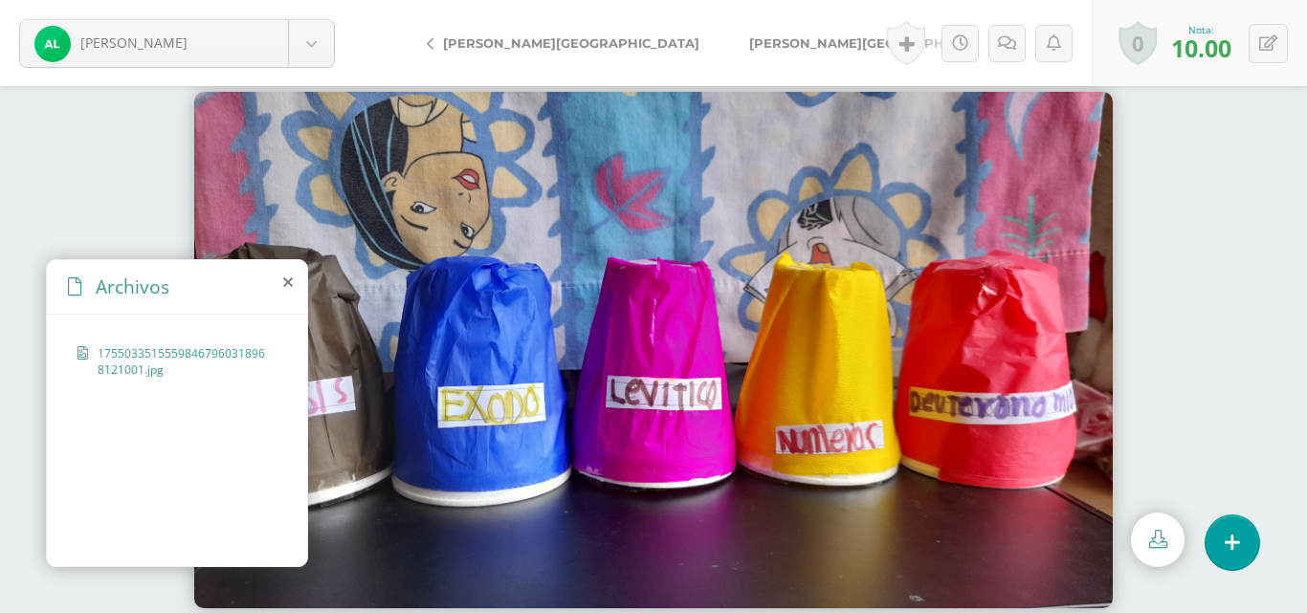
click at [749, 41] on span "[PERSON_NAME][GEOGRAPHIC_DATA]" at bounding box center [877, 42] width 256 height 15
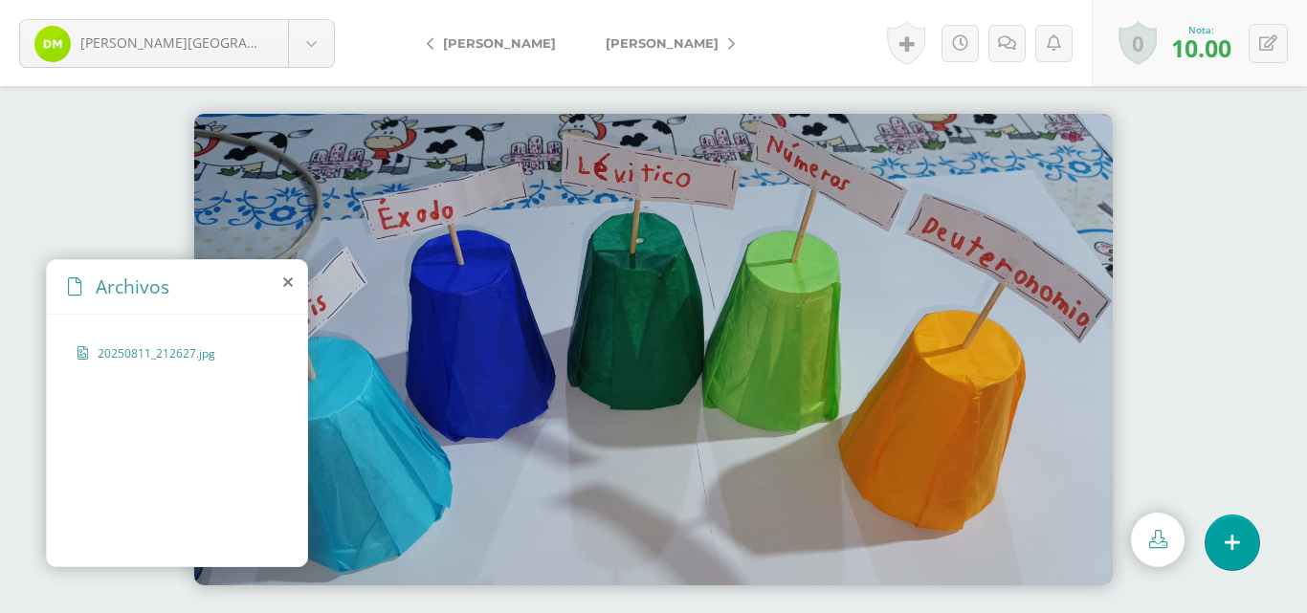
click at [628, 41] on span "[PERSON_NAME]" at bounding box center [662, 42] width 113 height 15
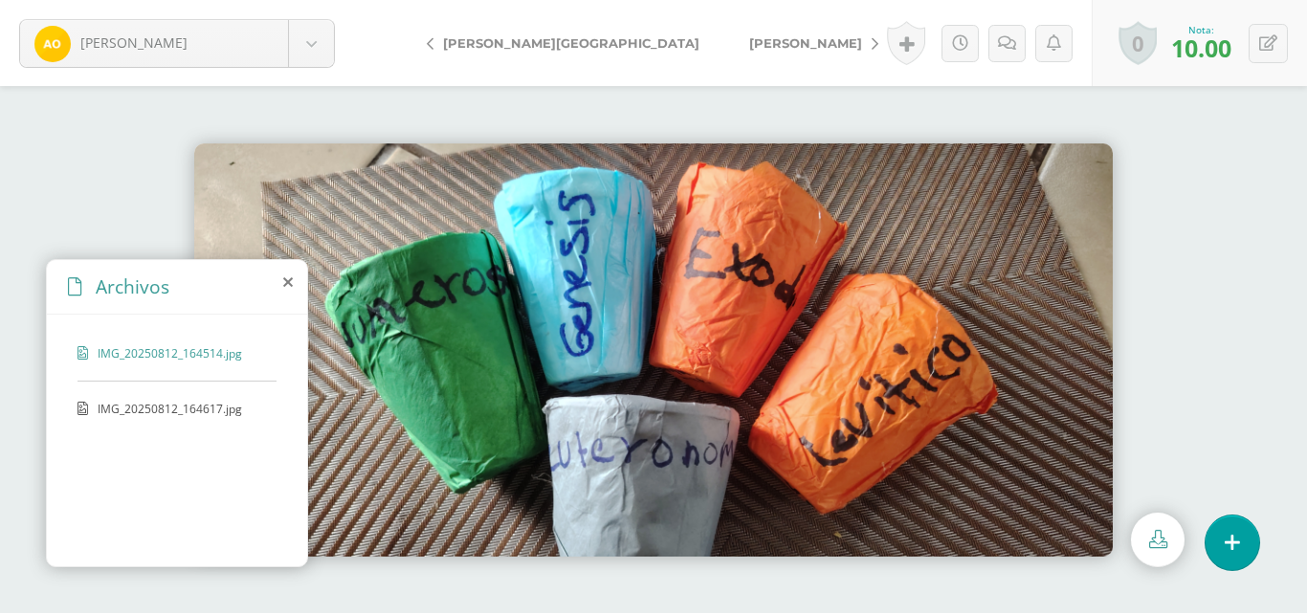
click at [749, 41] on span "[PERSON_NAME]" at bounding box center [805, 42] width 113 height 15
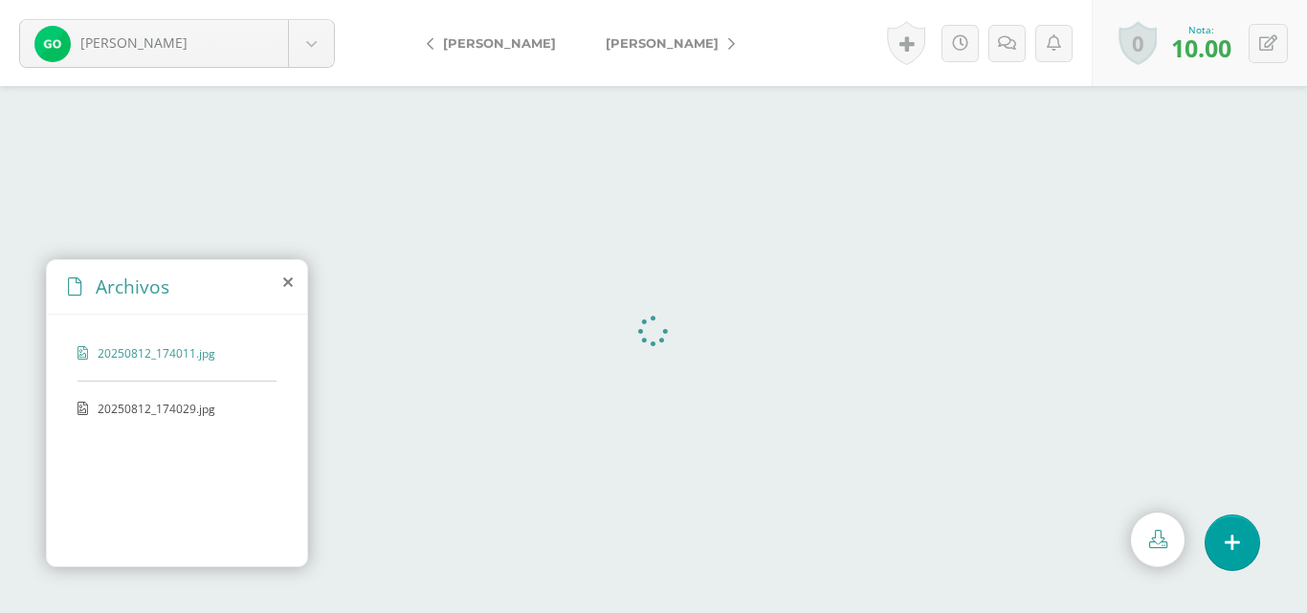
click at [628, 41] on span "Paredes, Allison" at bounding box center [662, 42] width 113 height 15
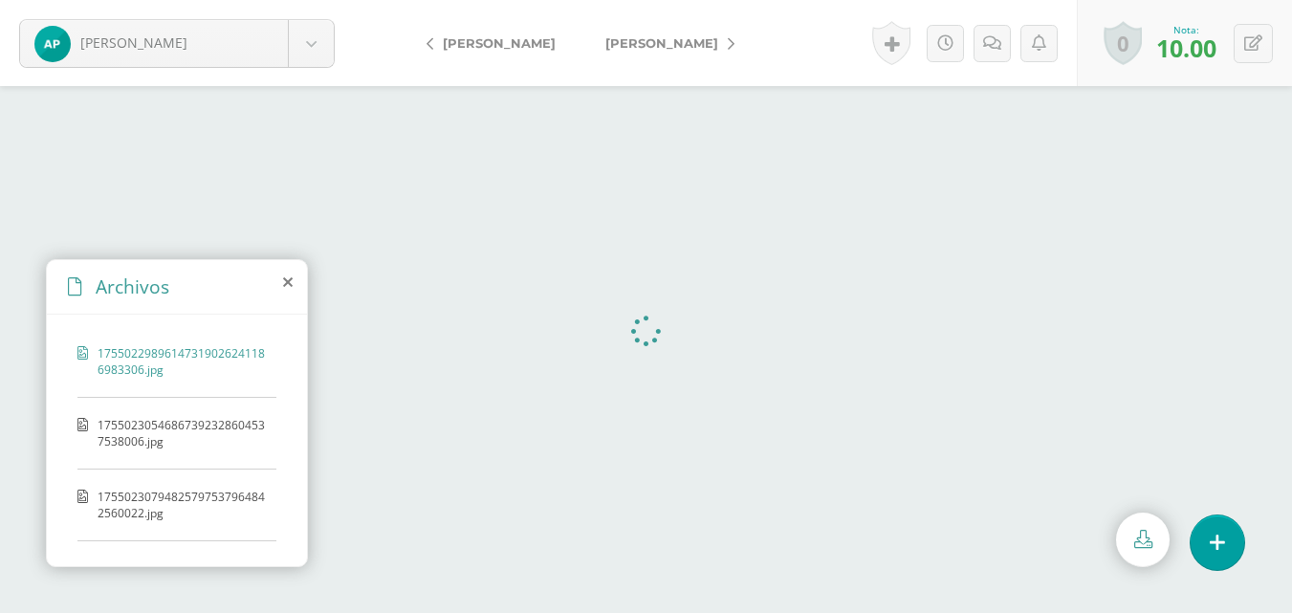
click at [628, 41] on span "[PERSON_NAME]" at bounding box center [662, 42] width 113 height 15
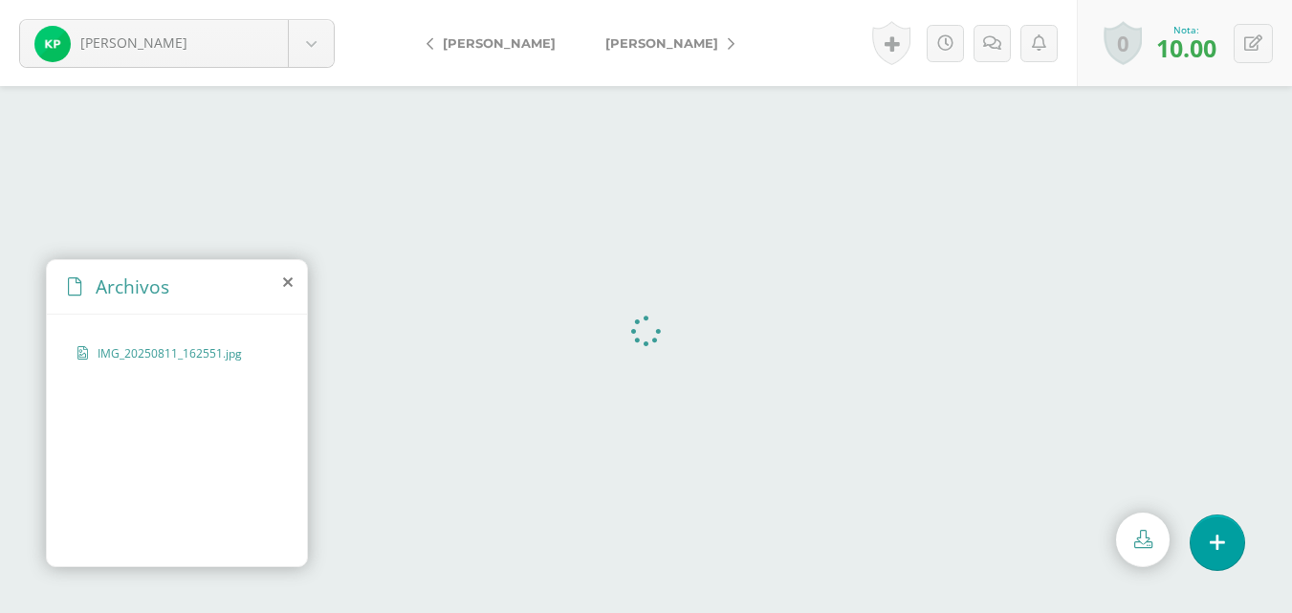
click at [628, 41] on span "[PERSON_NAME]" at bounding box center [662, 42] width 113 height 15
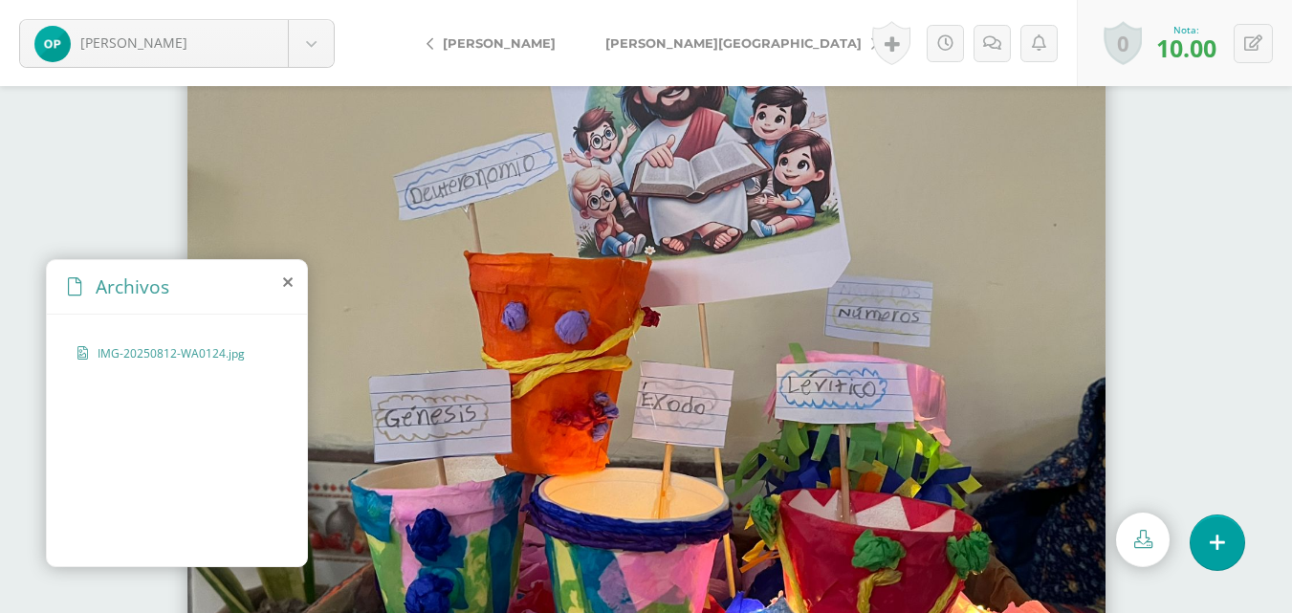
click at [628, 41] on span "[PERSON_NAME][GEOGRAPHIC_DATA]" at bounding box center [734, 42] width 256 height 15
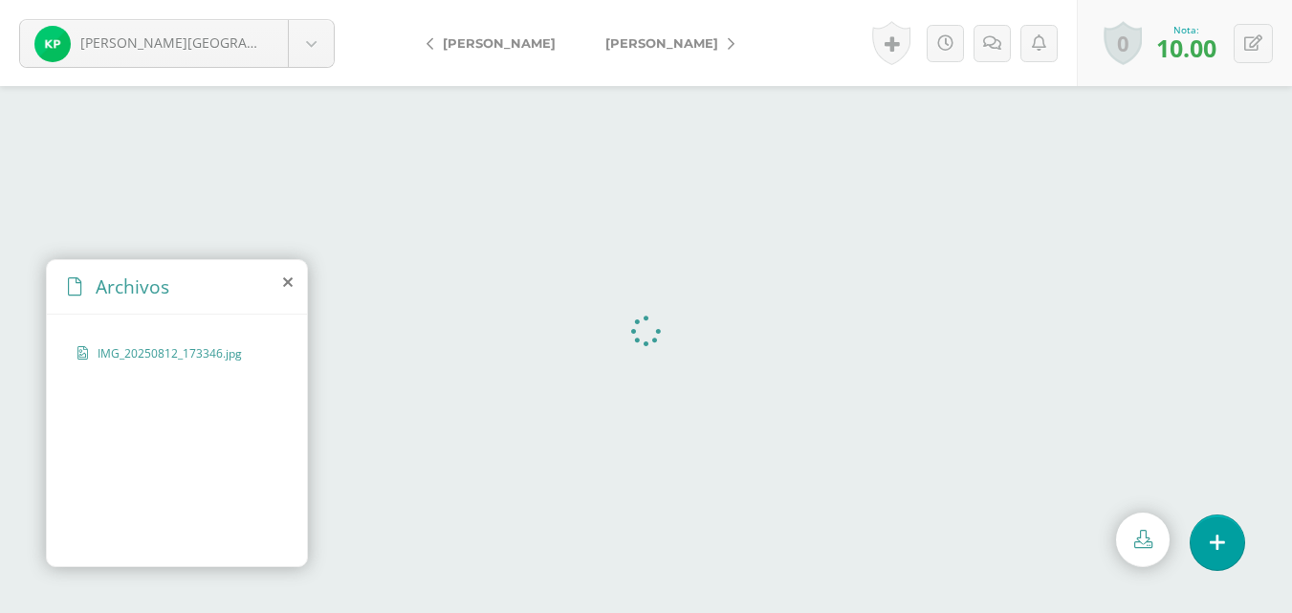
click at [628, 41] on span "Ramírez, Cristian" at bounding box center [662, 42] width 113 height 15
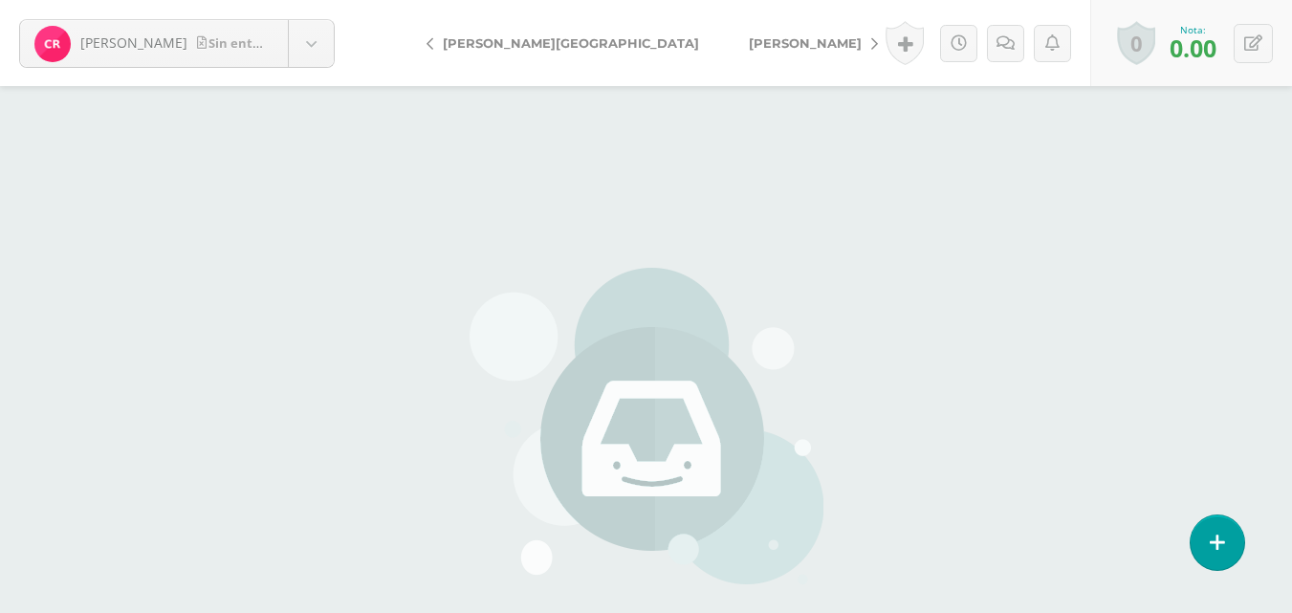
click at [749, 41] on span "[PERSON_NAME]" at bounding box center [805, 42] width 113 height 15
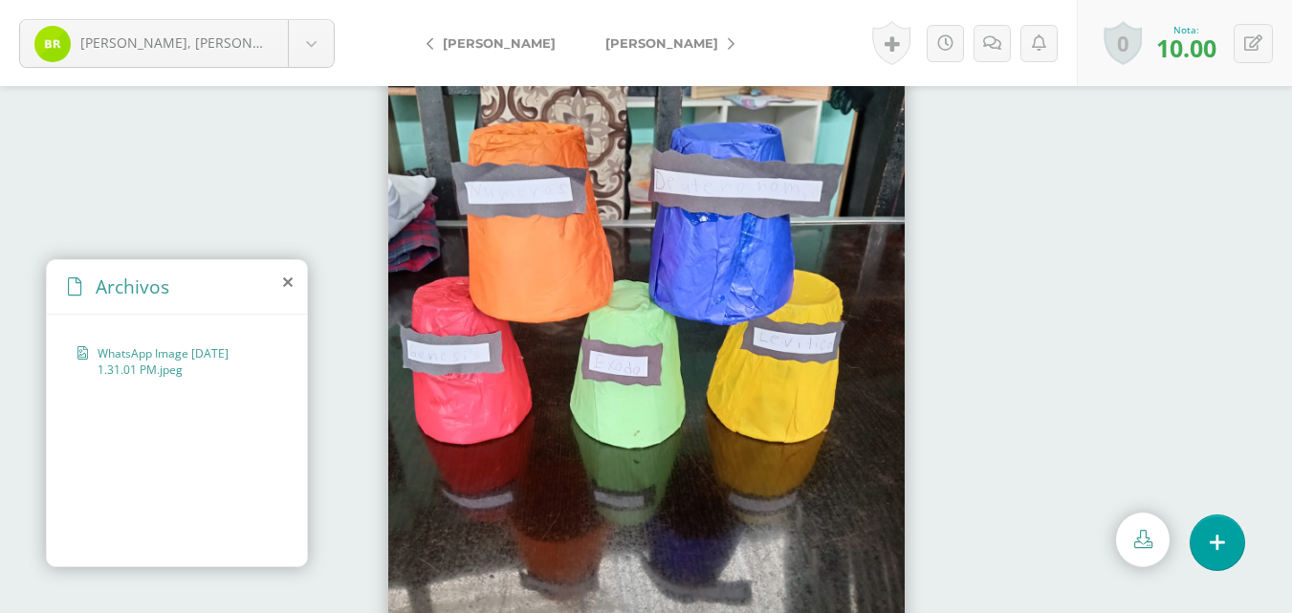
click at [628, 41] on span "[PERSON_NAME]" at bounding box center [662, 42] width 113 height 15
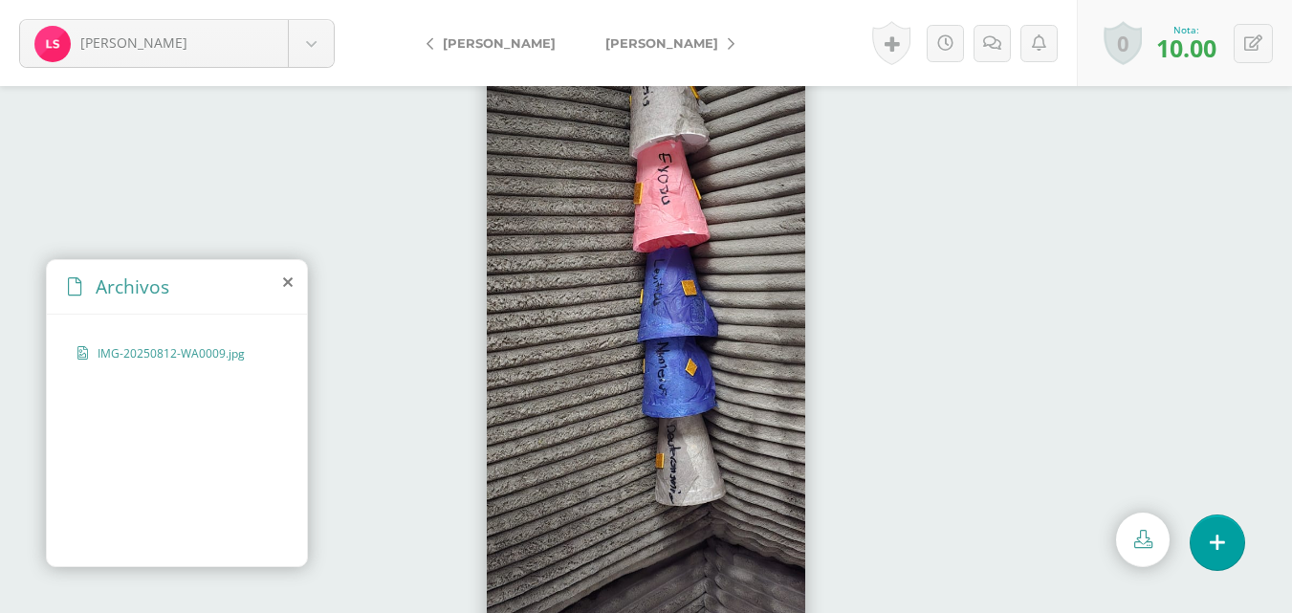
click at [628, 41] on span "[PERSON_NAME]" at bounding box center [662, 42] width 113 height 15
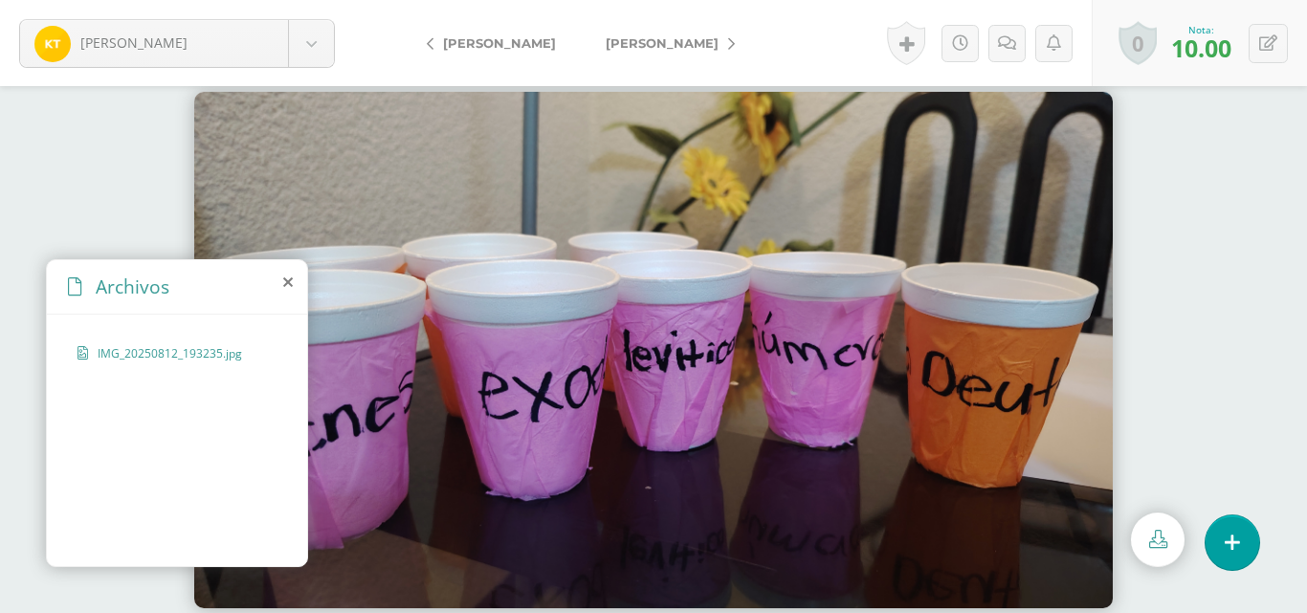
click at [628, 41] on span "Xitumul, [PERSON_NAME]" at bounding box center [662, 42] width 113 height 15
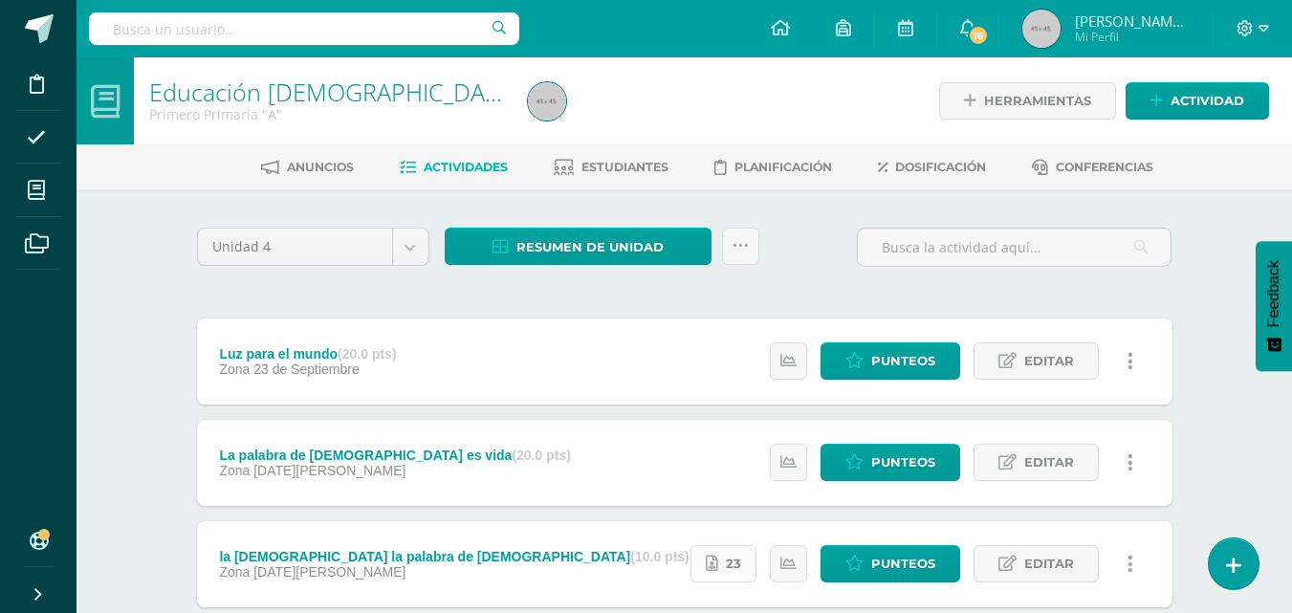
click at [734, 567] on span "23" at bounding box center [733, 563] width 15 height 35
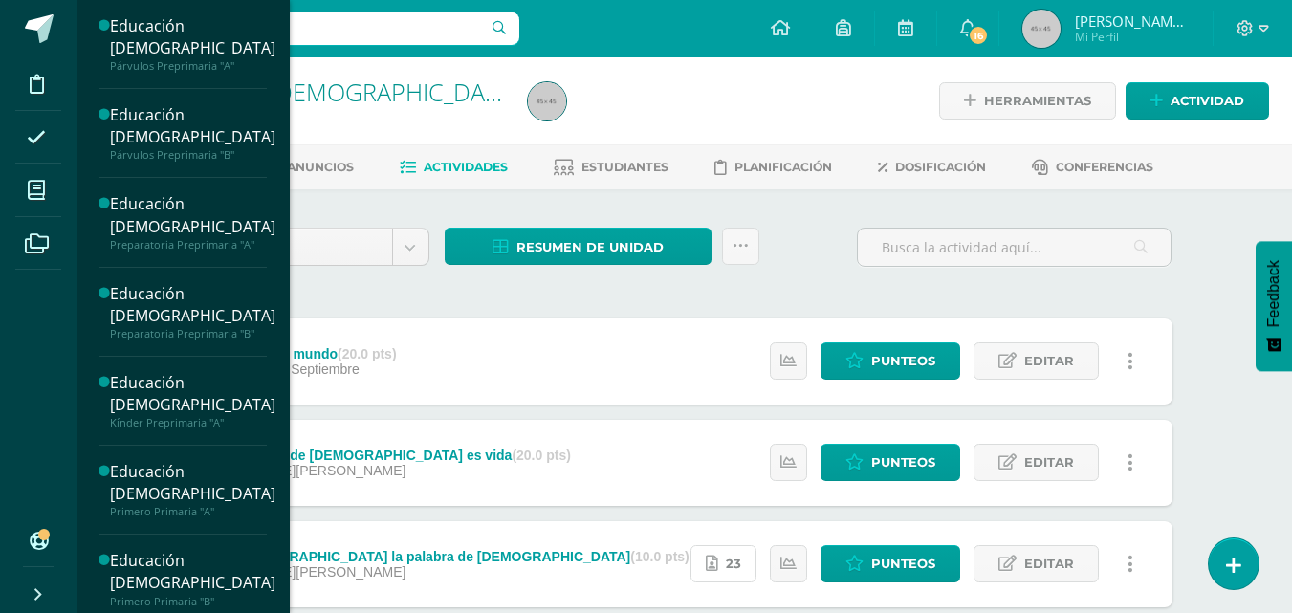
scroll to position [537, 0]
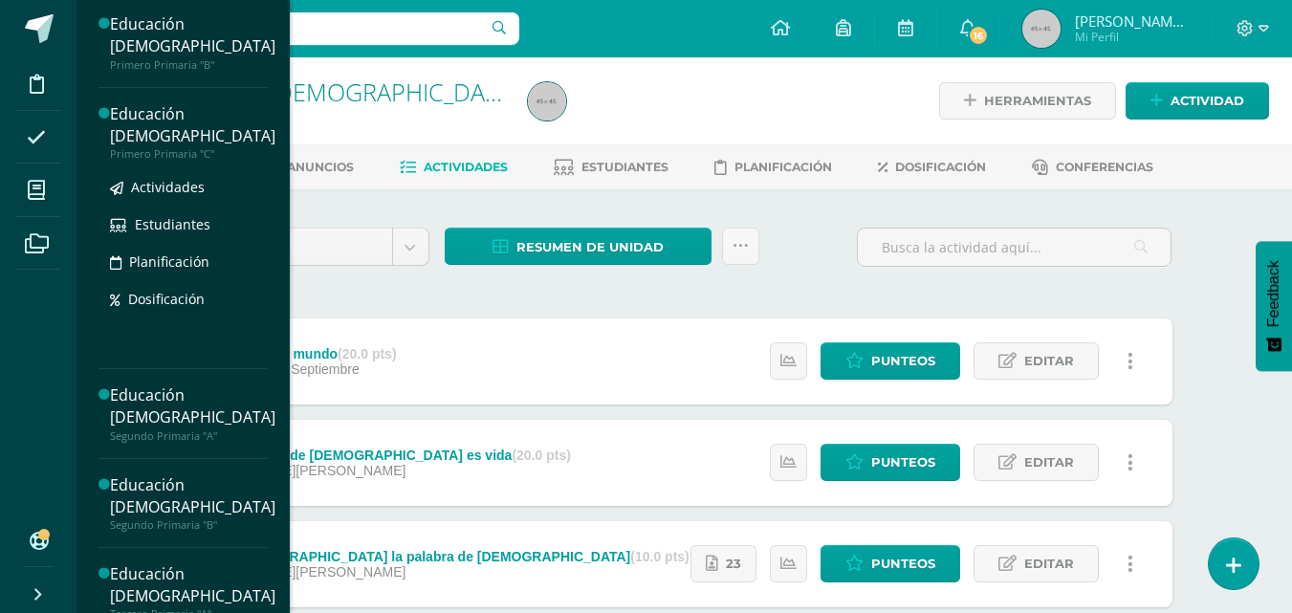
click at [172, 146] on div "Educación [DEMOGRAPHIC_DATA]" at bounding box center [193, 125] width 166 height 44
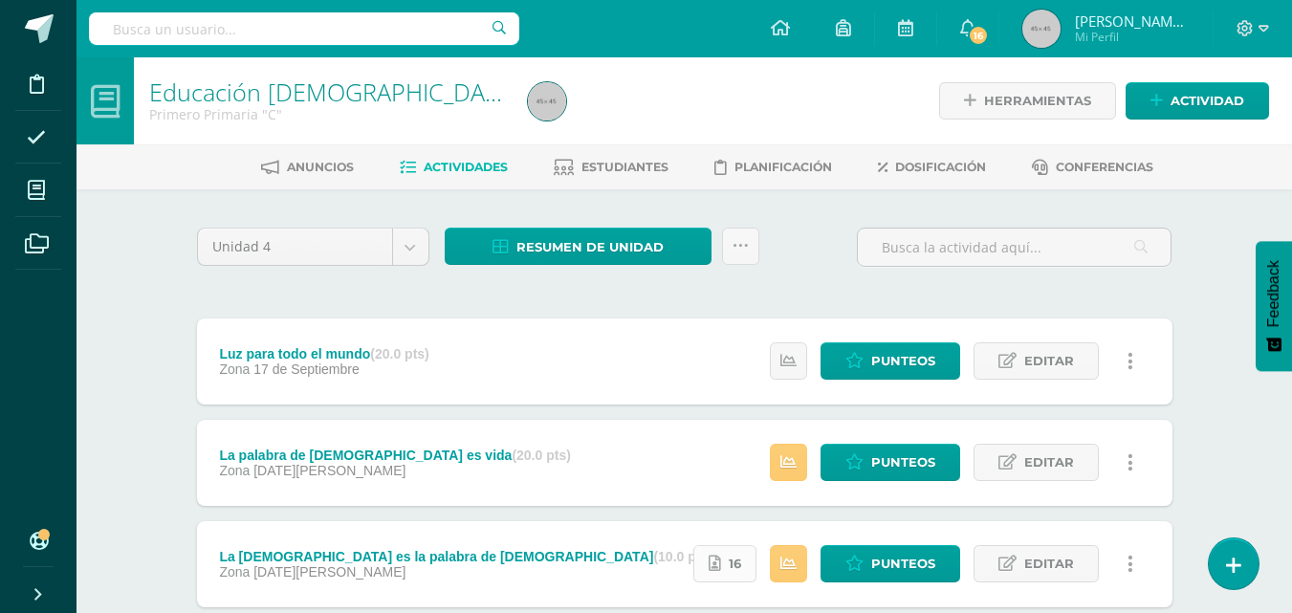
click at [735, 566] on span "16" at bounding box center [735, 563] width 12 height 35
click at [884, 457] on span "Punteos" at bounding box center [904, 462] width 64 height 35
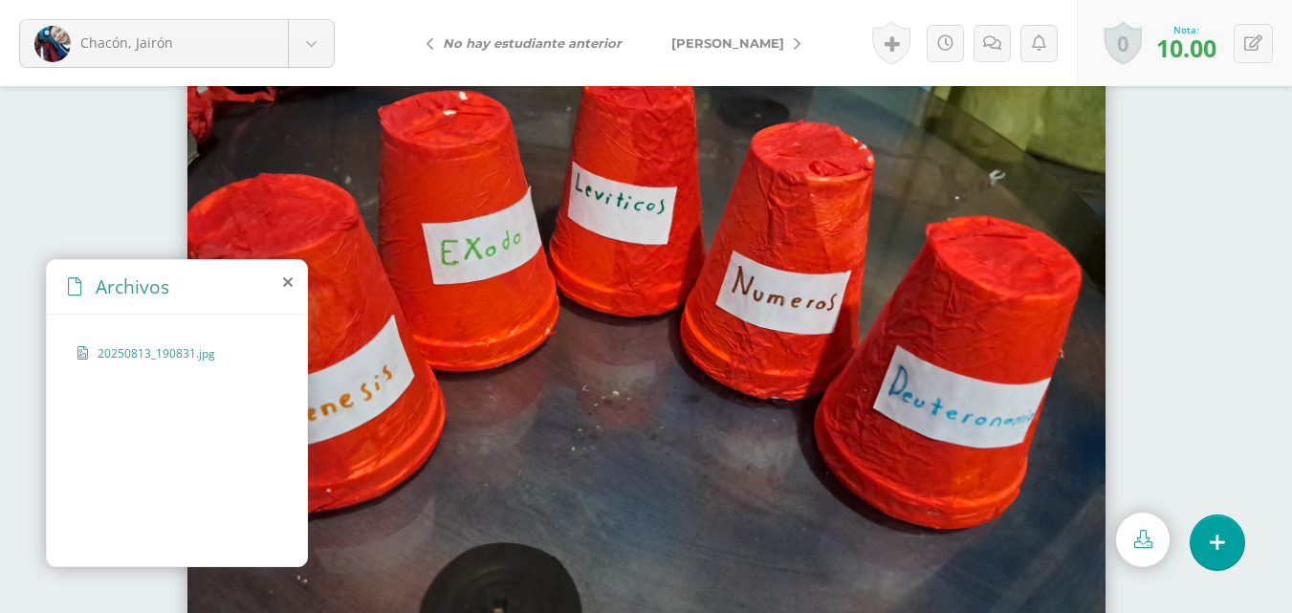
click at [752, 46] on span "[PERSON_NAME]" at bounding box center [728, 42] width 113 height 15
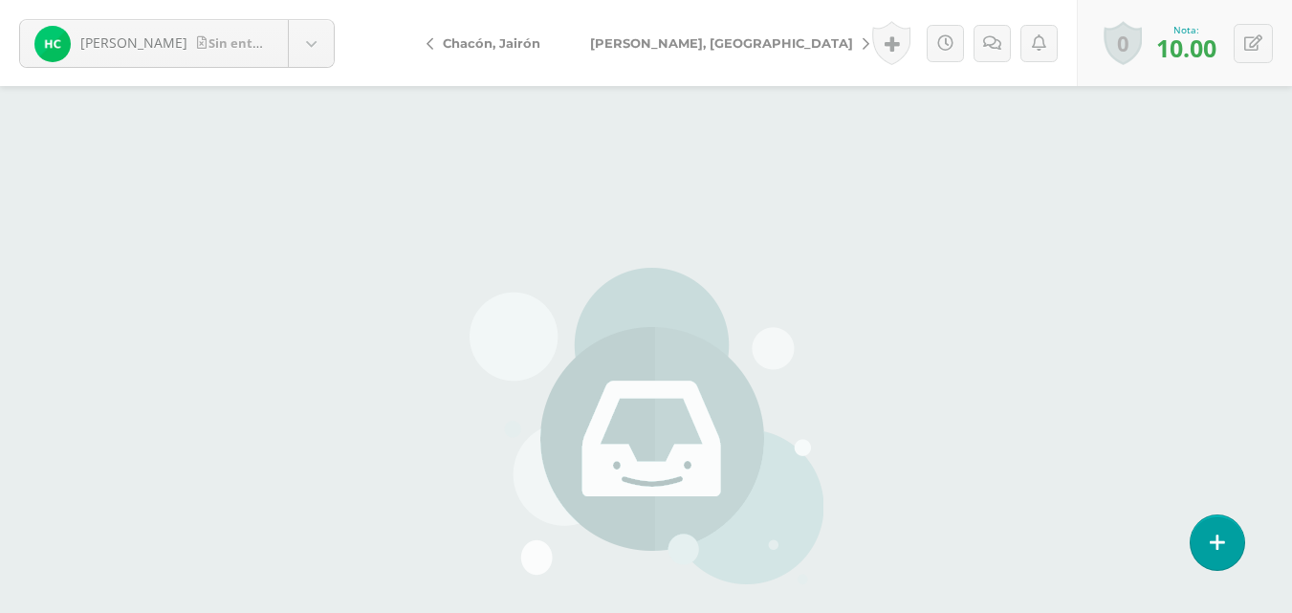
click at [709, 40] on span "[PERSON_NAME], [GEOGRAPHIC_DATA]" at bounding box center [721, 42] width 263 height 15
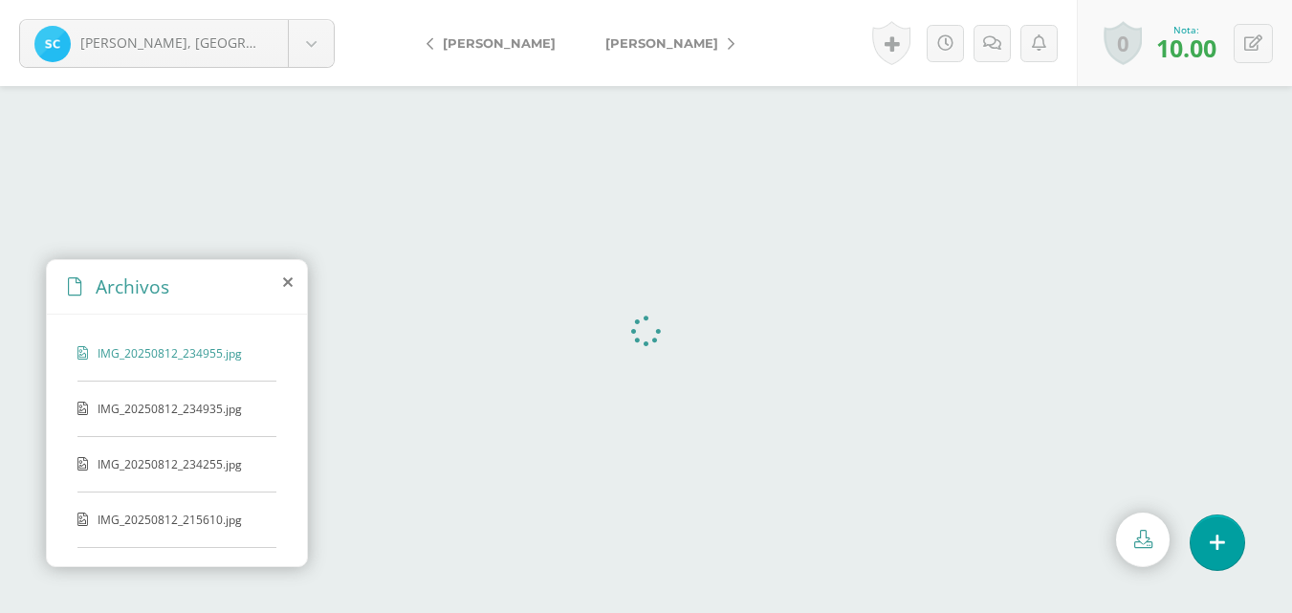
click at [657, 51] on link "[PERSON_NAME]" at bounding box center [665, 43] width 169 height 46
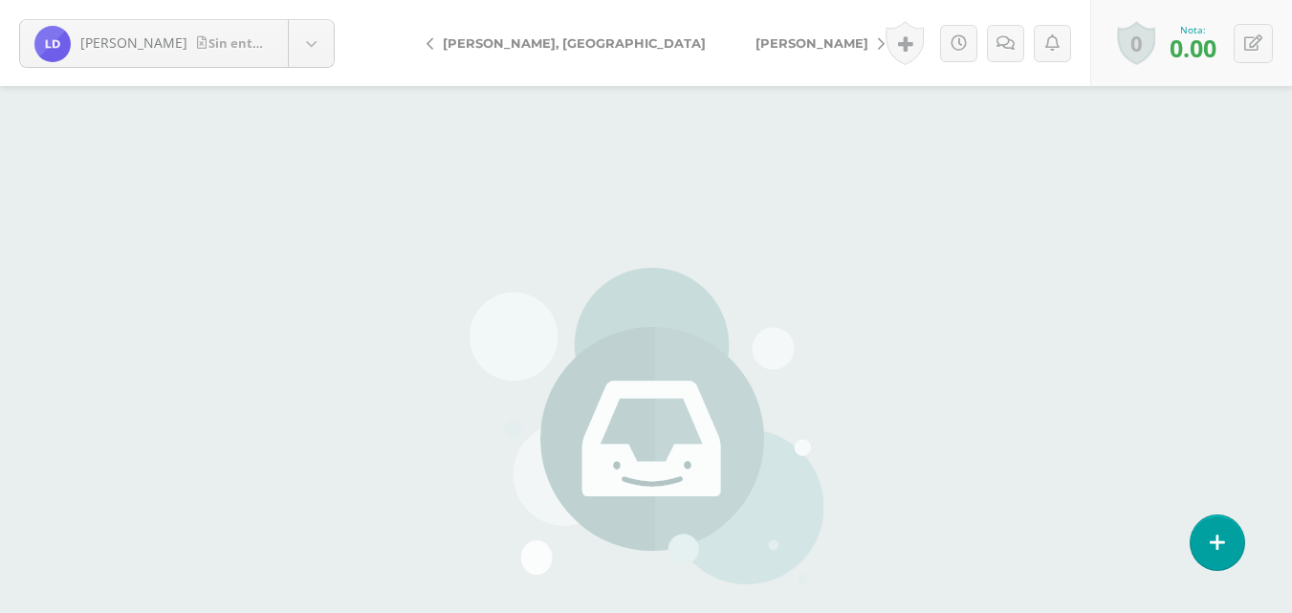
click at [731, 51] on link "[PERSON_NAME], [PERSON_NAME]" at bounding box center [815, 43] width 169 height 46
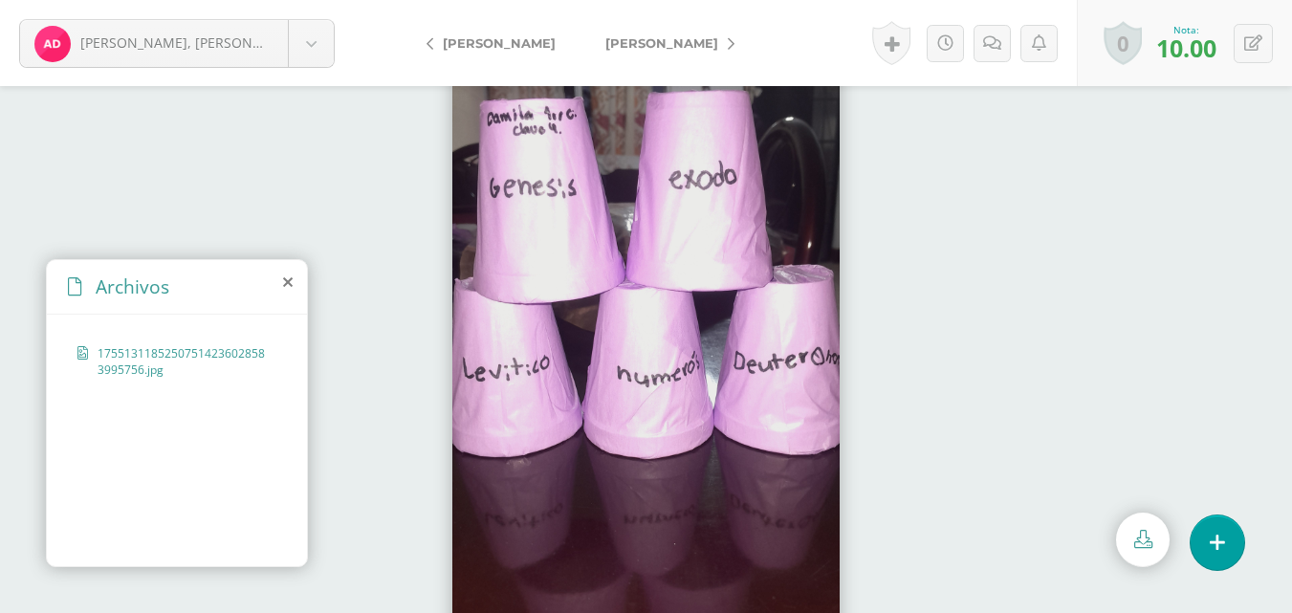
click at [657, 52] on link "[PERSON_NAME]" at bounding box center [665, 43] width 169 height 46
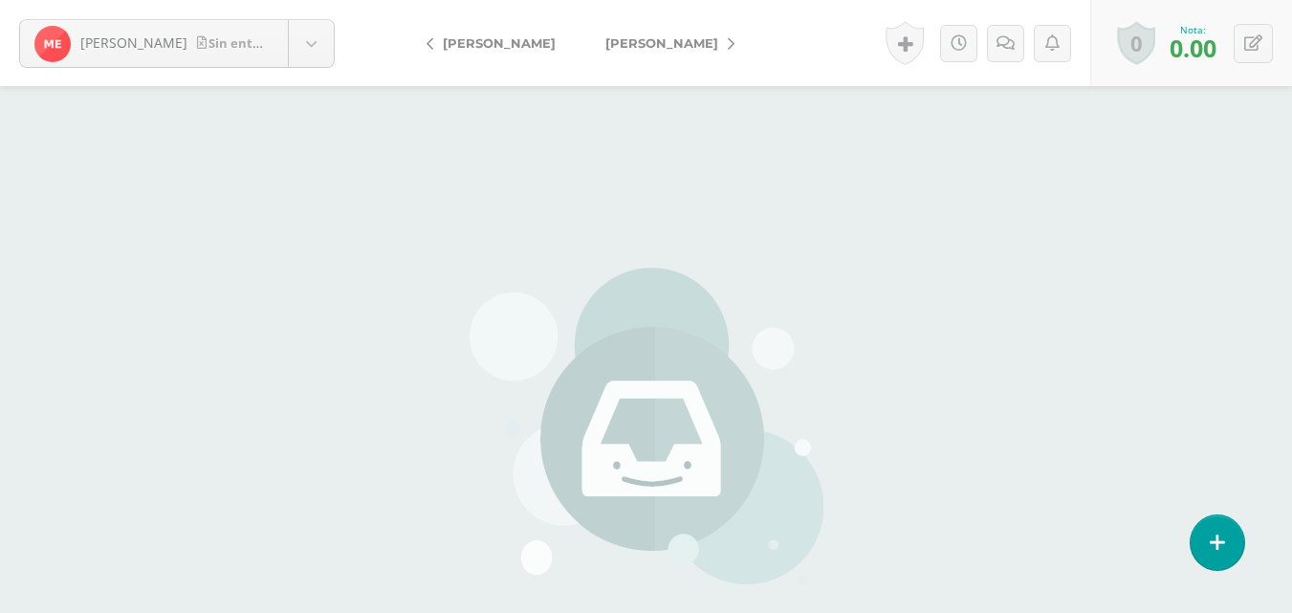
click at [657, 52] on link "[PERSON_NAME]" at bounding box center [665, 43] width 169 height 46
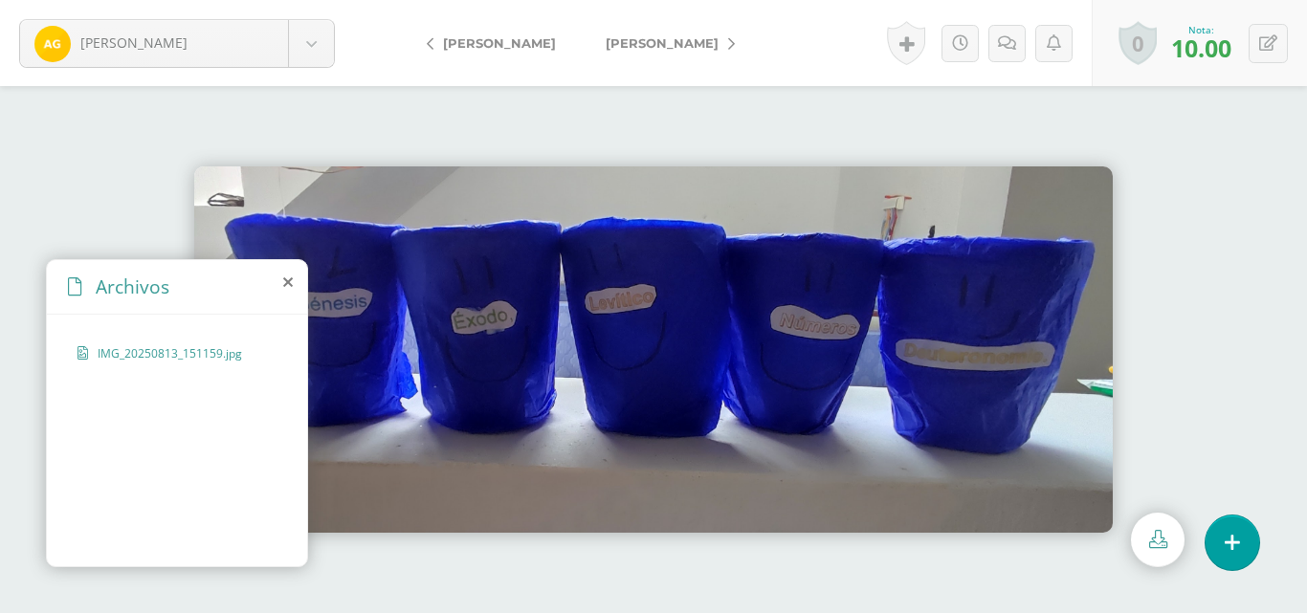
click at [657, 52] on link "[PERSON_NAME]" at bounding box center [665, 43] width 169 height 46
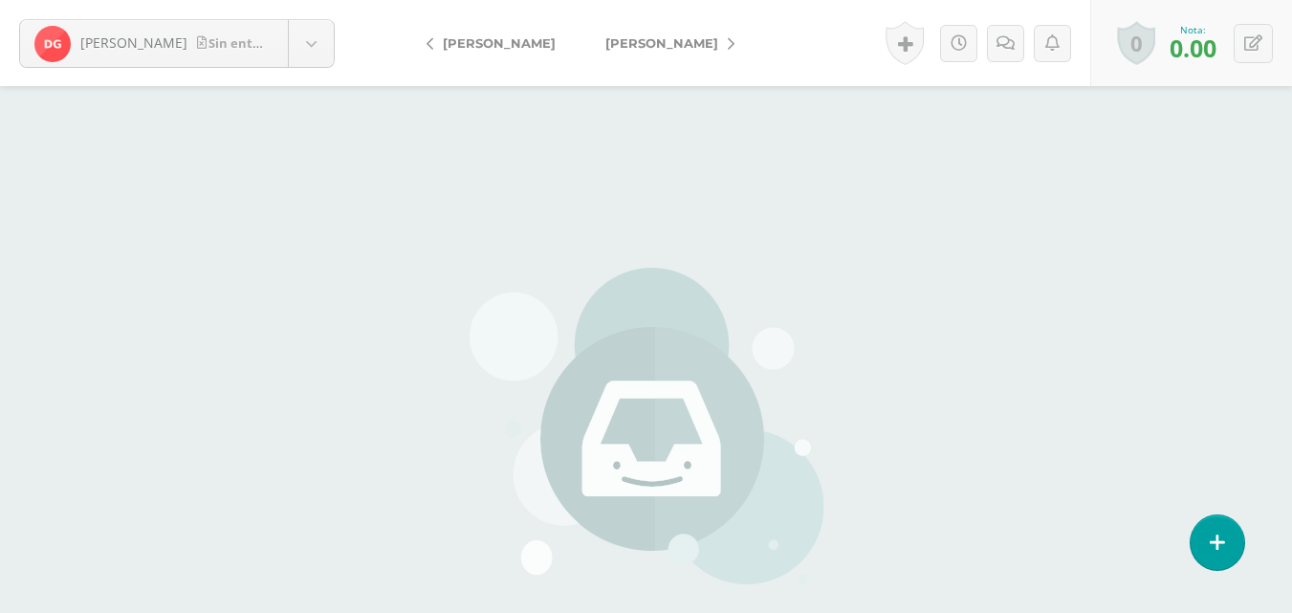
click at [657, 52] on link "[PERSON_NAME]" at bounding box center [665, 43] width 169 height 46
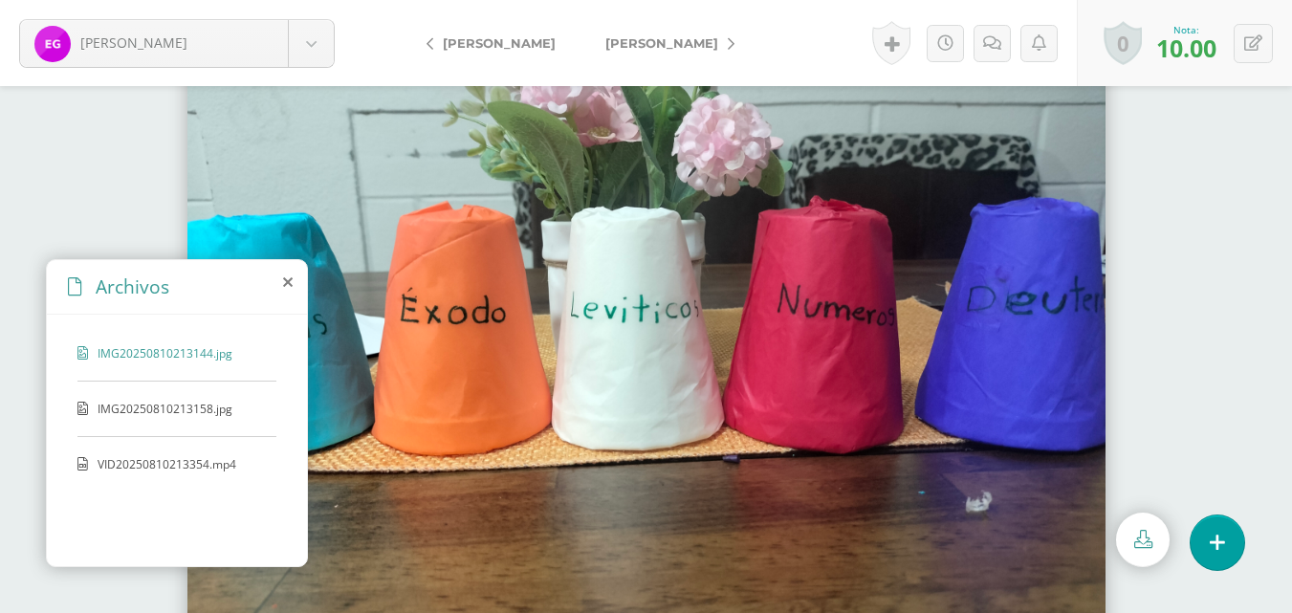
click at [657, 44] on span "[PERSON_NAME]" at bounding box center [662, 42] width 113 height 15
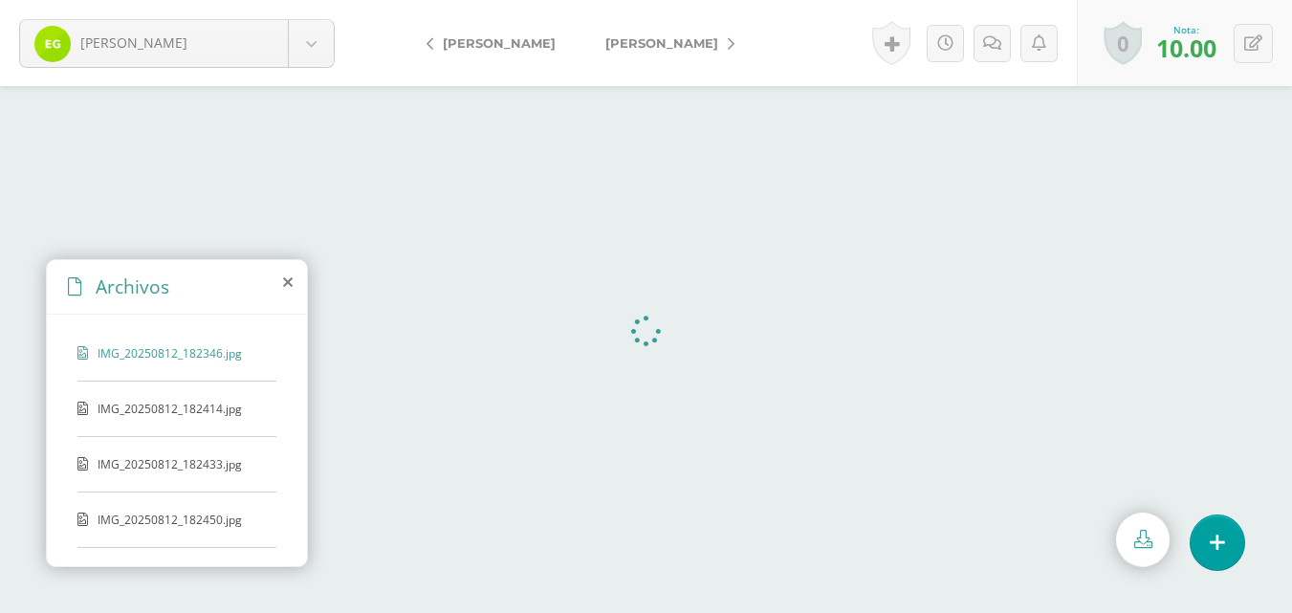
click at [657, 44] on span "[PERSON_NAME]" at bounding box center [662, 42] width 113 height 15
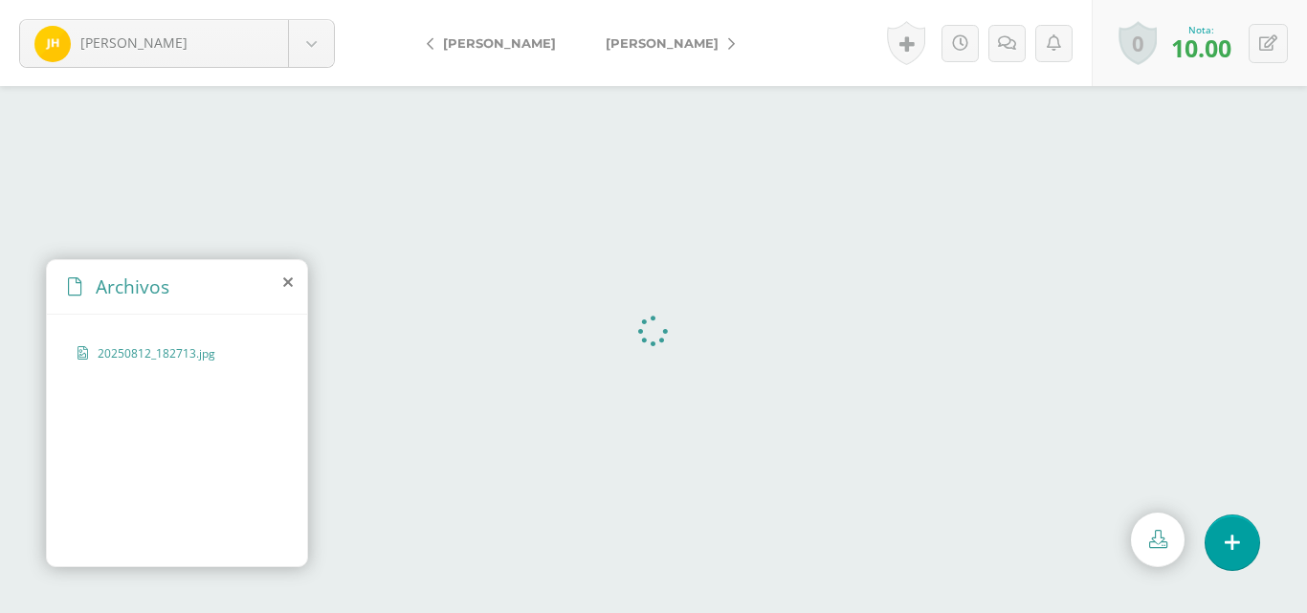
click at [674, 48] on span "[PERSON_NAME]" at bounding box center [662, 42] width 113 height 15
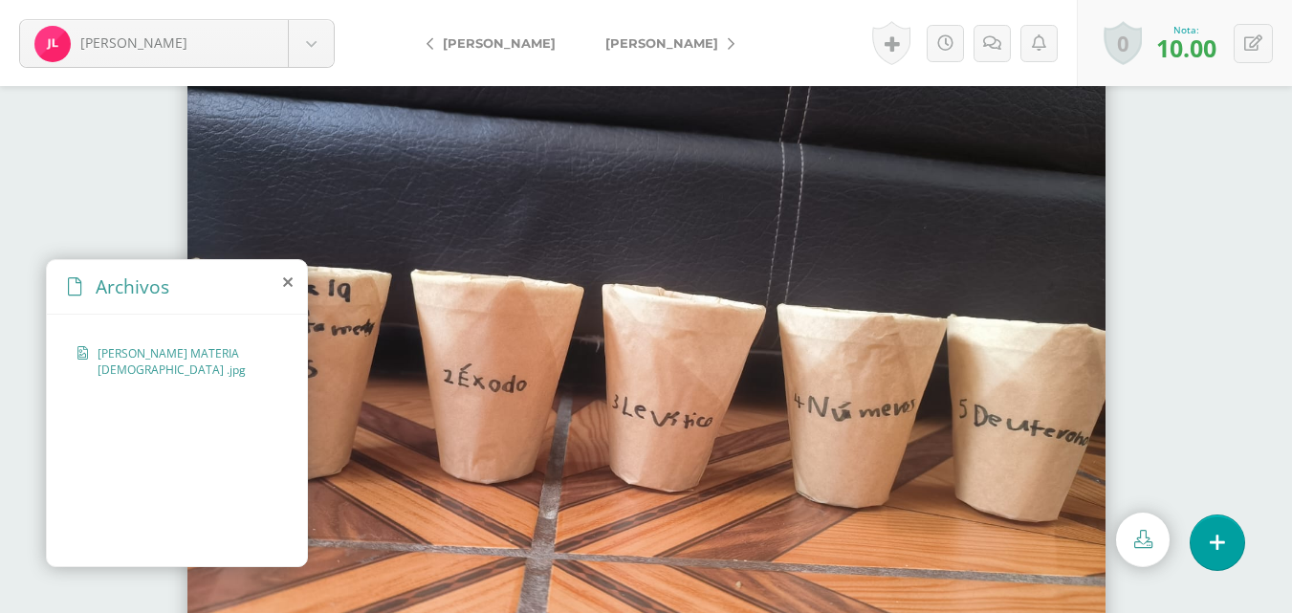
click at [637, 48] on span "López, Javier" at bounding box center [662, 42] width 113 height 15
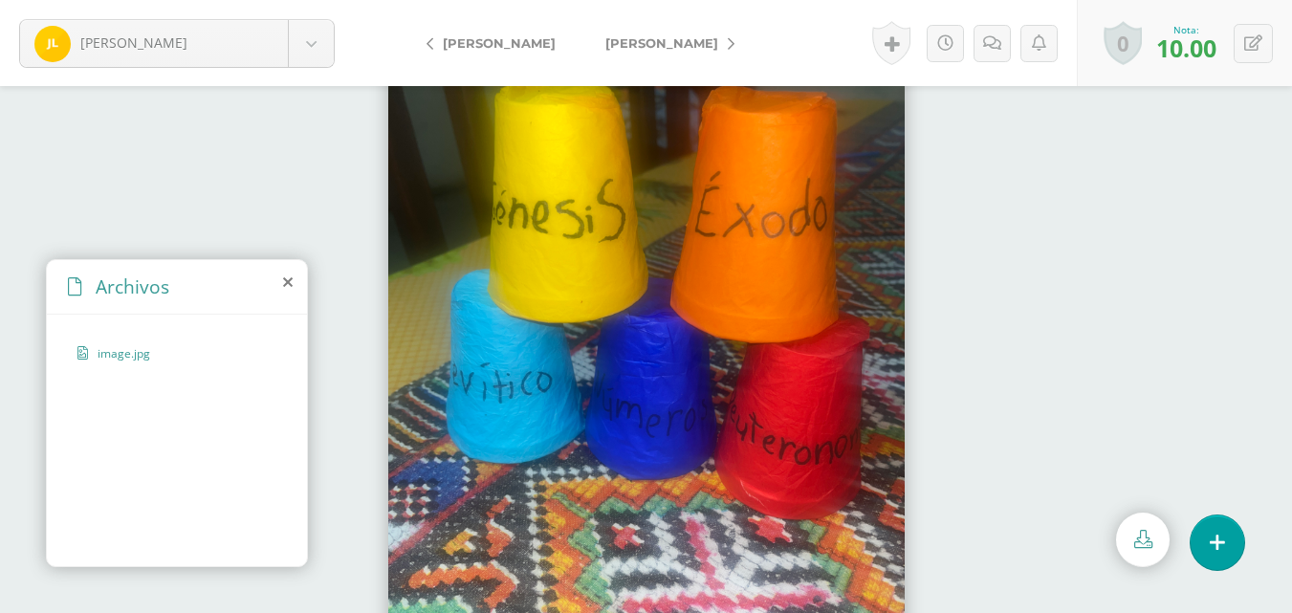
click at [637, 48] on span "[PERSON_NAME]" at bounding box center [662, 42] width 113 height 15
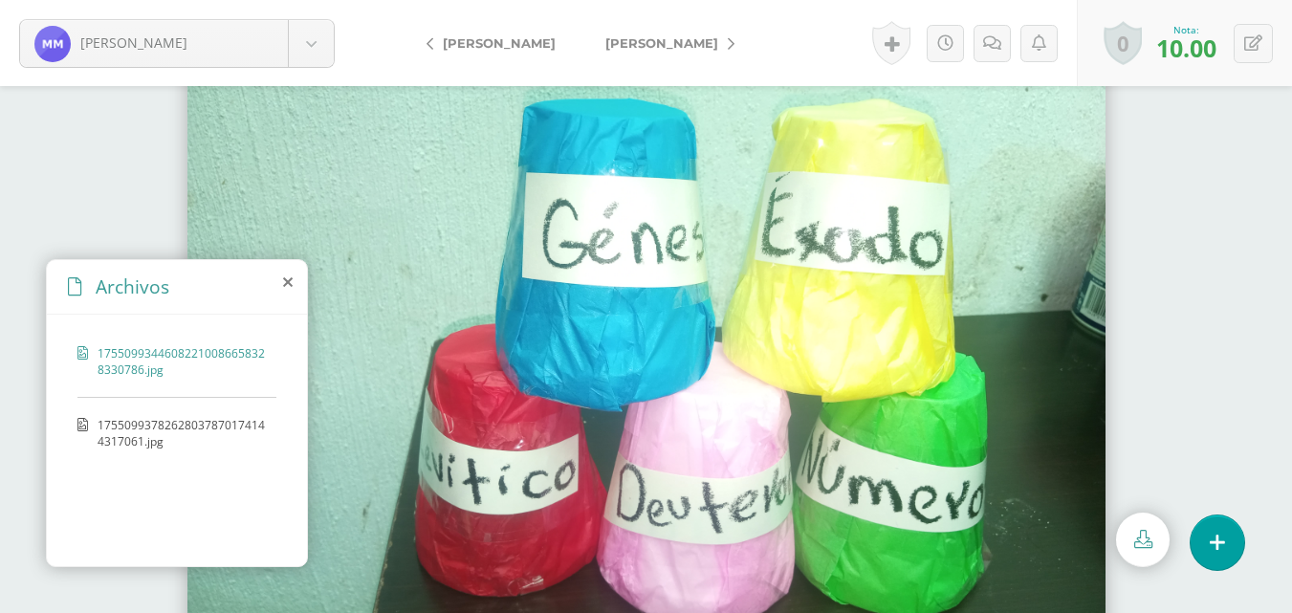
click at [637, 48] on span "[PERSON_NAME]" at bounding box center [662, 42] width 113 height 15
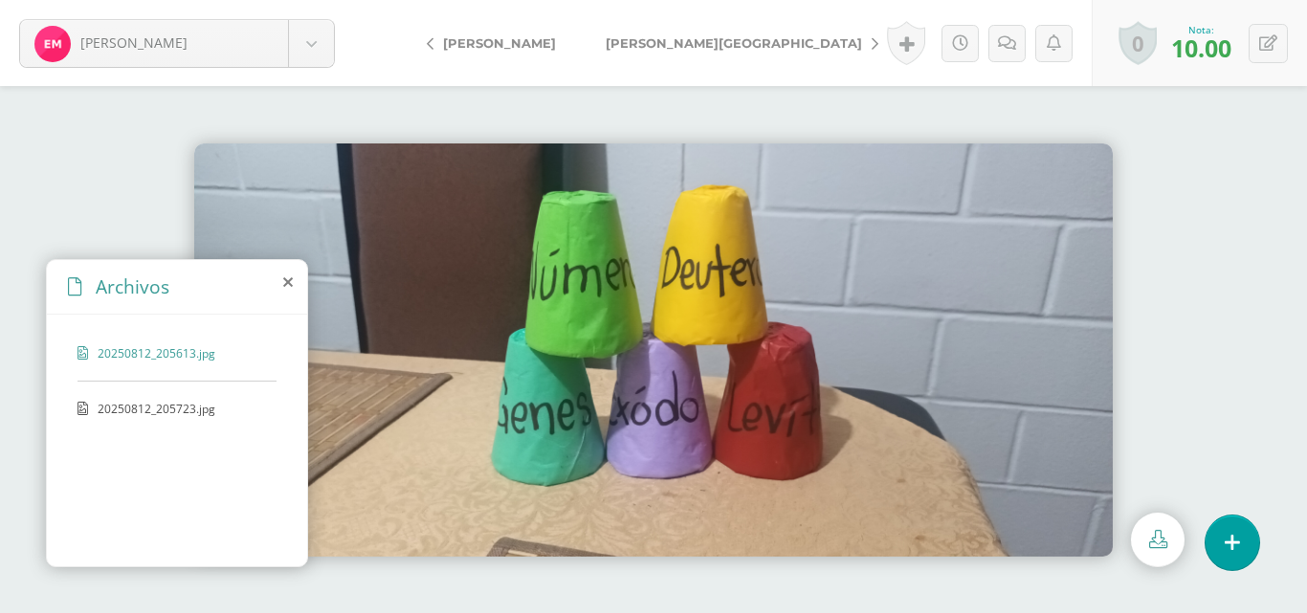
click at [637, 48] on span "[PERSON_NAME][GEOGRAPHIC_DATA]" at bounding box center [734, 42] width 256 height 15
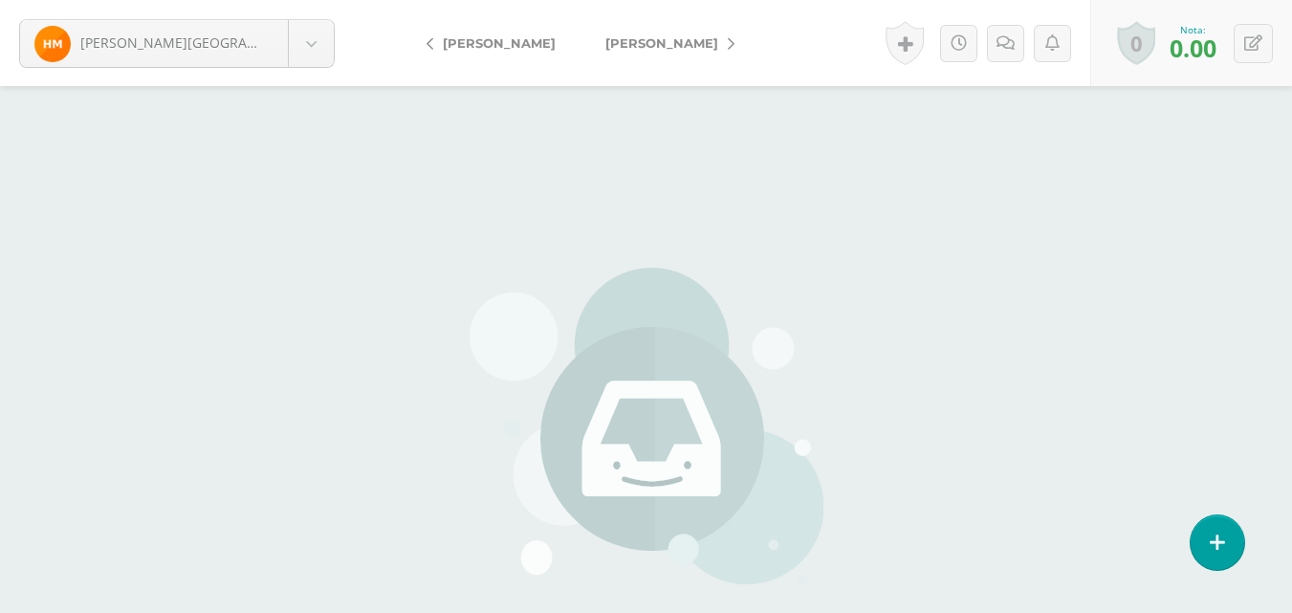
click at [637, 48] on span "[PERSON_NAME]" at bounding box center [662, 42] width 113 height 15
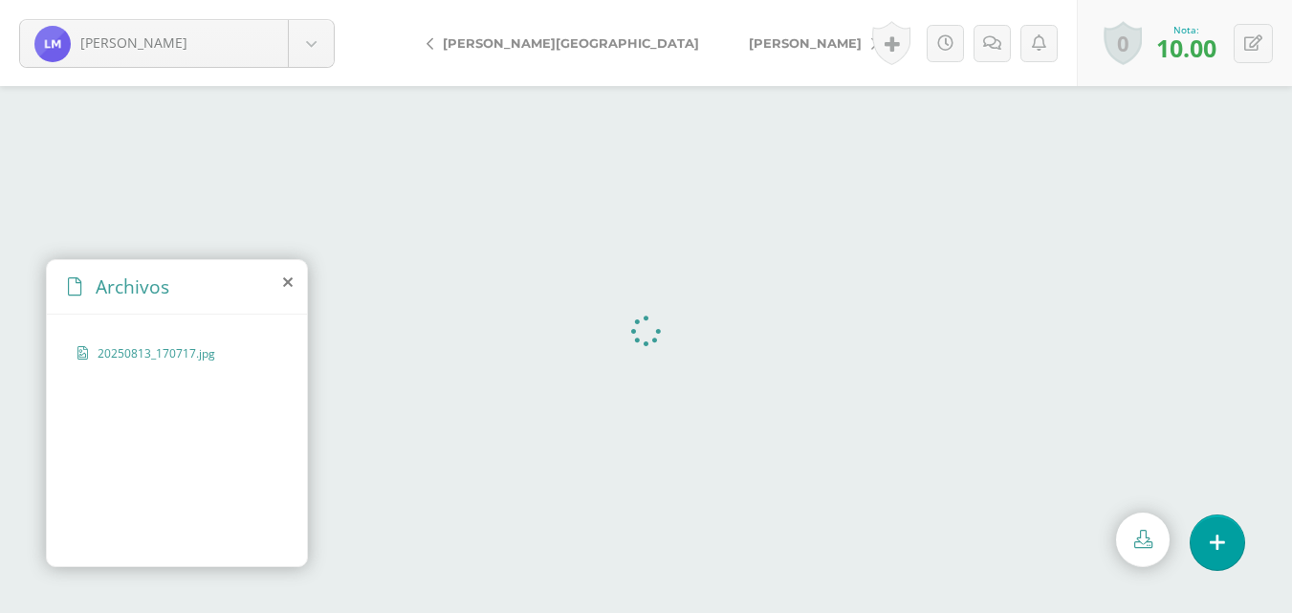
click at [724, 48] on link "[PERSON_NAME]" at bounding box center [808, 43] width 169 height 46
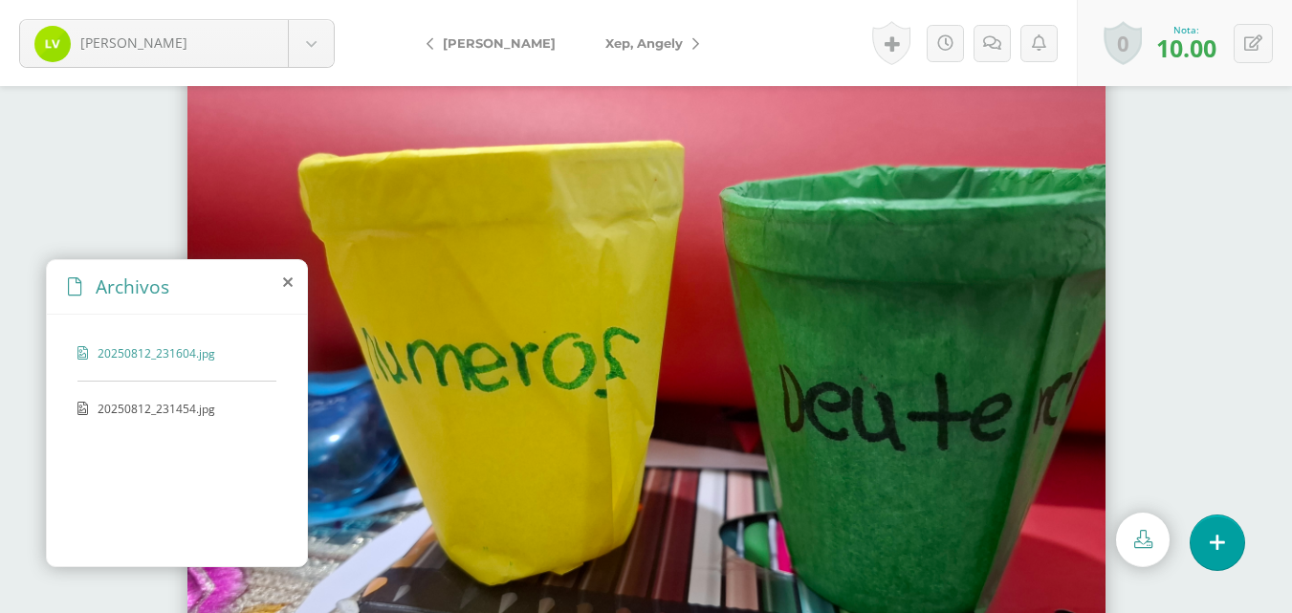
click at [671, 45] on span "Xep, Angely" at bounding box center [644, 42] width 77 height 15
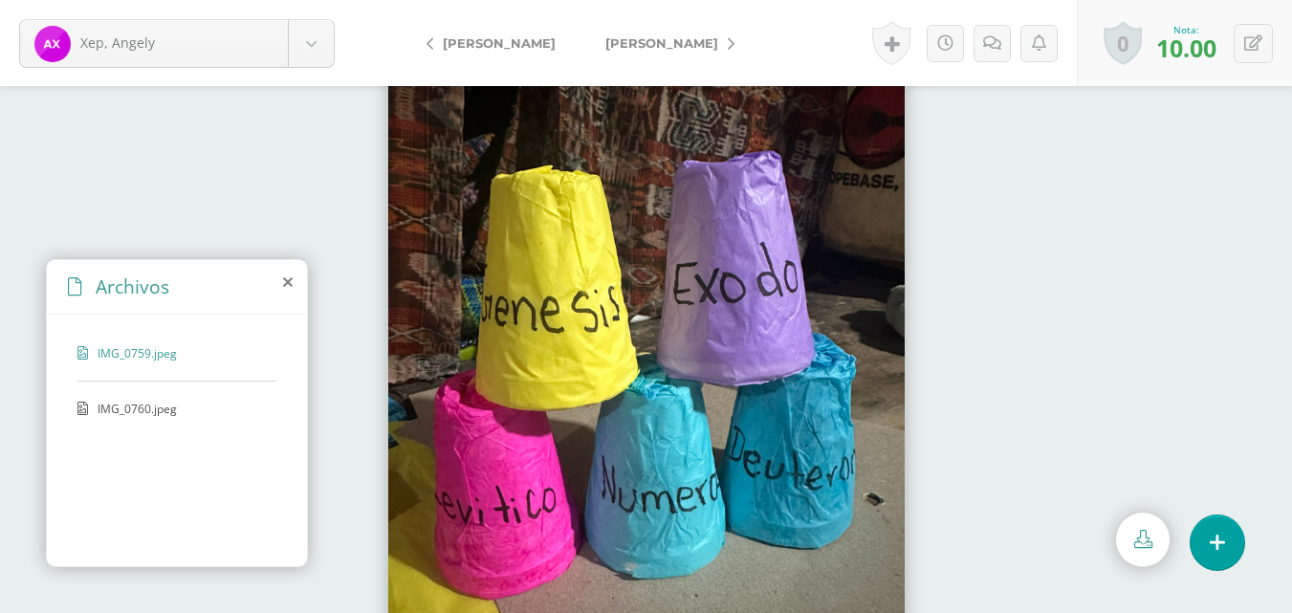
click at [671, 45] on span "[PERSON_NAME]" at bounding box center [662, 42] width 113 height 15
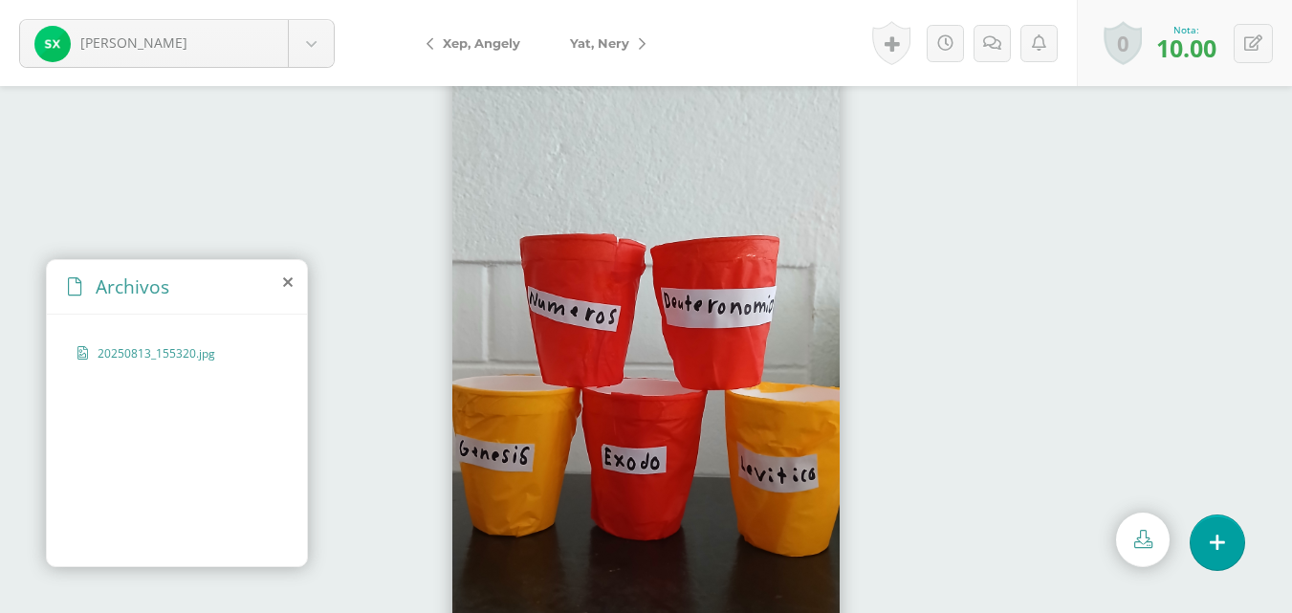
click at [645, 35] on link "Yat, Nery" at bounding box center [603, 43] width 116 height 46
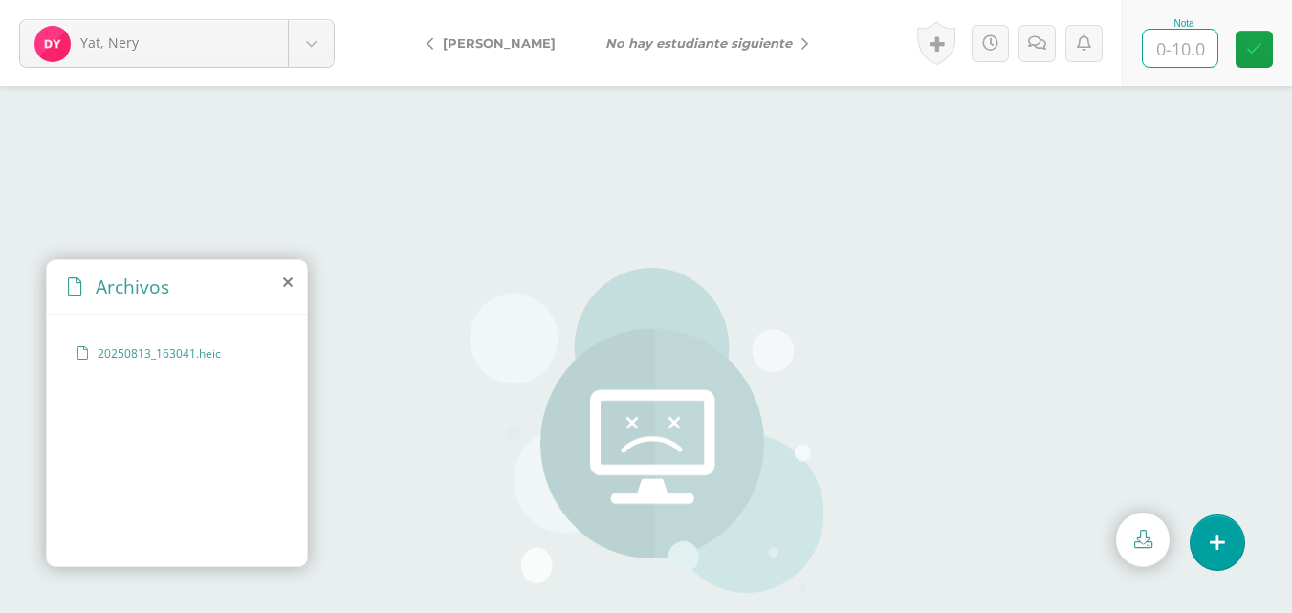
click at [1182, 51] on input "text" at bounding box center [1180, 48] width 75 height 37
type input "10"
click at [1168, 157] on div at bounding box center [646, 349] width 1292 height 527
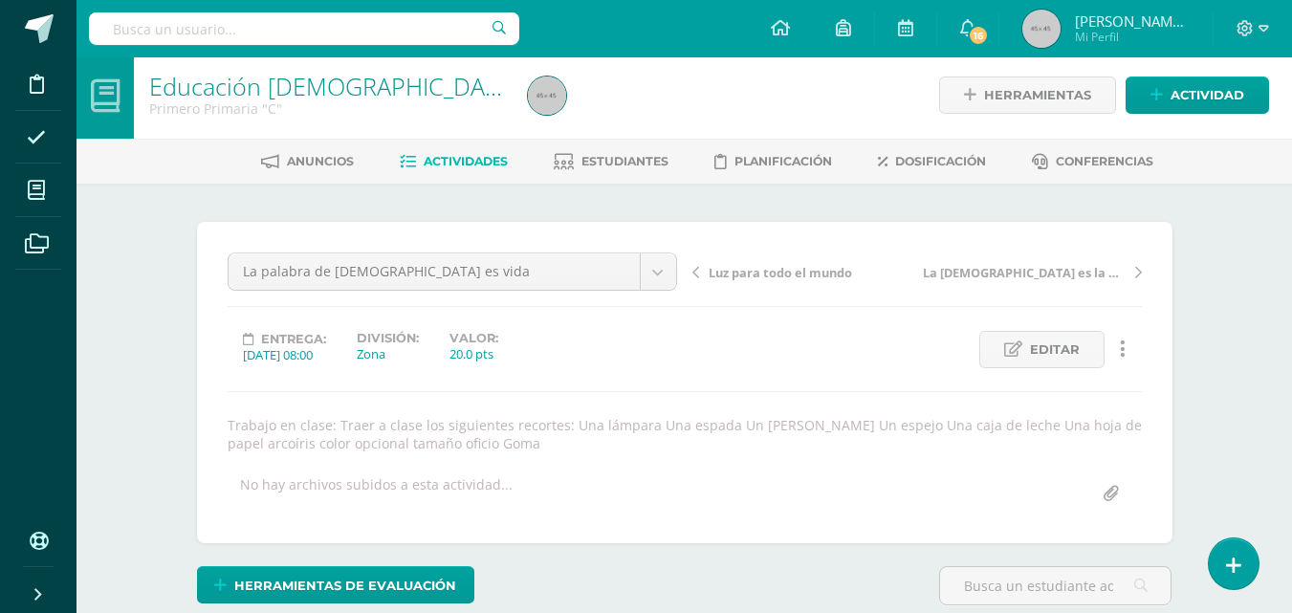
click at [1219, 336] on div "Educación Cristiana Primero Primaria "C" Herramientas Detalle de asistencias Ac…" at bounding box center [685, 420] width 1216 height 737
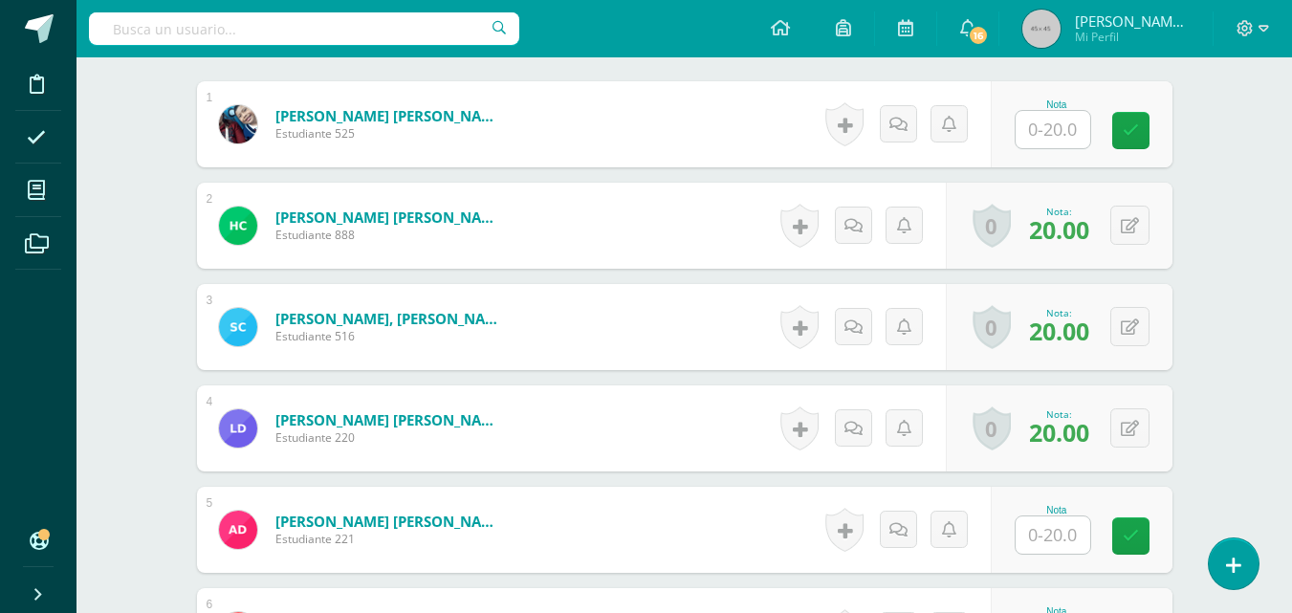
scroll to position [621, 0]
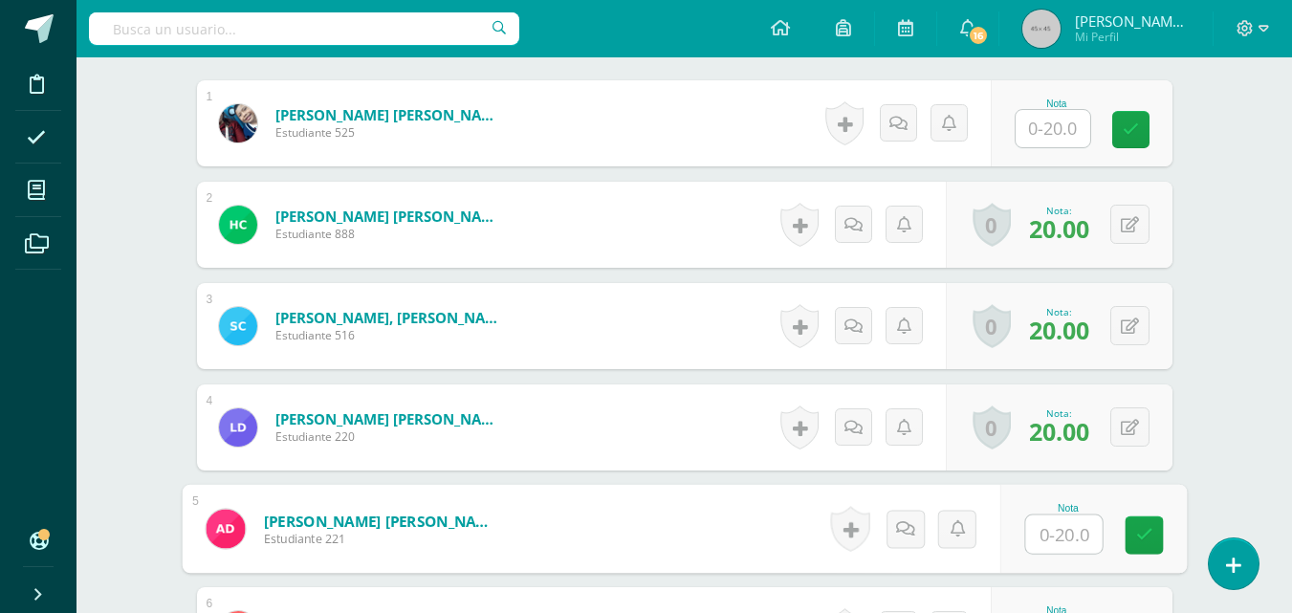
click at [1057, 531] on input "text" at bounding box center [1064, 535] width 77 height 38
type input "0"
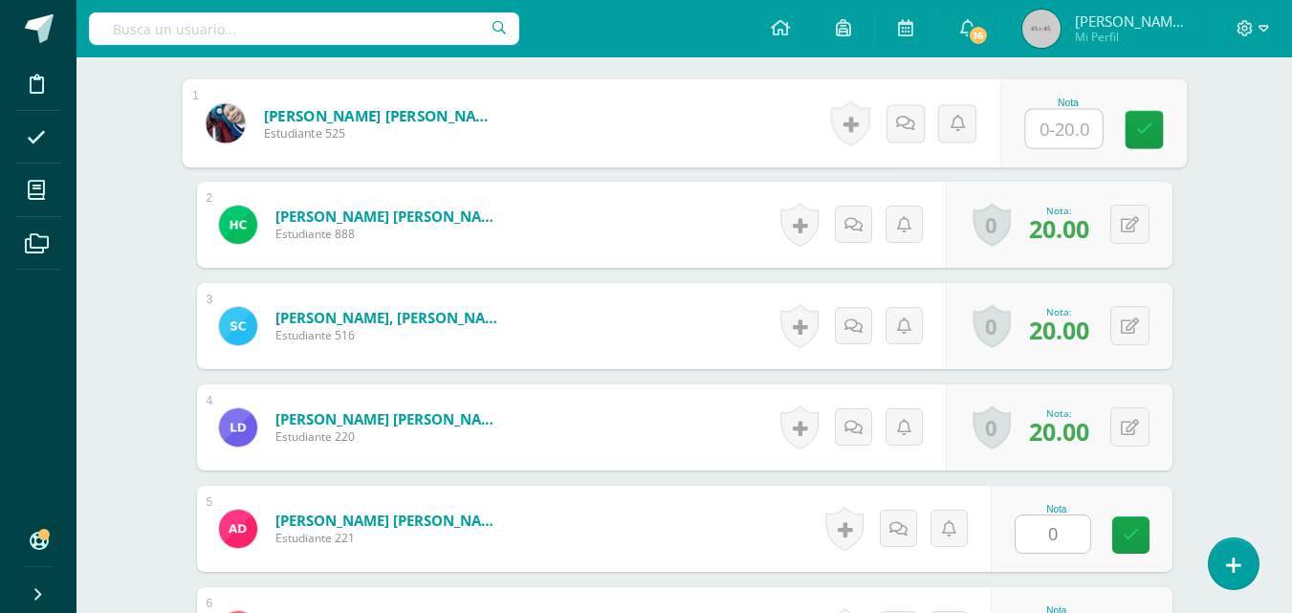
click at [1046, 133] on input "text" at bounding box center [1064, 129] width 77 height 38
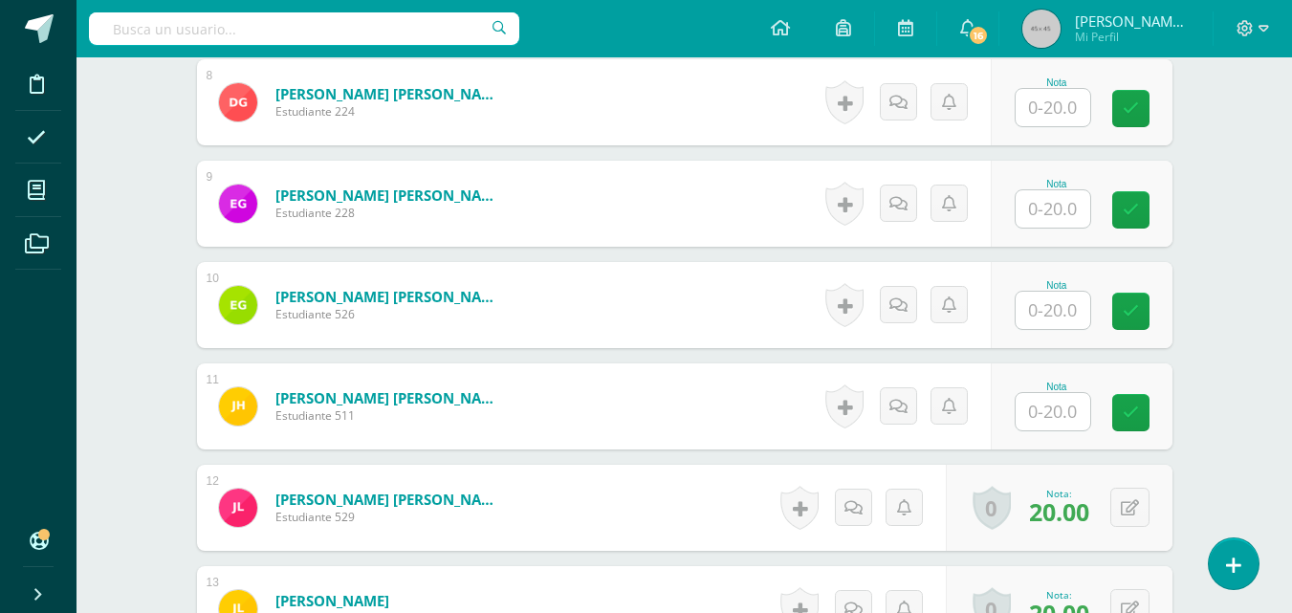
scroll to position [1348, 0]
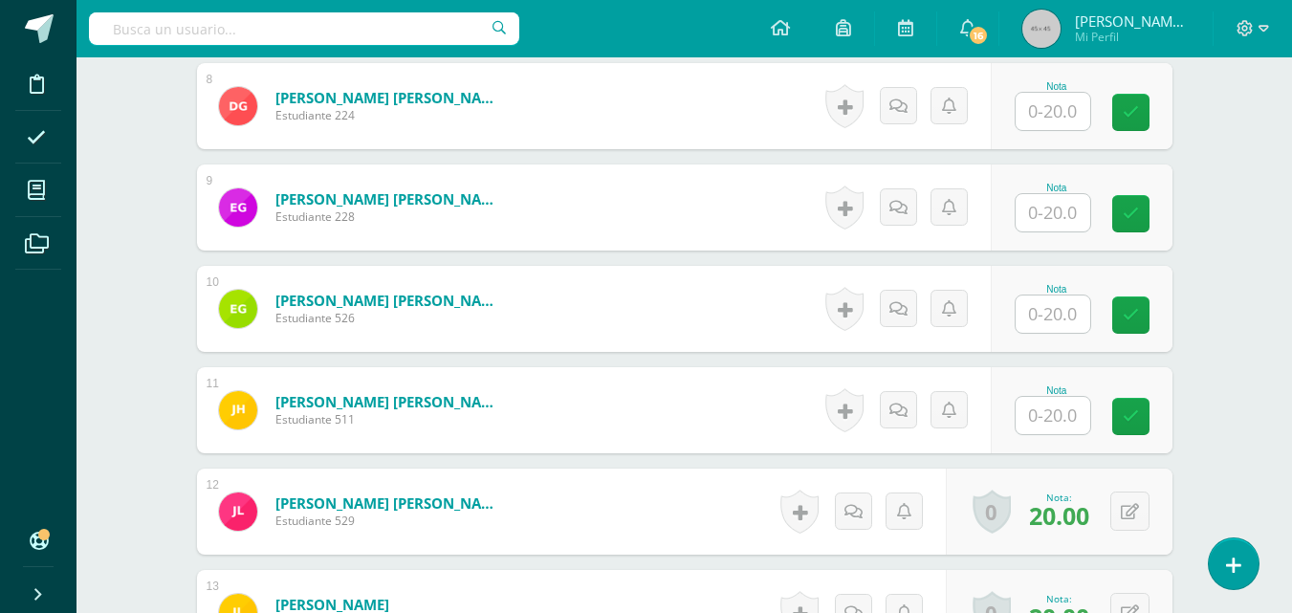
click at [1049, 420] on input "text" at bounding box center [1053, 415] width 75 height 37
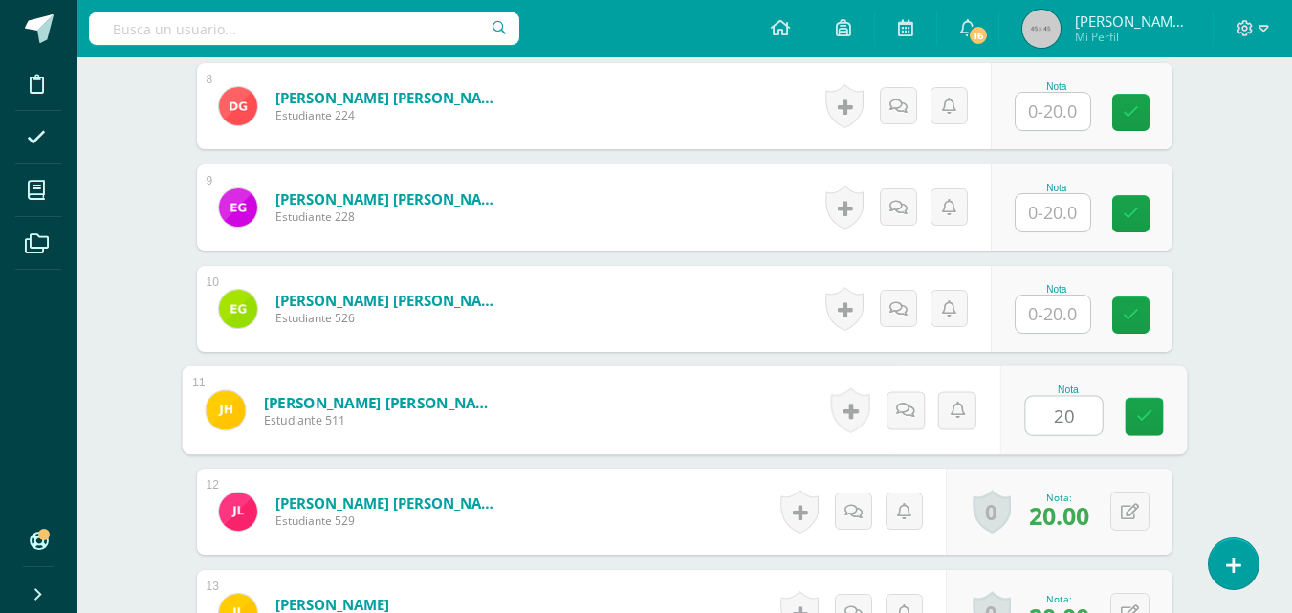
type input "20"
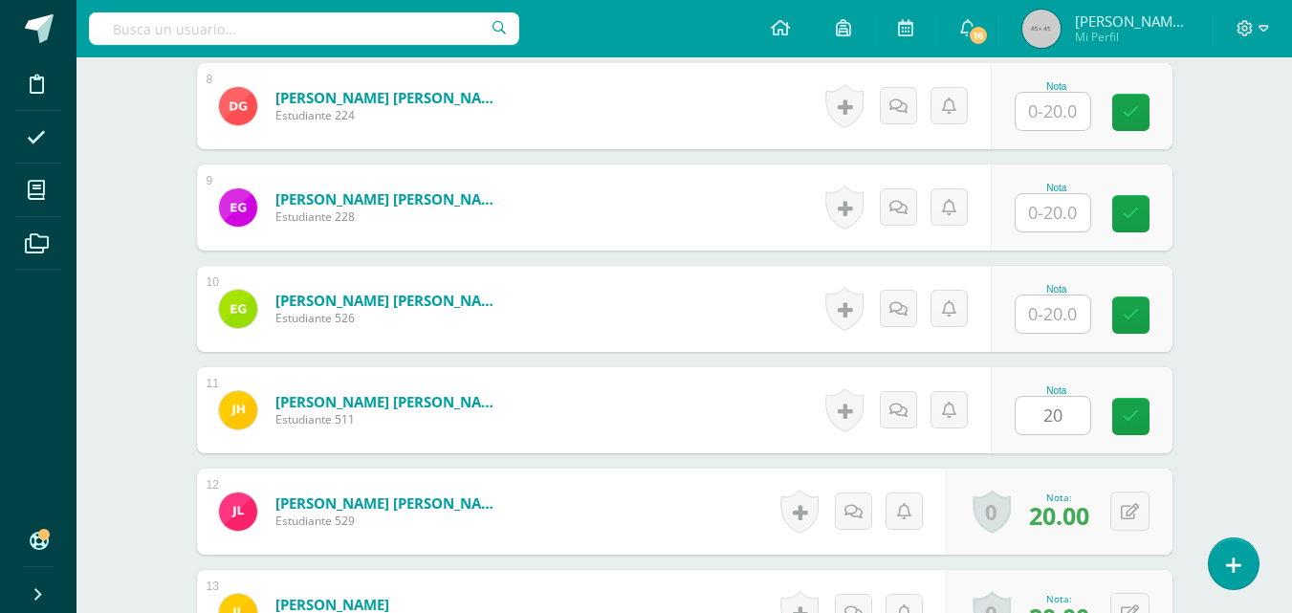
click at [1255, 289] on div "Educación Cristiana Primero Primaria "C" Herramientas Detalle de asistencias Ac…" at bounding box center [685, 197] width 1216 height 2977
click at [1240, 381] on div "Educación Cristiana Primero Primaria "C" Herramientas Detalle de asistencias Ac…" at bounding box center [685, 197] width 1216 height 2977
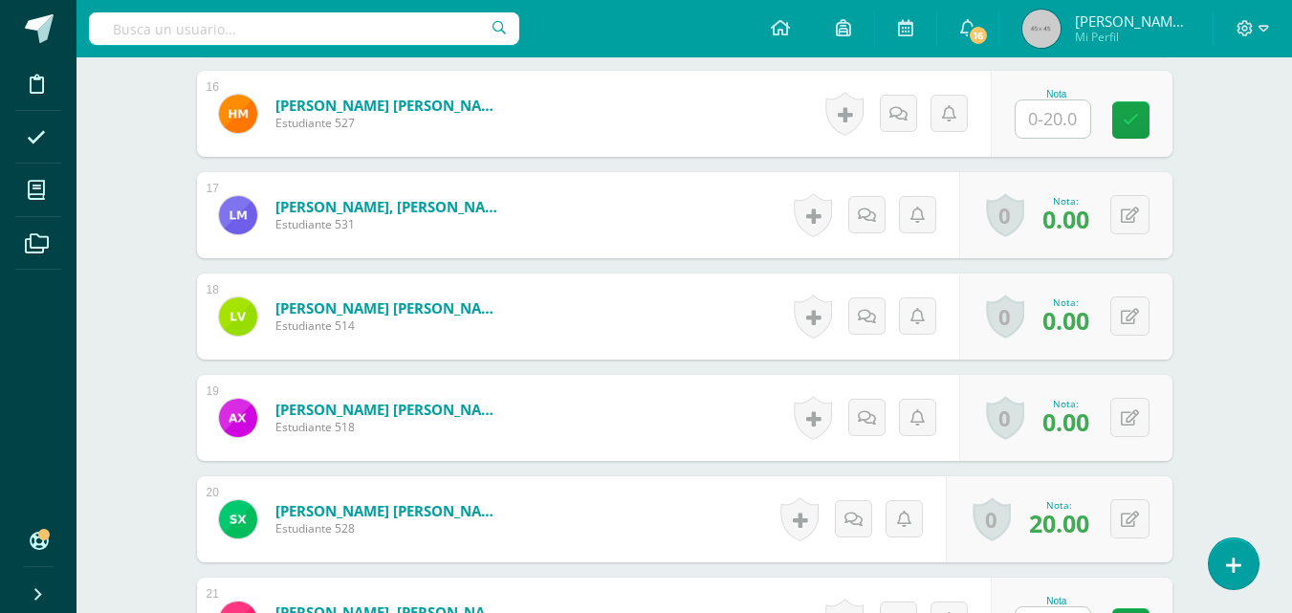
scroll to position [2190, 0]
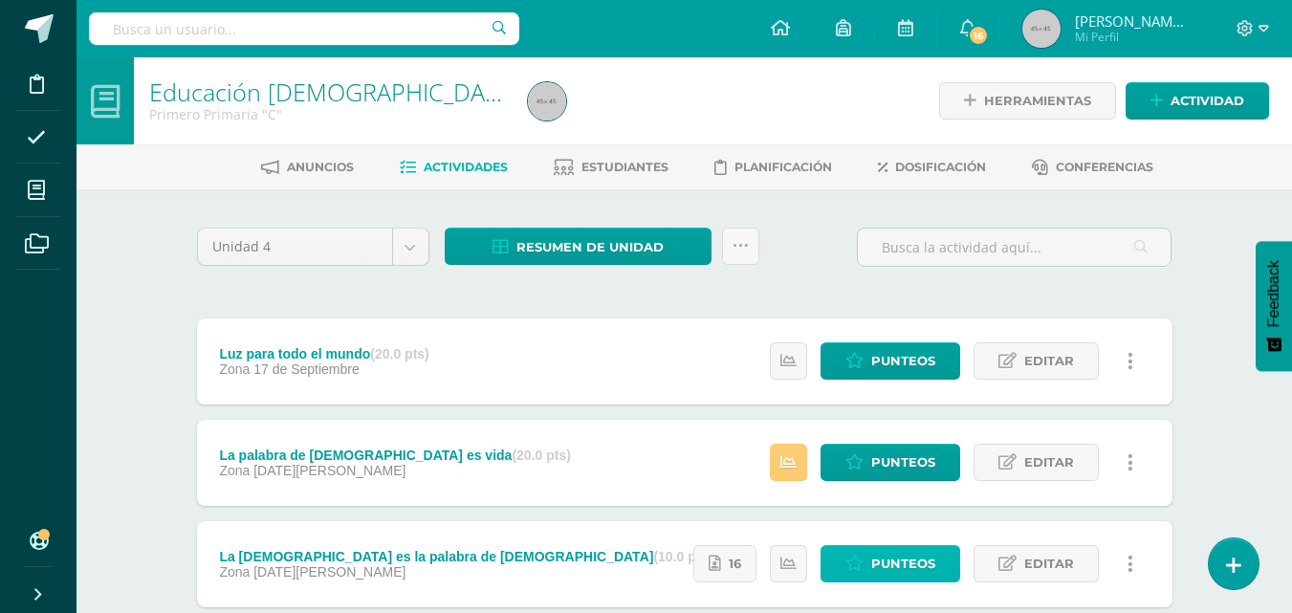
click at [895, 566] on span "Punteos" at bounding box center [904, 563] width 64 height 35
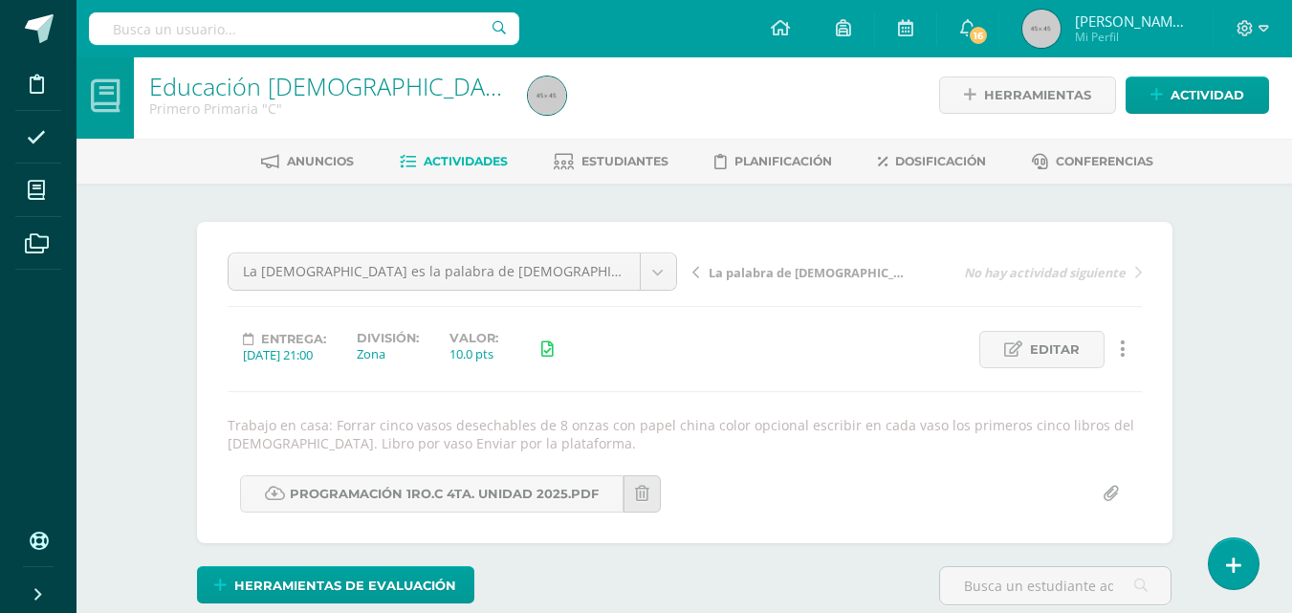
click at [1211, 376] on div "Educación Cristiana Primero Primaria "C" Herramientas Detalle de asistencias Ac…" at bounding box center [685, 420] width 1216 height 737
click at [1210, 376] on div "¿Estás seguro que quieres eliminar esta actividad? Esto borrará la actividad y …" at bounding box center [685, 486] width 1052 height 605
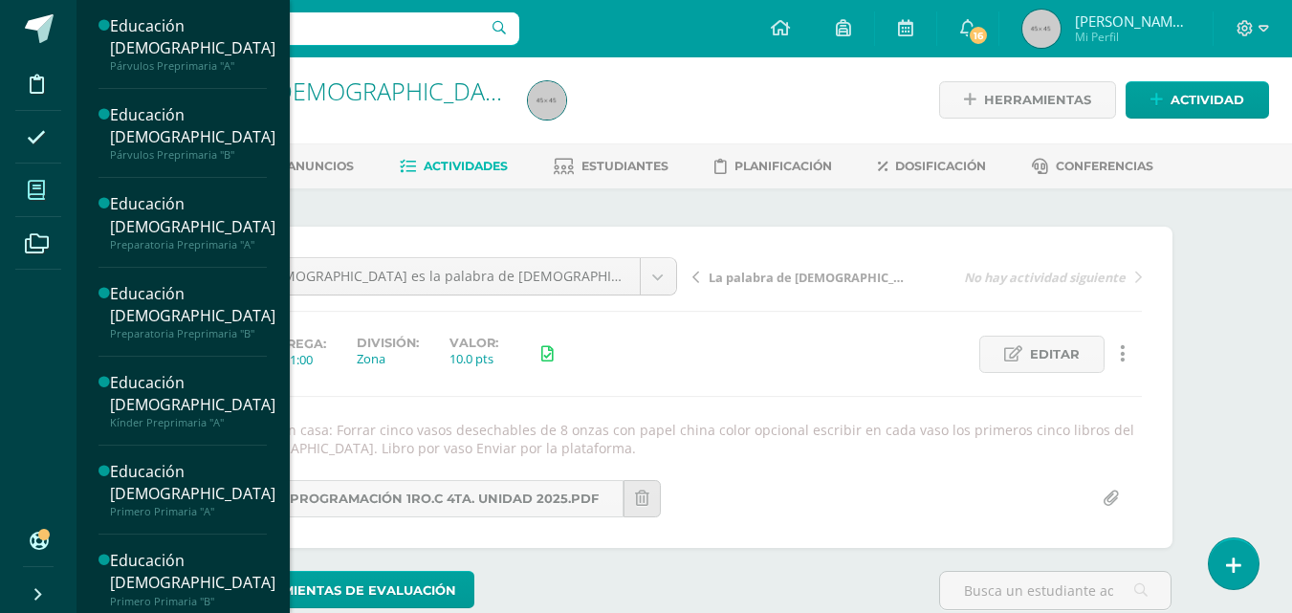
scroll to position [2, 0]
click at [279, 526] on div "Educación Cristiana Párvulos Preprimaria "A" Actividades Estudiantes Planificac…" at bounding box center [183, 306] width 214 height 613
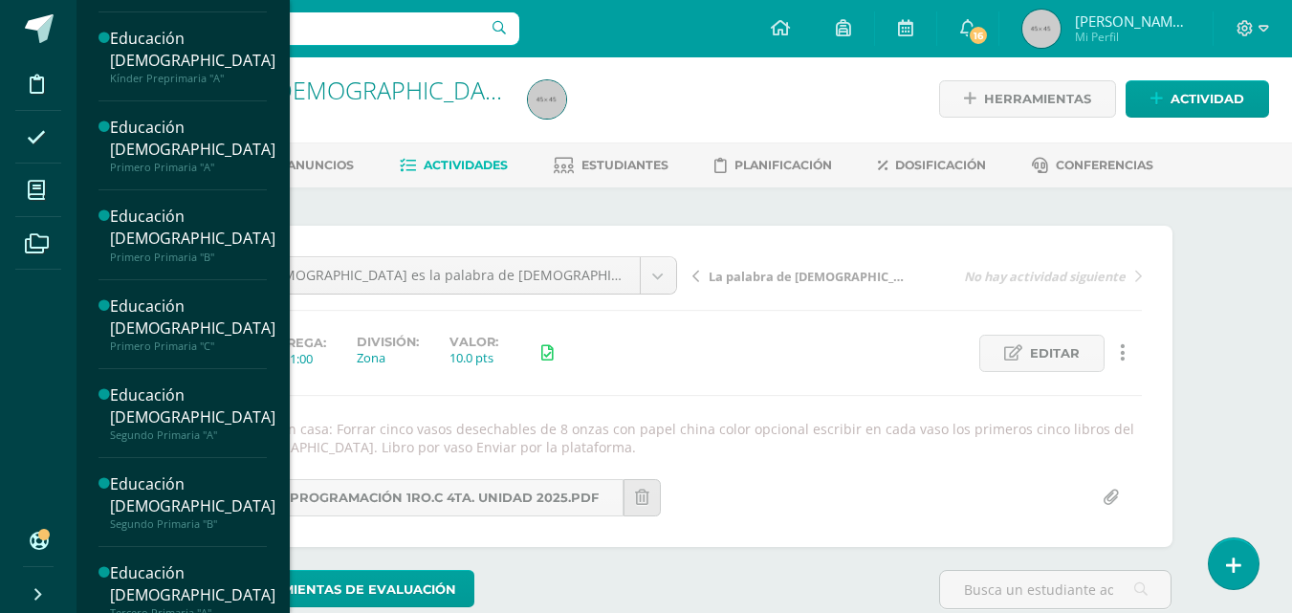
scroll to position [383, 0]
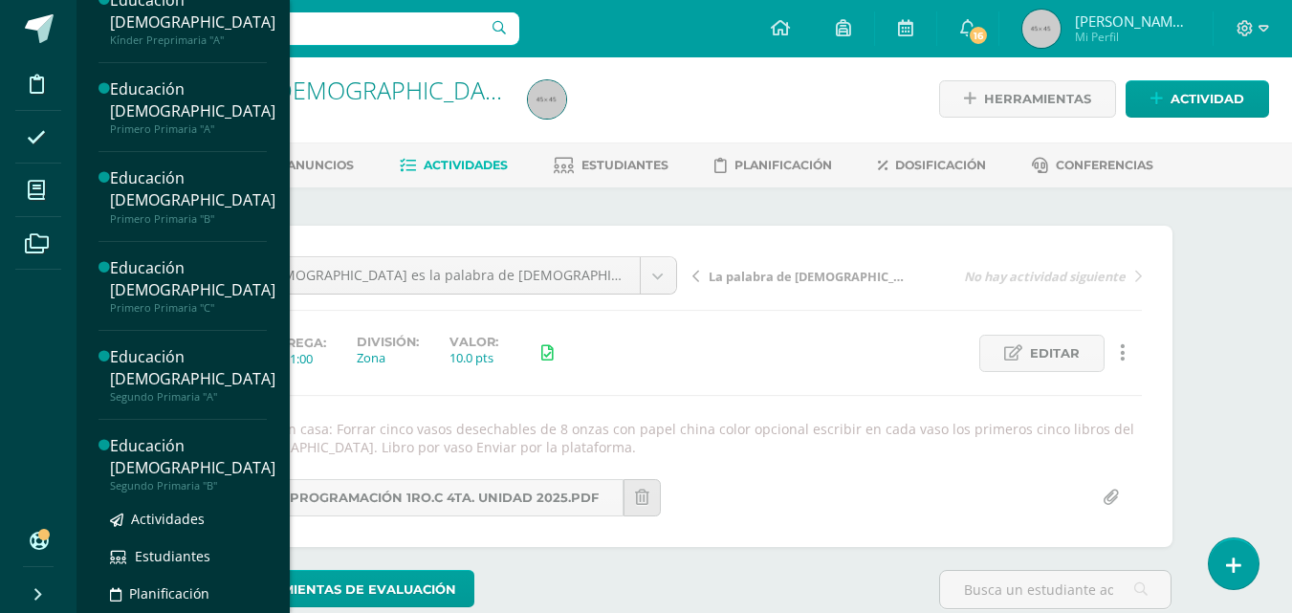
click at [173, 465] on div "Educación [DEMOGRAPHIC_DATA]" at bounding box center [193, 457] width 166 height 44
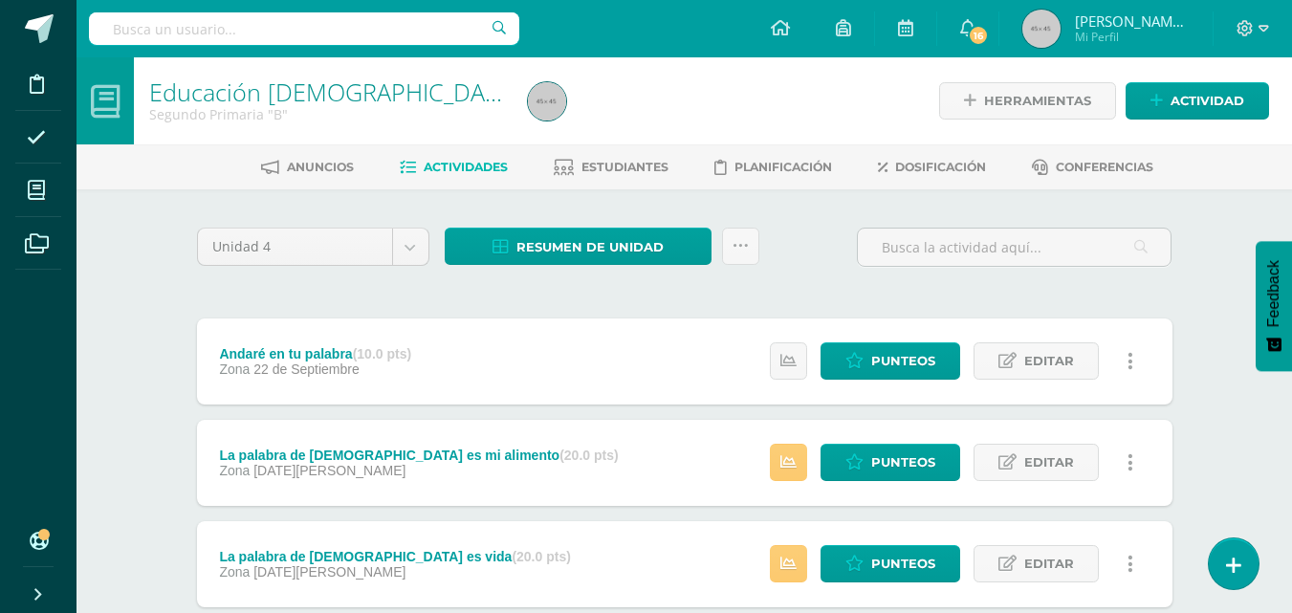
click at [1234, 421] on div "Educación Cristiana Segundo Primaria "B" Herramientas Detalle de asistencias Ac…" at bounding box center [685, 395] width 1216 height 677
click at [903, 563] on span "Punteos" at bounding box center [904, 563] width 64 height 35
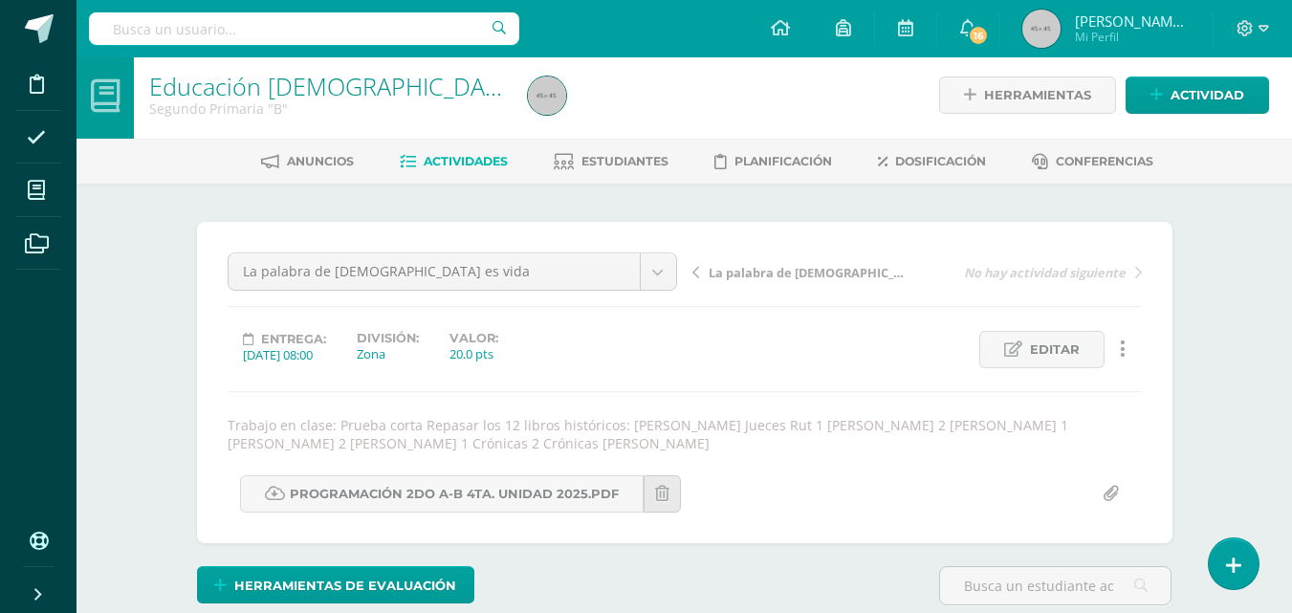
click at [1204, 405] on div "¿Estás seguro que quieres eliminar esta actividad? Esto borrará la actividad y …" at bounding box center [685, 486] width 1052 height 605
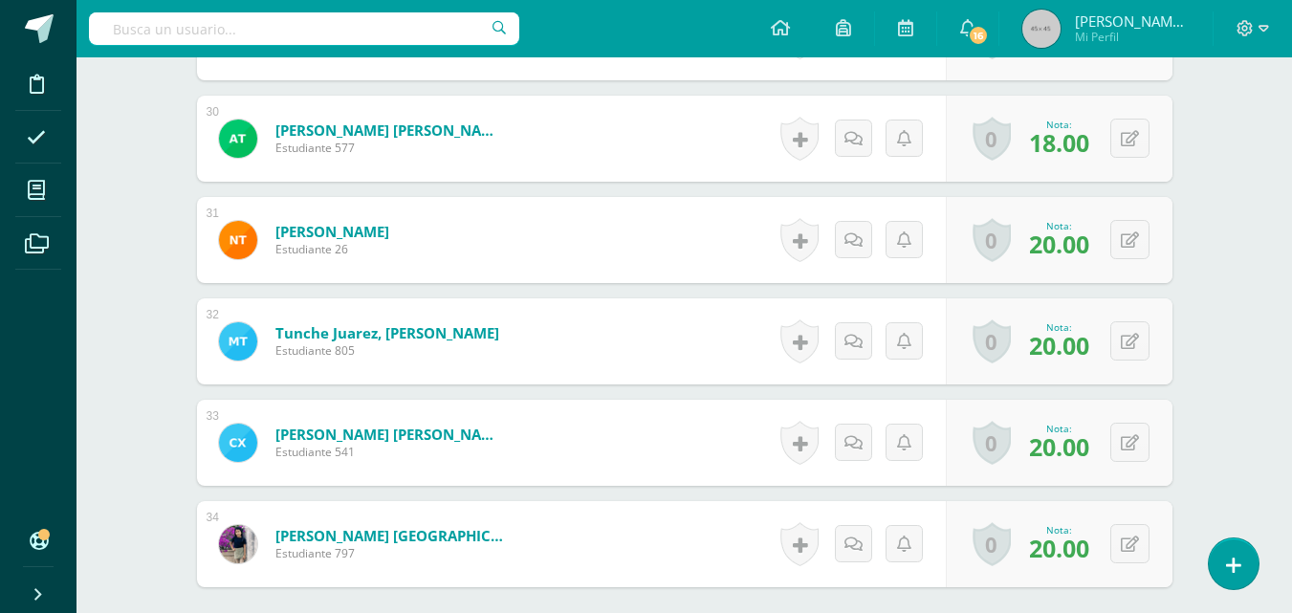
scroll to position [3549, 0]
